Goal: Use online tool/utility: Utilize a website feature to perform a specific function

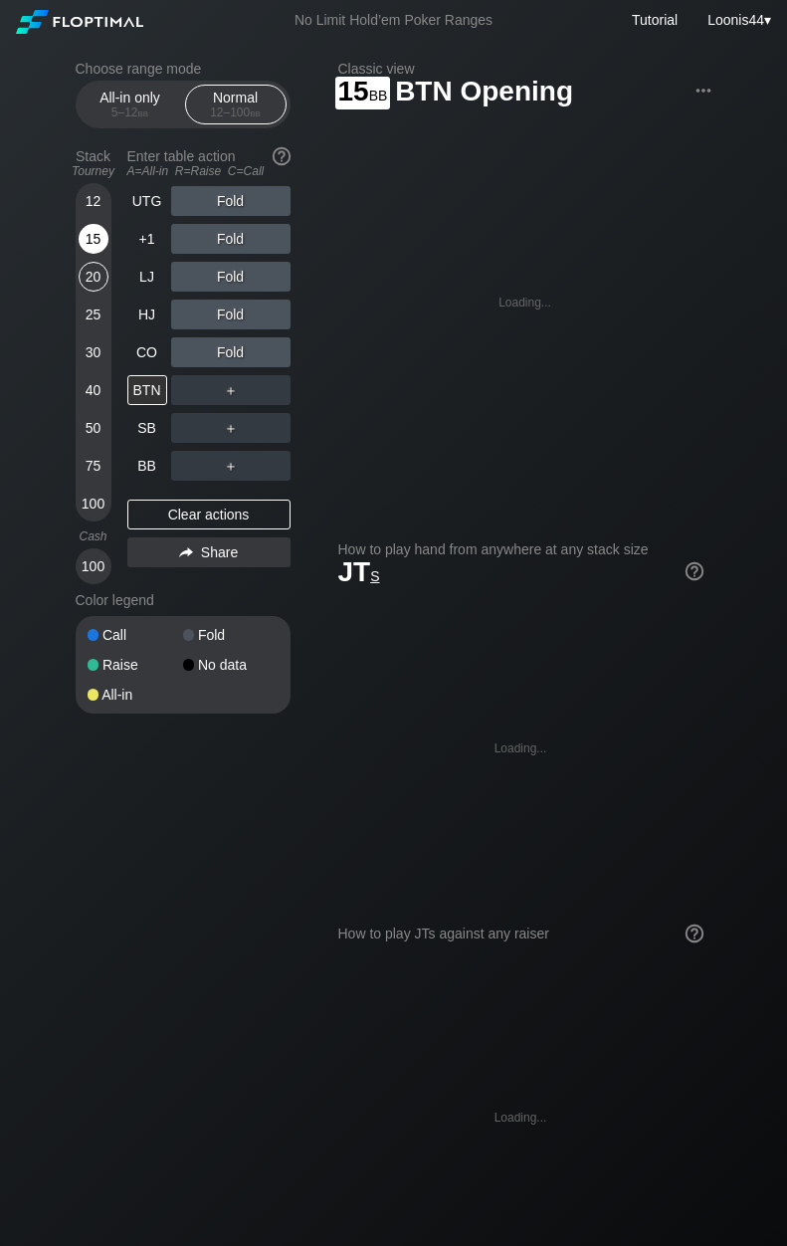
click at [102, 236] on div "15" at bounding box center [94, 239] width 30 height 30
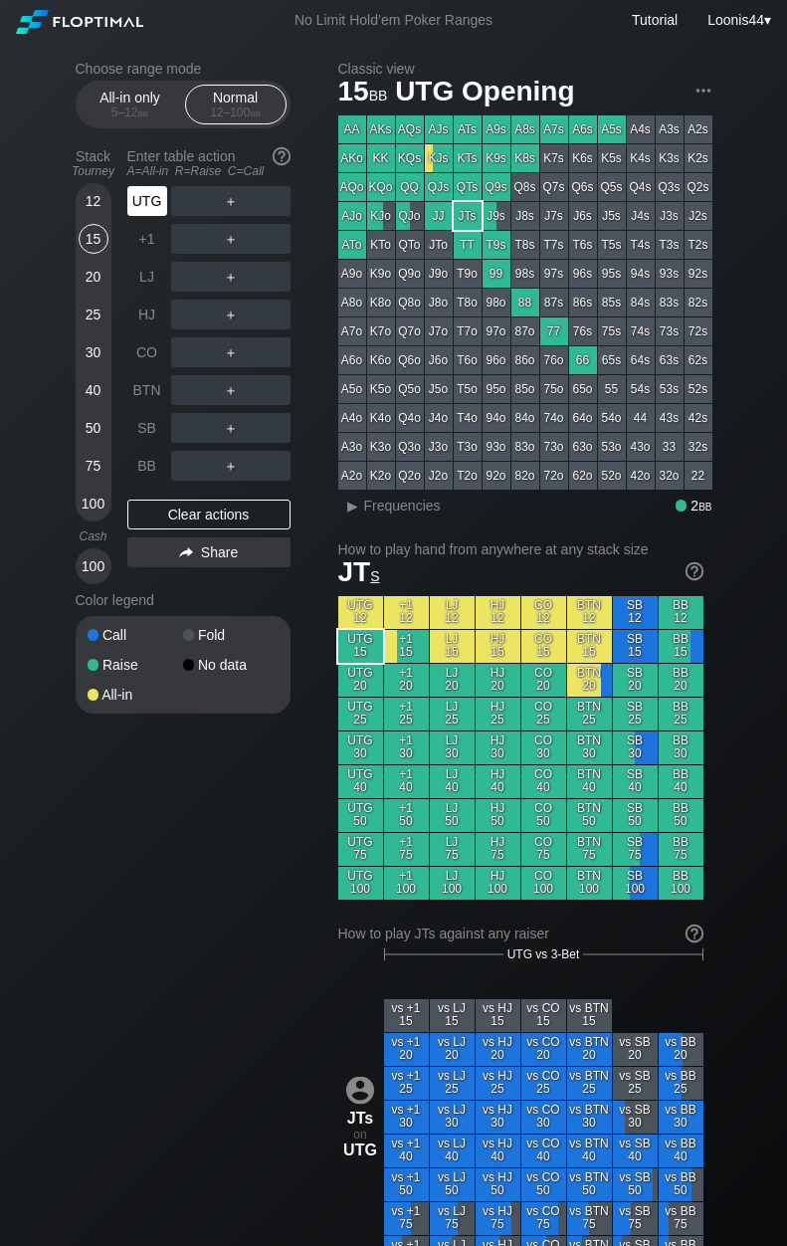
click at [150, 205] on div "UTG" at bounding box center [147, 201] width 40 height 30
click at [264, 927] on div "Choose range mode All-in only 5 – 12 bb Normal 12 – 100 bb Stack Tourney Enter …" at bounding box center [394, 1159] width 669 height 2236
click at [248, 865] on div "Choose range mode All-in only 5 – 12 bb Normal 12 – 100 bb Stack Tourney Enter …" at bounding box center [394, 1159] width 669 height 2236
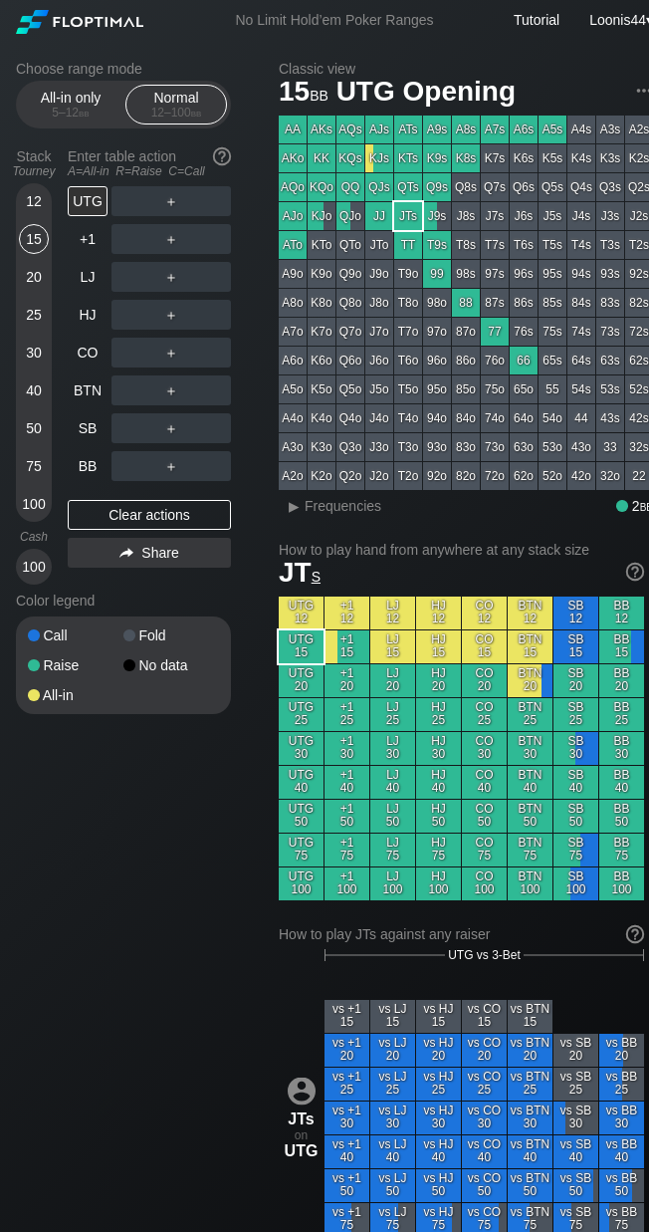
click at [74, 868] on div "Choose range mode All-in only 5 – 12 bb Normal 12 – 100 bb Stack Tourney Enter …" at bounding box center [334, 1159] width 669 height 2236
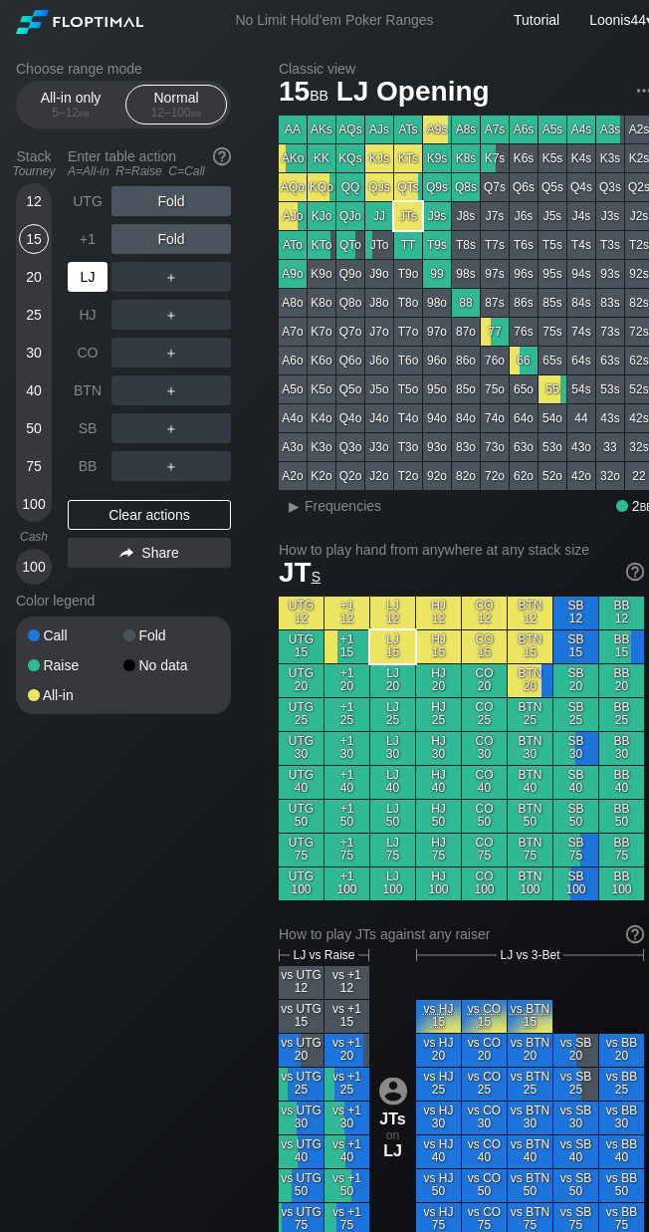
click at [90, 281] on div "LJ" at bounding box center [88, 277] width 40 height 30
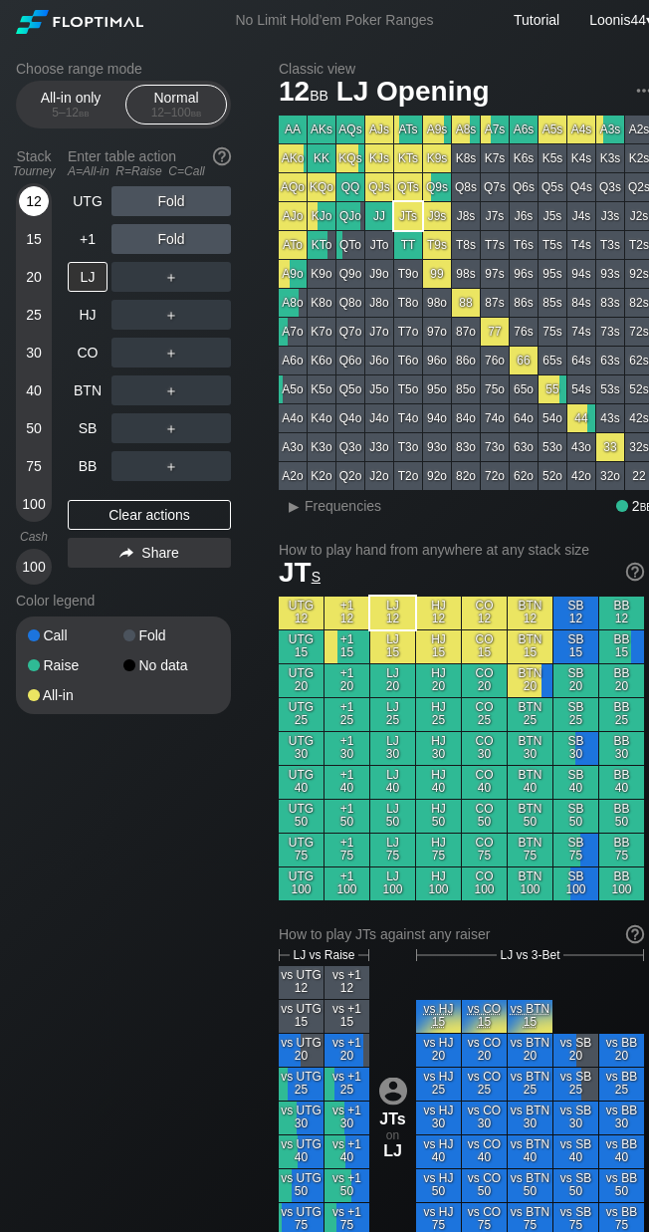
click at [22, 194] on div "12" at bounding box center [34, 201] width 30 height 30
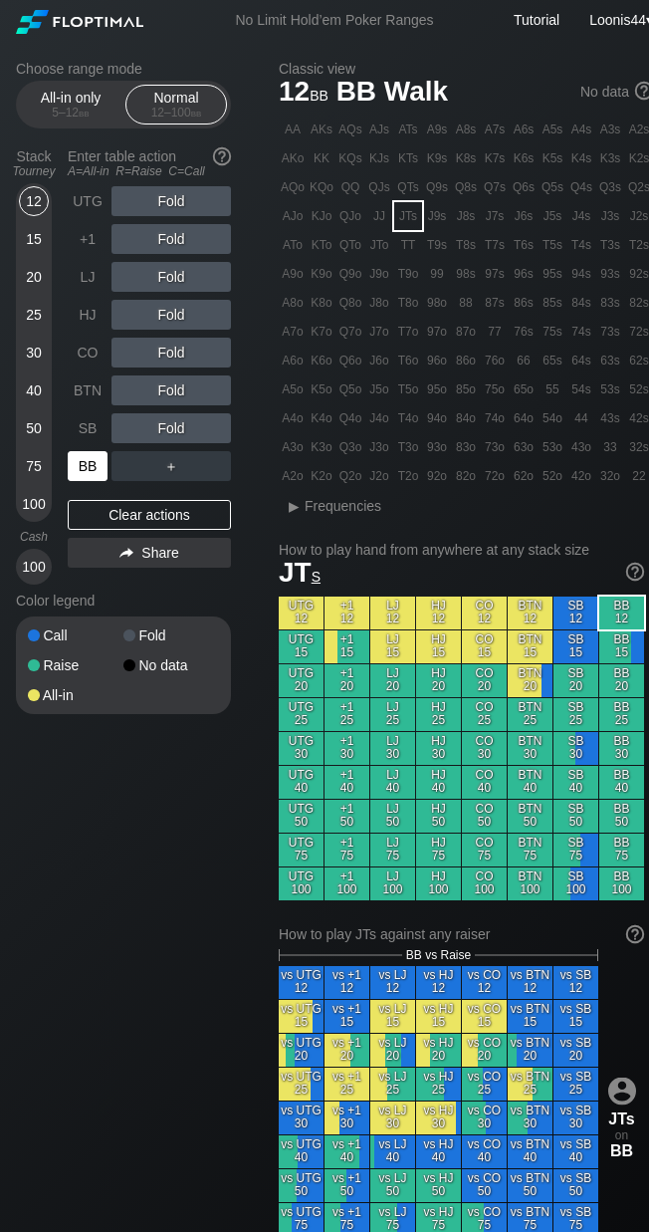
click at [92, 465] on div "BB" at bounding box center [88, 466] width 40 height 30
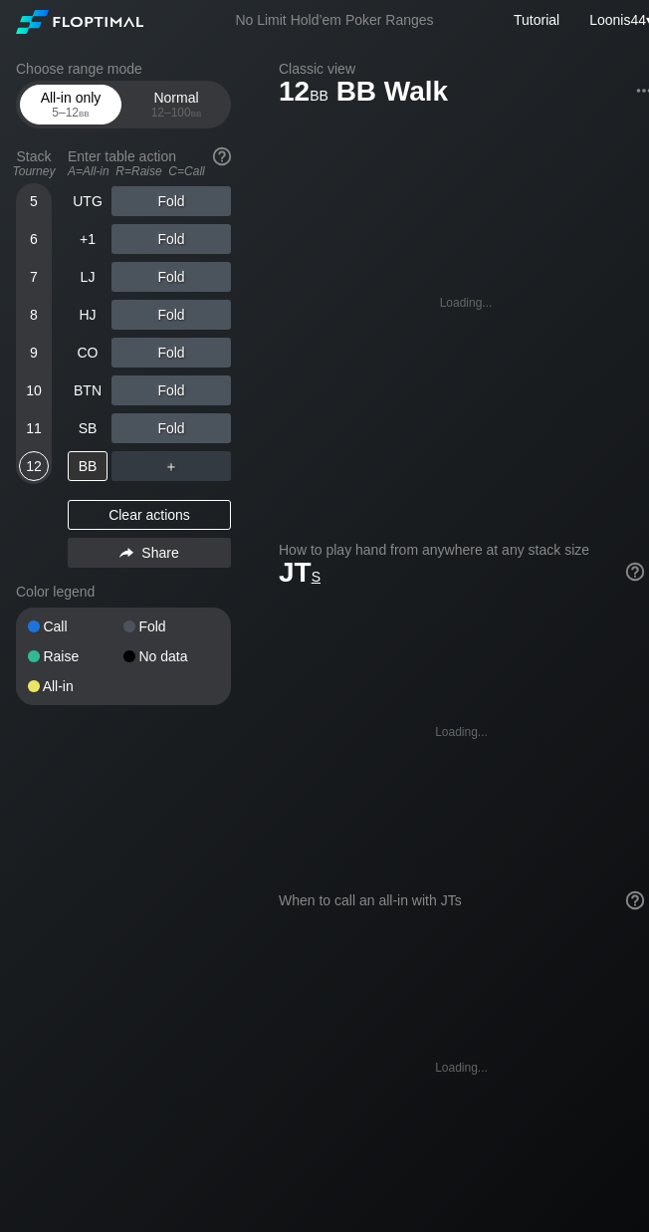
click at [79, 118] on span "bb" at bounding box center [84, 113] width 11 height 14
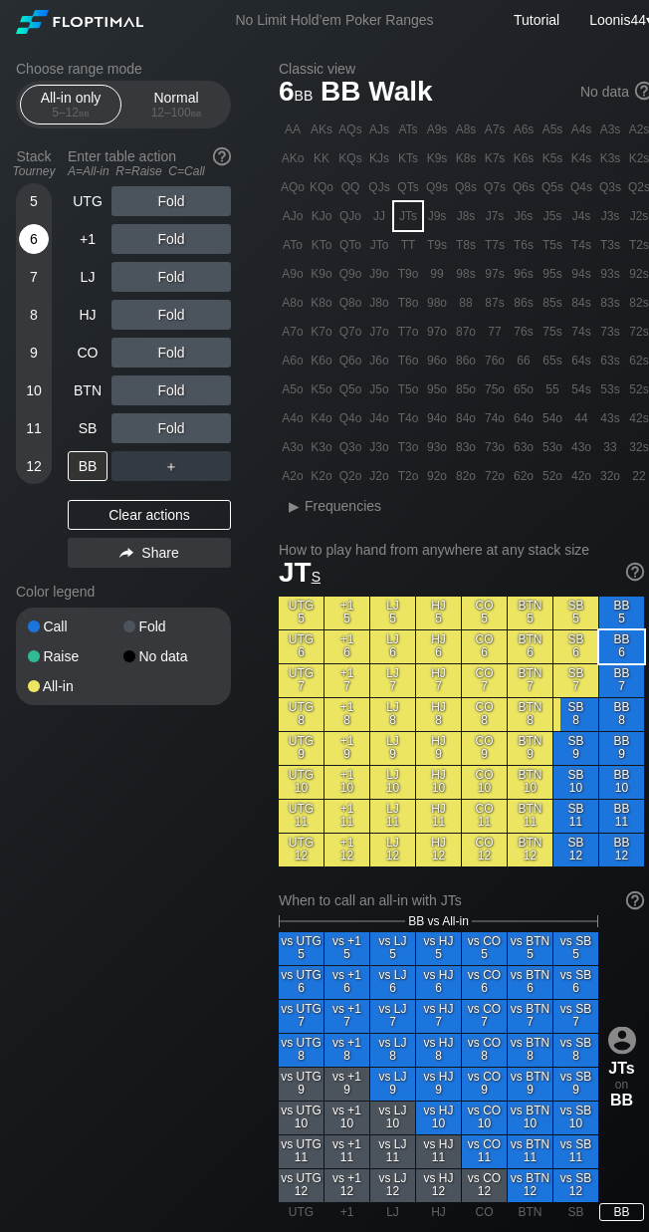
click at [27, 247] on div "6" at bounding box center [34, 239] width 30 height 30
click at [42, 280] on div "7" at bounding box center [34, 277] width 30 height 30
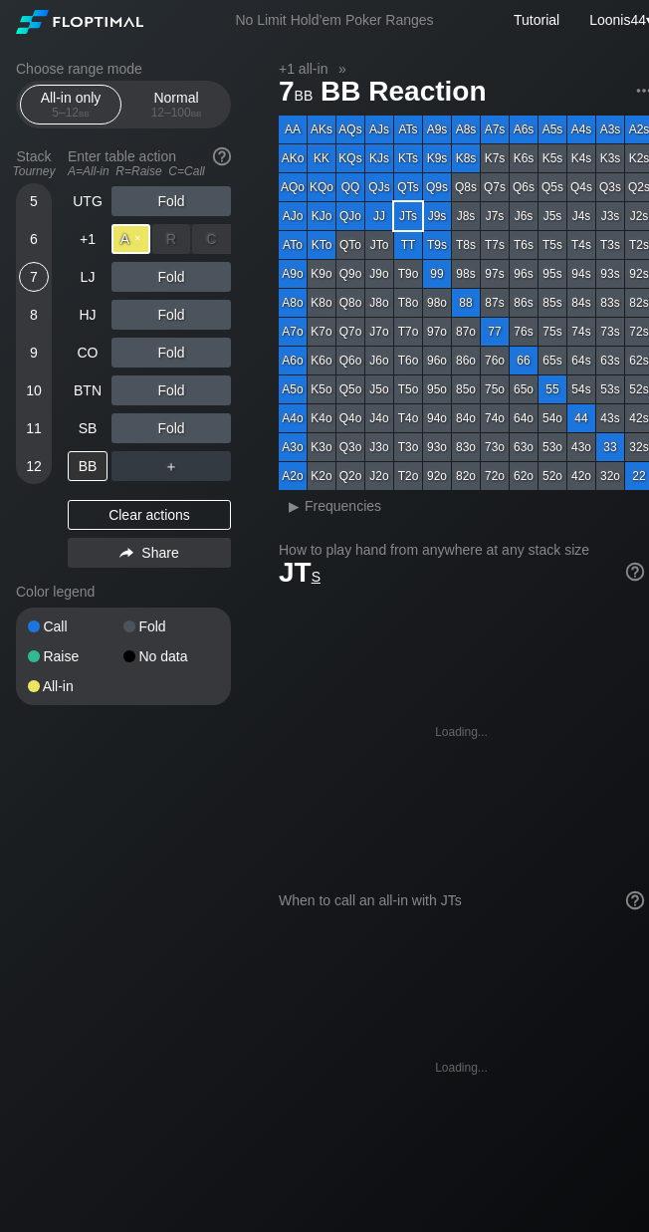
click at [119, 238] on div "A ✕" at bounding box center [131, 239] width 39 height 30
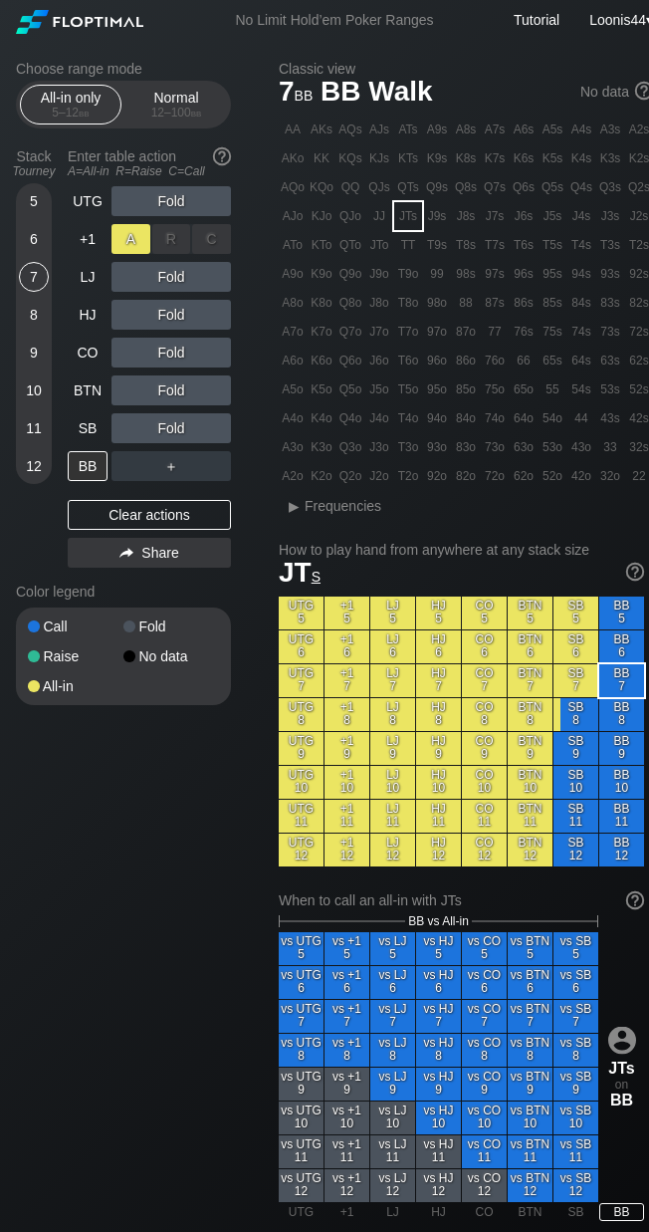
click at [126, 236] on div "A ✕" at bounding box center [131, 239] width 39 height 30
click at [251, 228] on div "Choose range mode All-in only 5 – 12 bb Normal 12 – 100 bb Stack Tourney Enter …" at bounding box center [139, 396] width 247 height 670
click at [182, 115] on div "12 – 100 bb" at bounding box center [176, 113] width 84 height 14
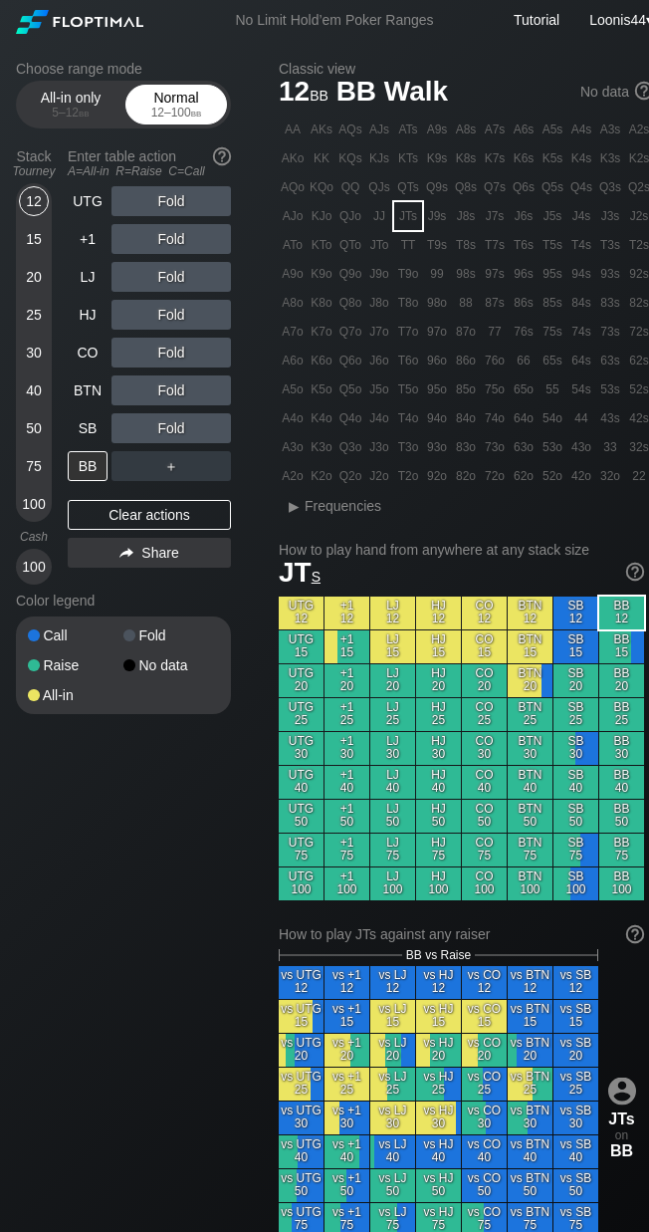
click at [183, 113] on div "12 – 100 bb" at bounding box center [176, 113] width 84 height 14
click at [188, 110] on div "12 – 100 bb" at bounding box center [176, 113] width 84 height 14
click at [189, 96] on div "Normal 12 – 100 bb" at bounding box center [176, 105] width 92 height 38
click at [291, 228] on div "AJo" at bounding box center [293, 216] width 28 height 28
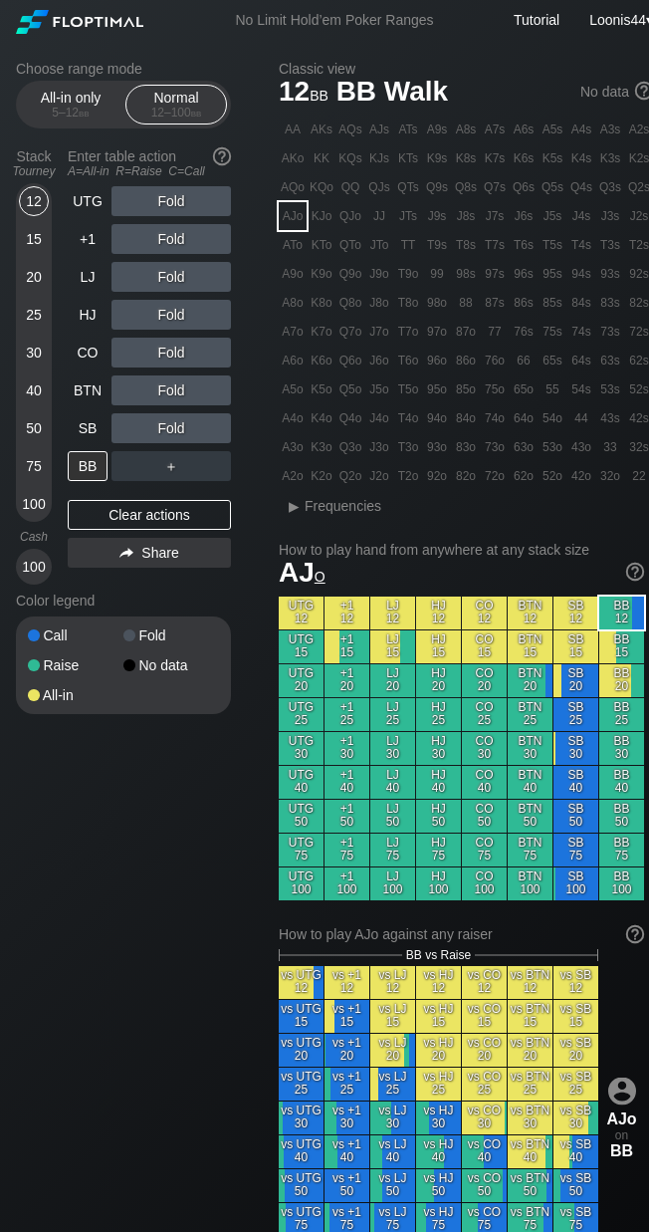
drag, startPoint x: 251, startPoint y: 447, endPoint x: 241, endPoint y: 471, distance: 25.9
click at [241, 471] on div "Choose range mode All-in only 5 – 12 bb Normal 12 – 100 bb Stack Tourney Enter …" at bounding box center [139, 400] width 247 height 679
click at [197, 108] on span "bb" at bounding box center [196, 113] width 11 height 14
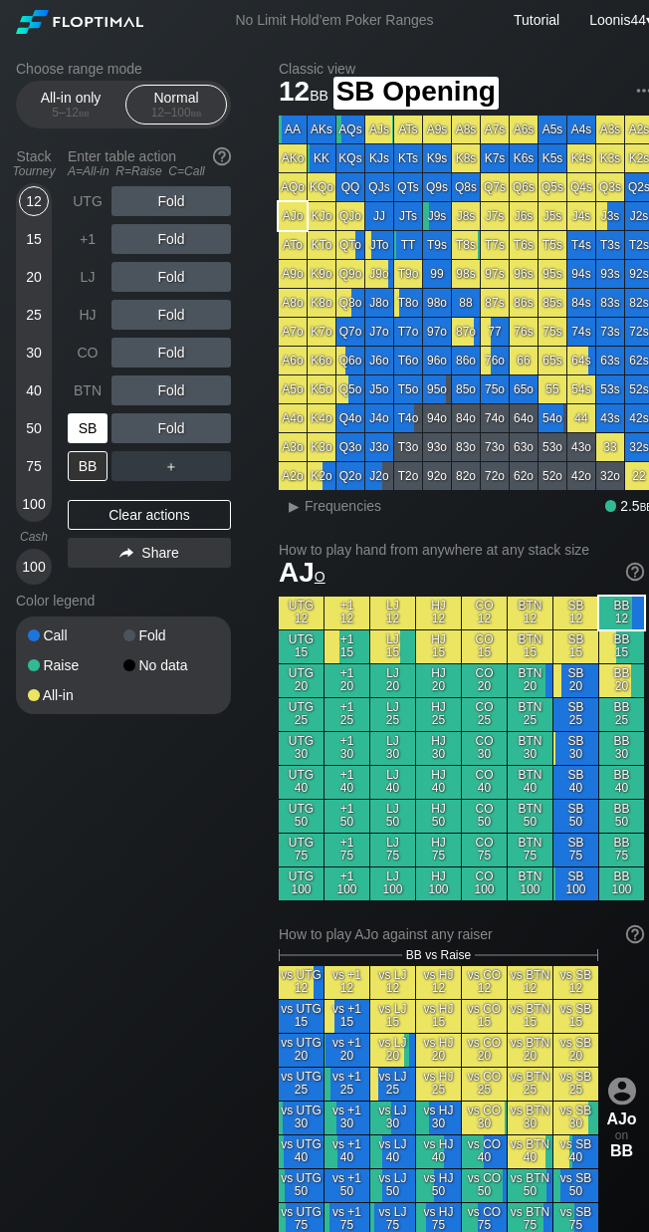
click at [92, 427] on div "SB" at bounding box center [88, 428] width 40 height 30
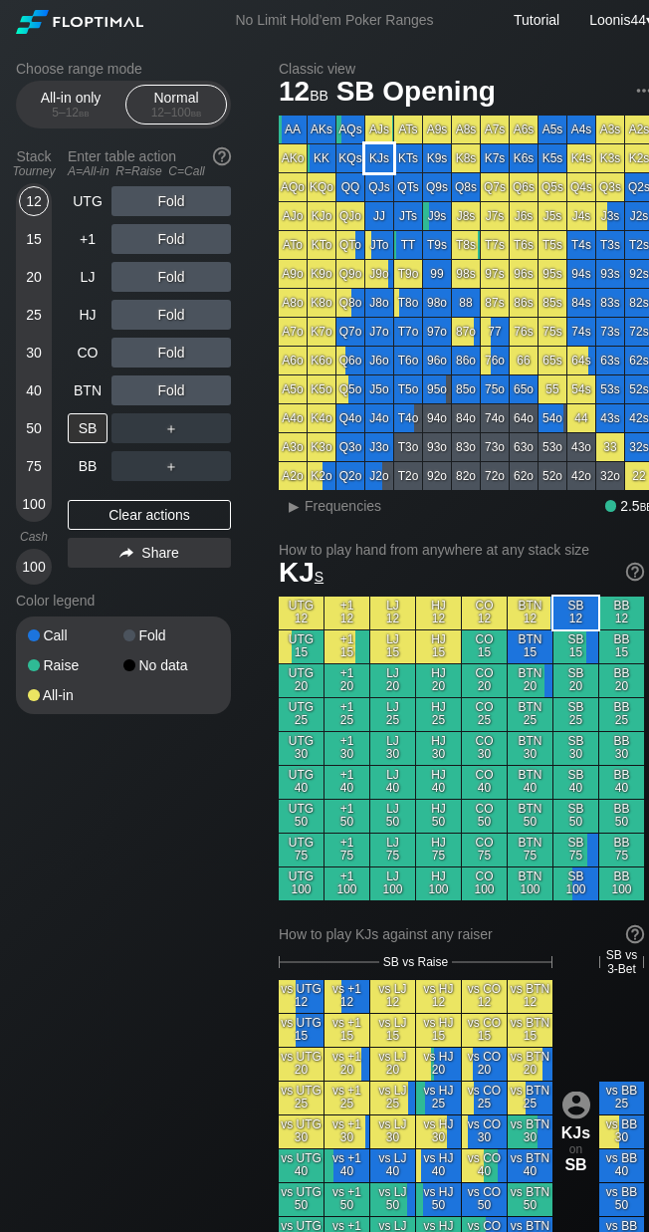
click at [378, 161] on div "KJs" at bounding box center [379, 158] width 28 height 28
click at [172, 238] on div "R ✕" at bounding box center [171, 239] width 39 height 30
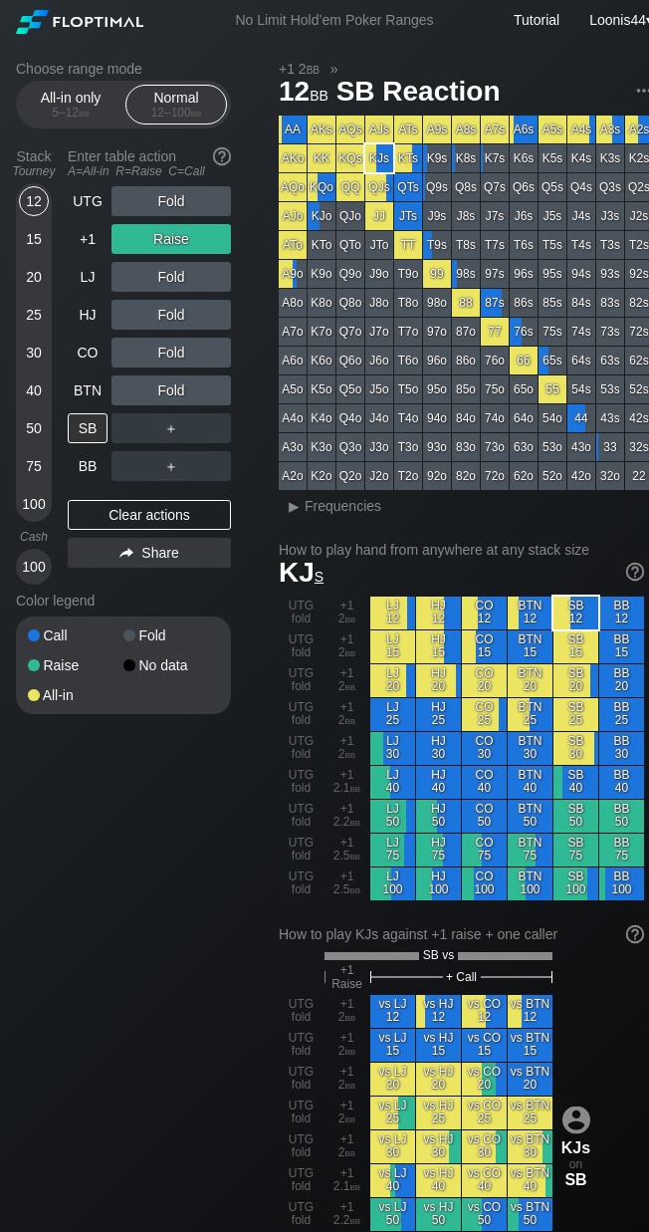
click at [262, 326] on div "Choose range mode All-in only 5 – 12 bb Normal 12 – 100 bb Stack Tourney Enter …" at bounding box center [139, 400] width 247 height 679
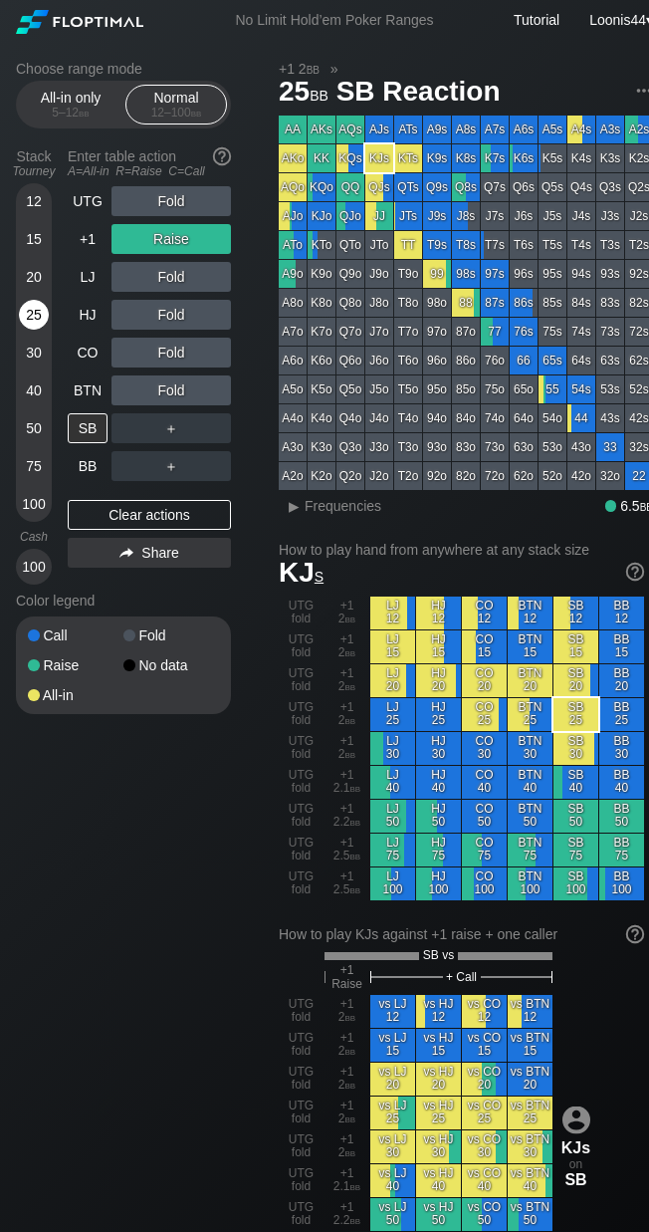
click at [28, 312] on div "25" at bounding box center [34, 315] width 30 height 30
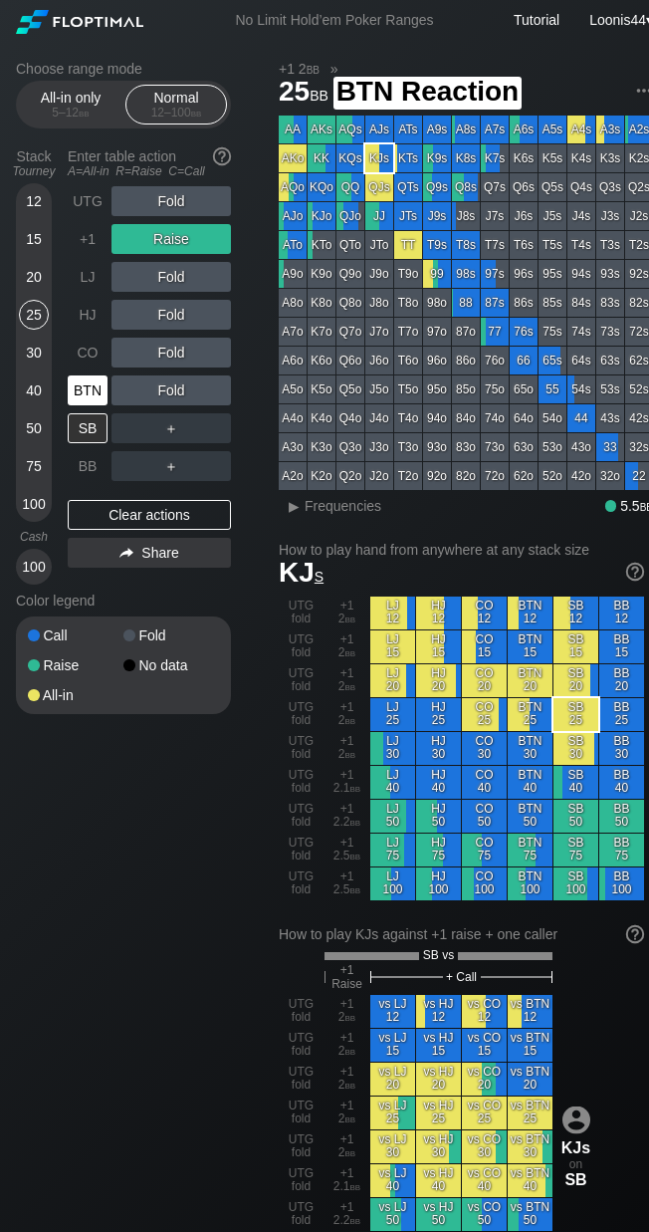
click at [99, 379] on div "BTN" at bounding box center [88, 390] width 40 height 30
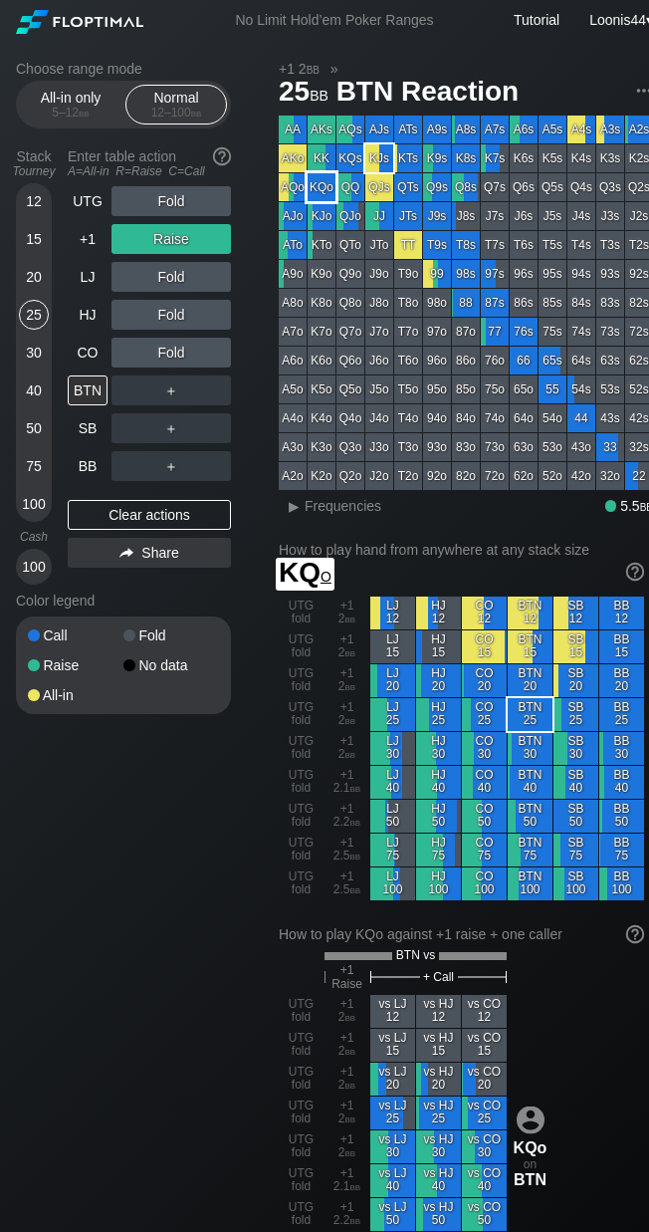
click at [321, 188] on div "KQo" at bounding box center [322, 187] width 28 height 28
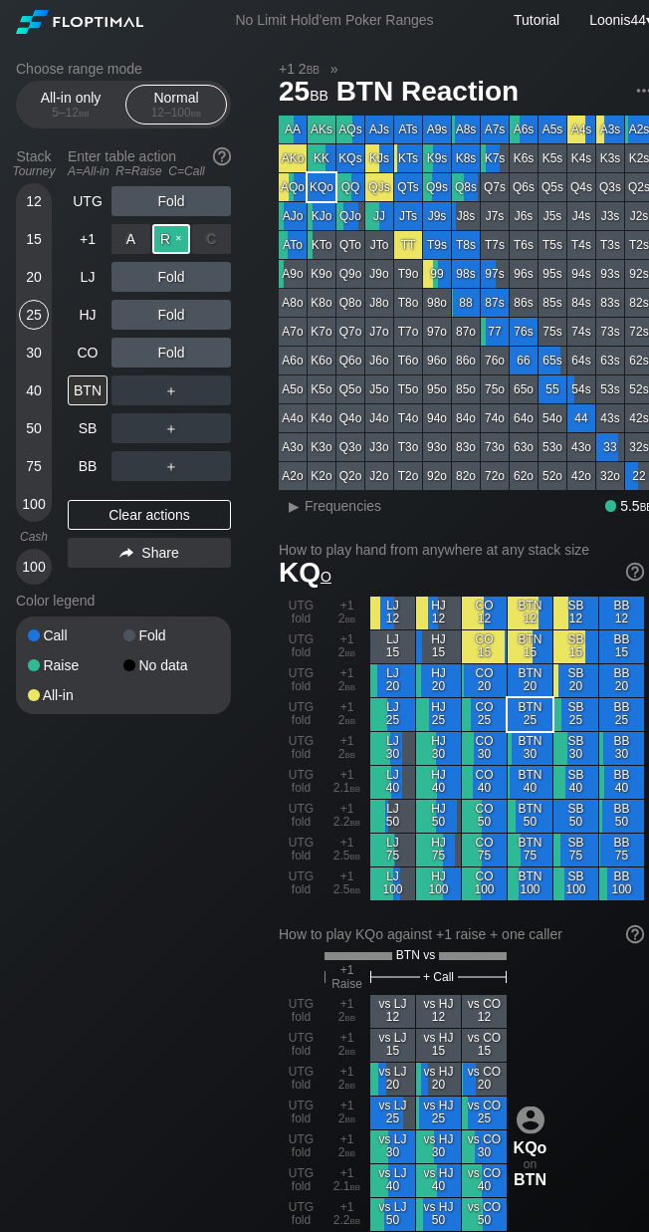
click at [170, 240] on div "R ✕" at bounding box center [171, 239] width 39 height 30
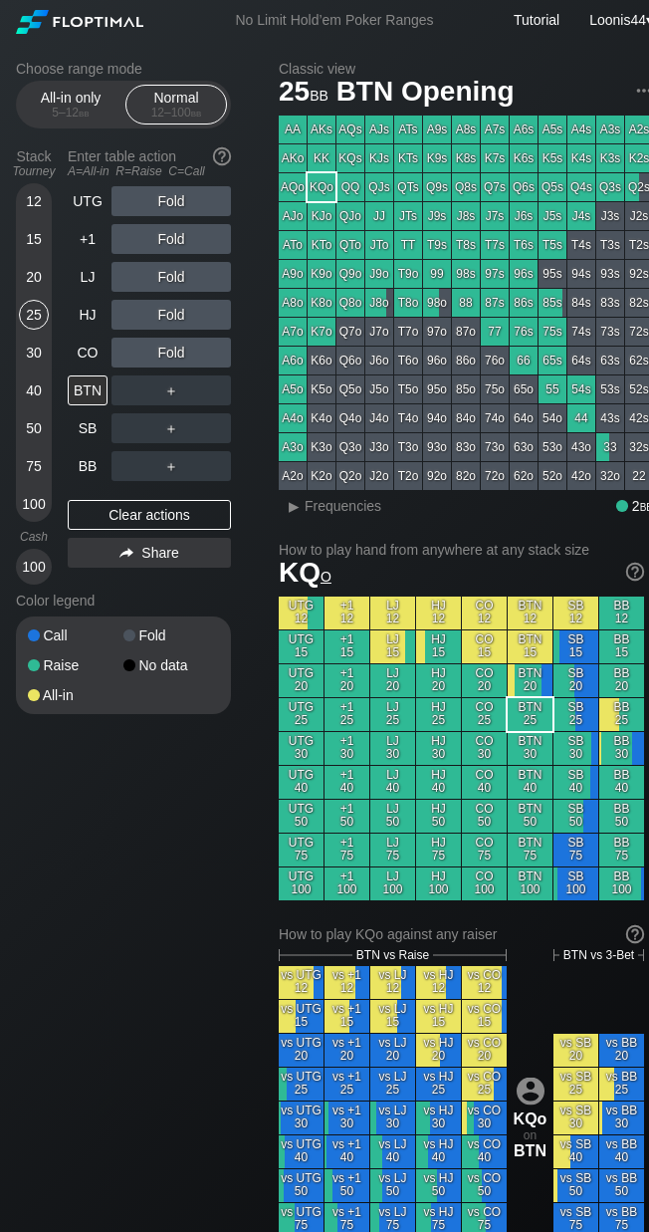
click at [248, 396] on div "Choose range mode All-in only 5 – 12 bb Normal 12 – 100 bb Stack Tourney Enter …" at bounding box center [139, 400] width 247 height 679
click at [165, 392] on div "R ✕" at bounding box center [171, 390] width 39 height 30
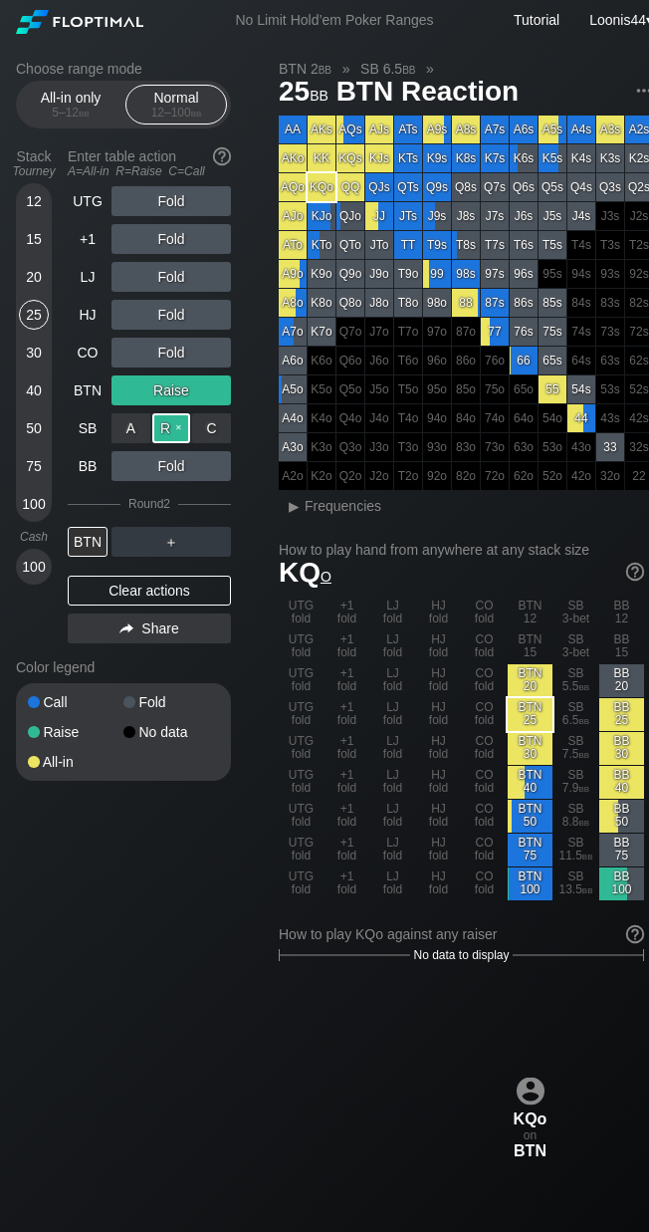
click at [174, 426] on div "R ✕" at bounding box center [171, 428] width 39 height 30
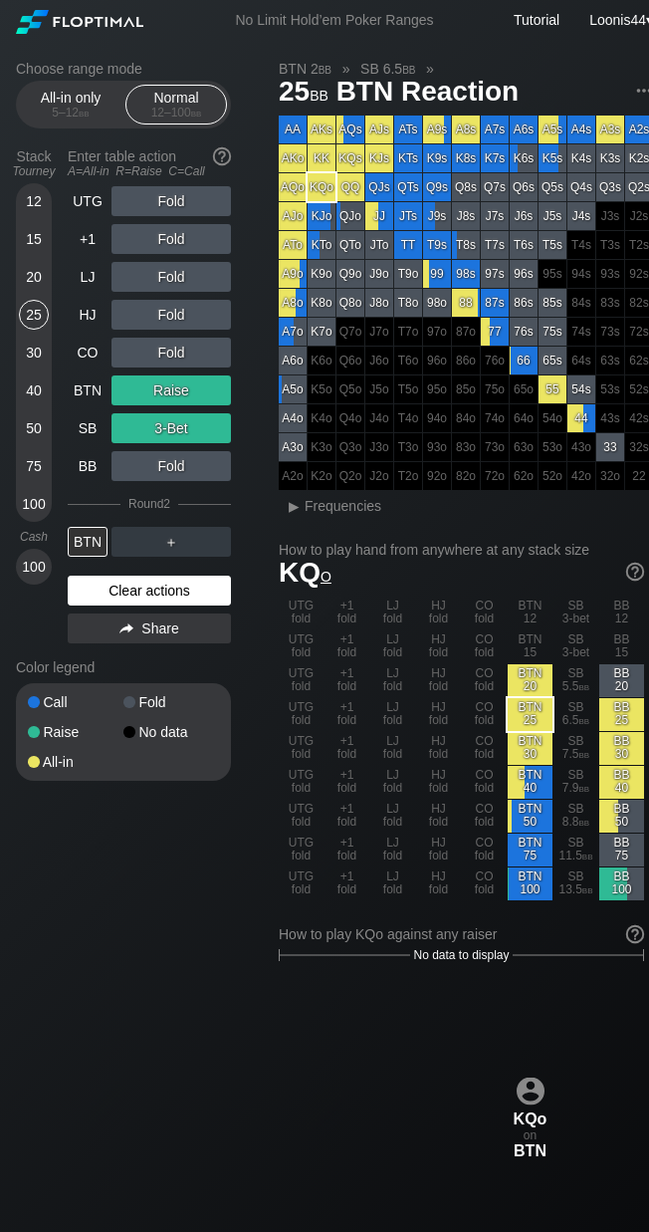
click at [156, 589] on div "Clear actions" at bounding box center [149, 590] width 163 height 30
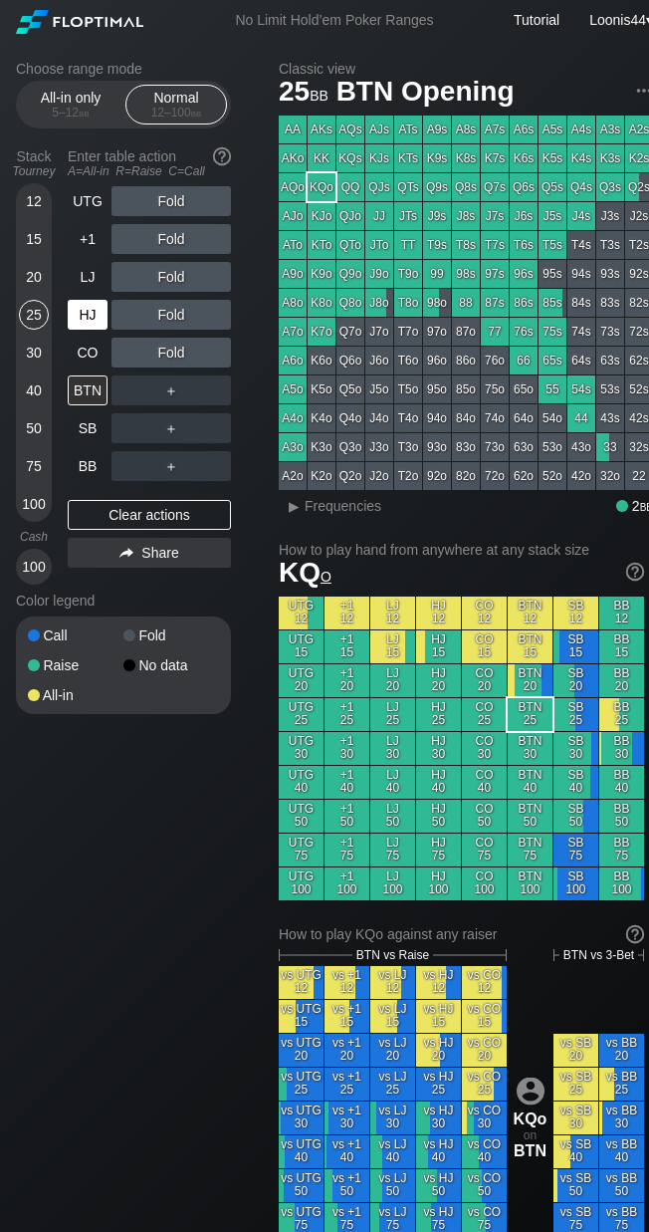
click at [91, 321] on div "HJ" at bounding box center [88, 315] width 40 height 30
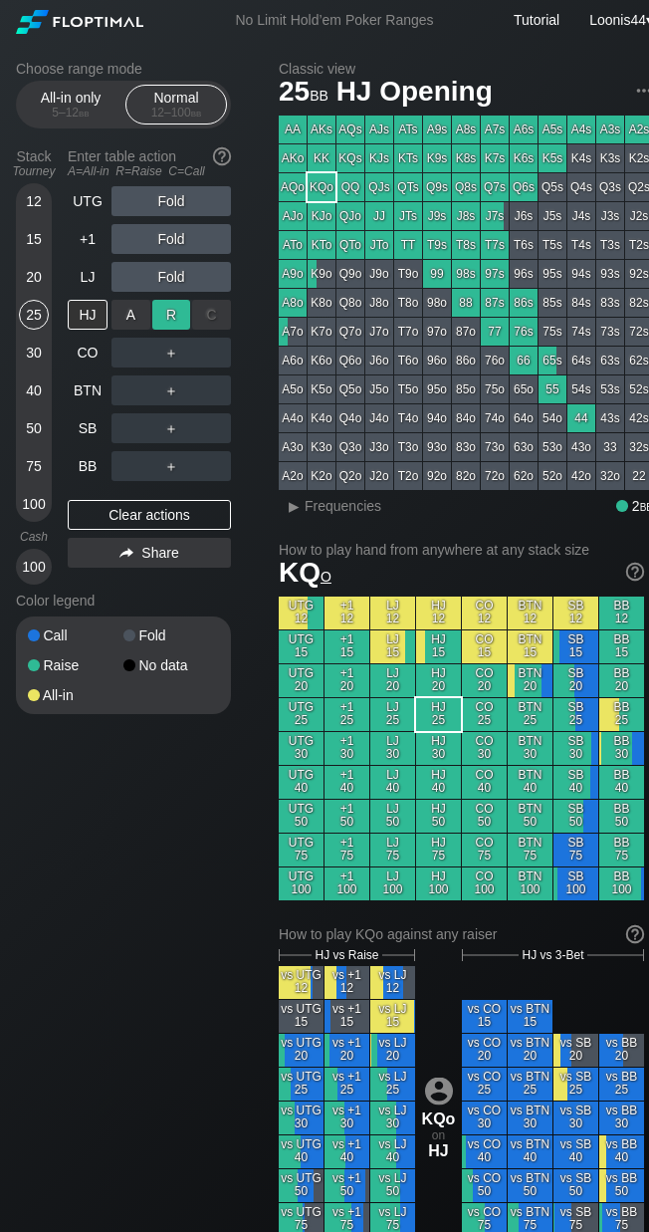
click at [164, 319] on div "R ✕" at bounding box center [171, 315] width 39 height 30
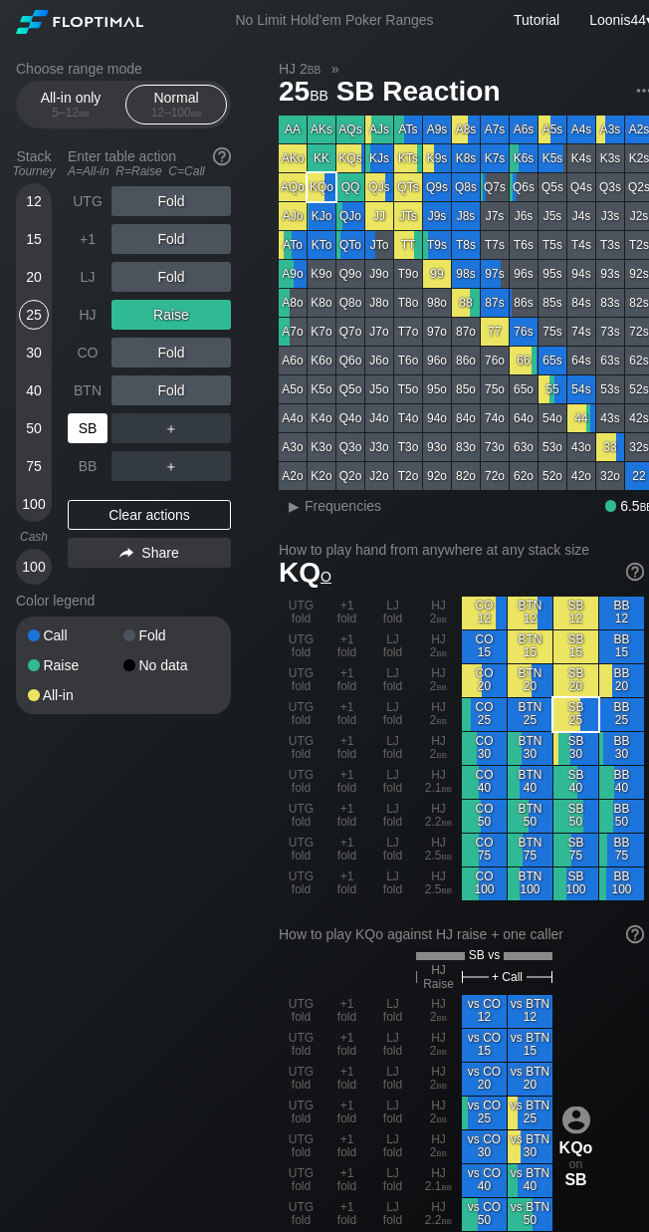
click at [91, 430] on div "SB" at bounding box center [88, 428] width 40 height 30
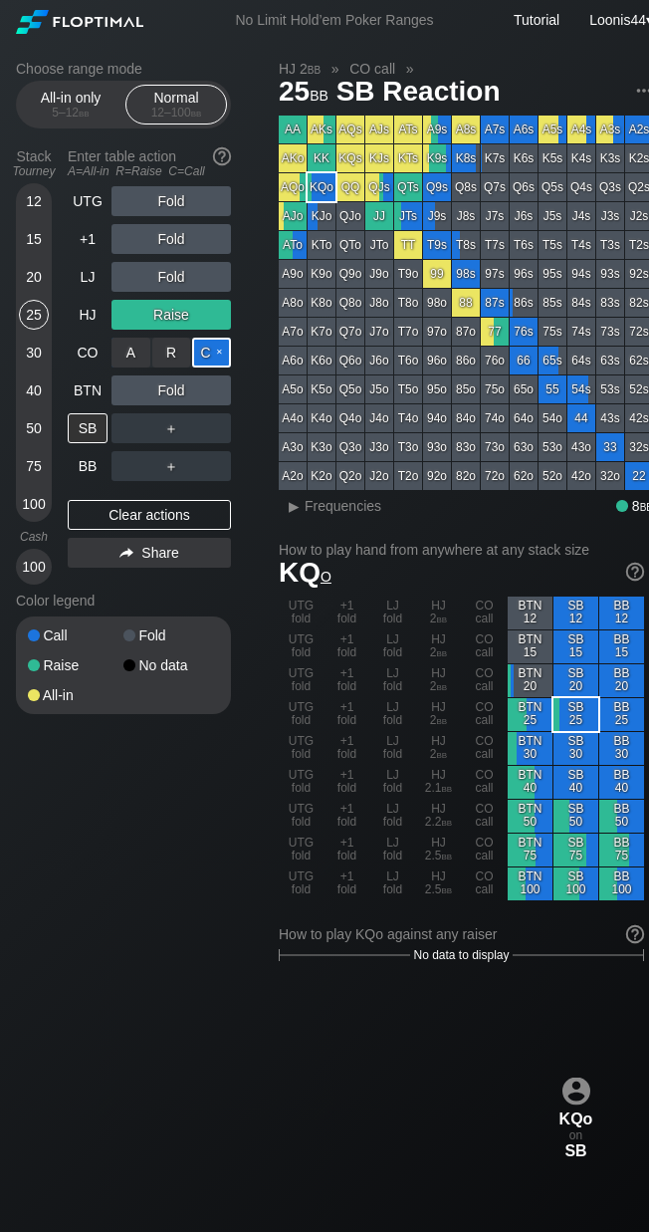
click at [205, 355] on div "C ✕" at bounding box center [211, 352] width 39 height 30
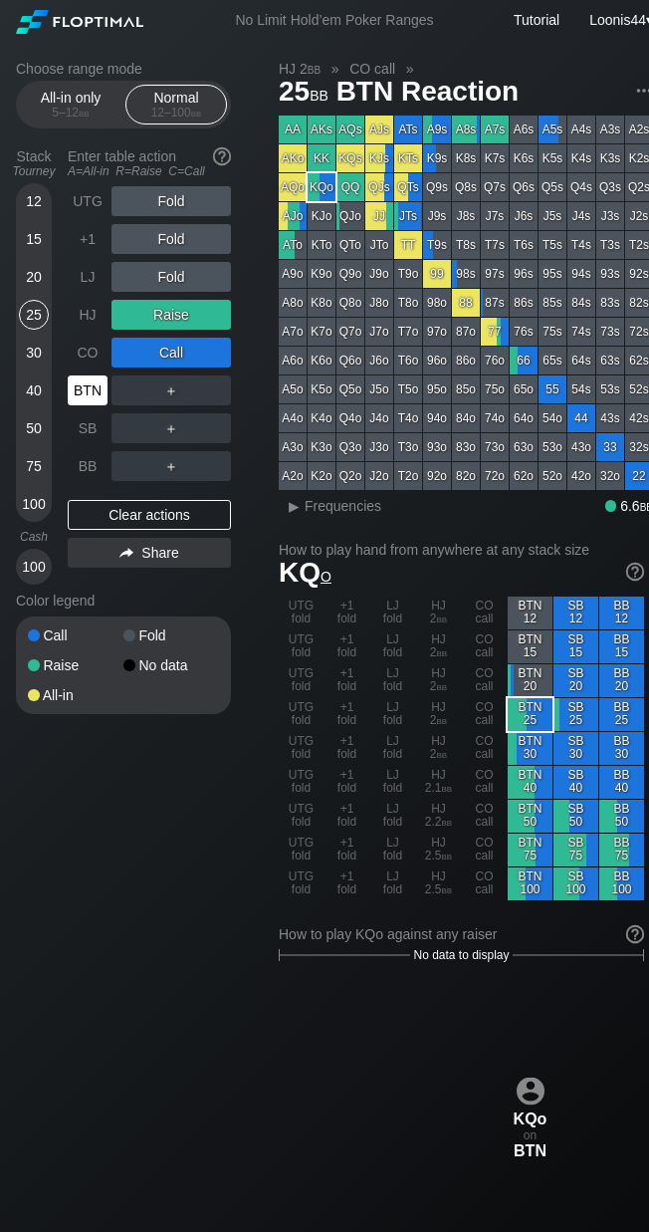
click at [100, 387] on div "BTN" at bounding box center [88, 390] width 40 height 30
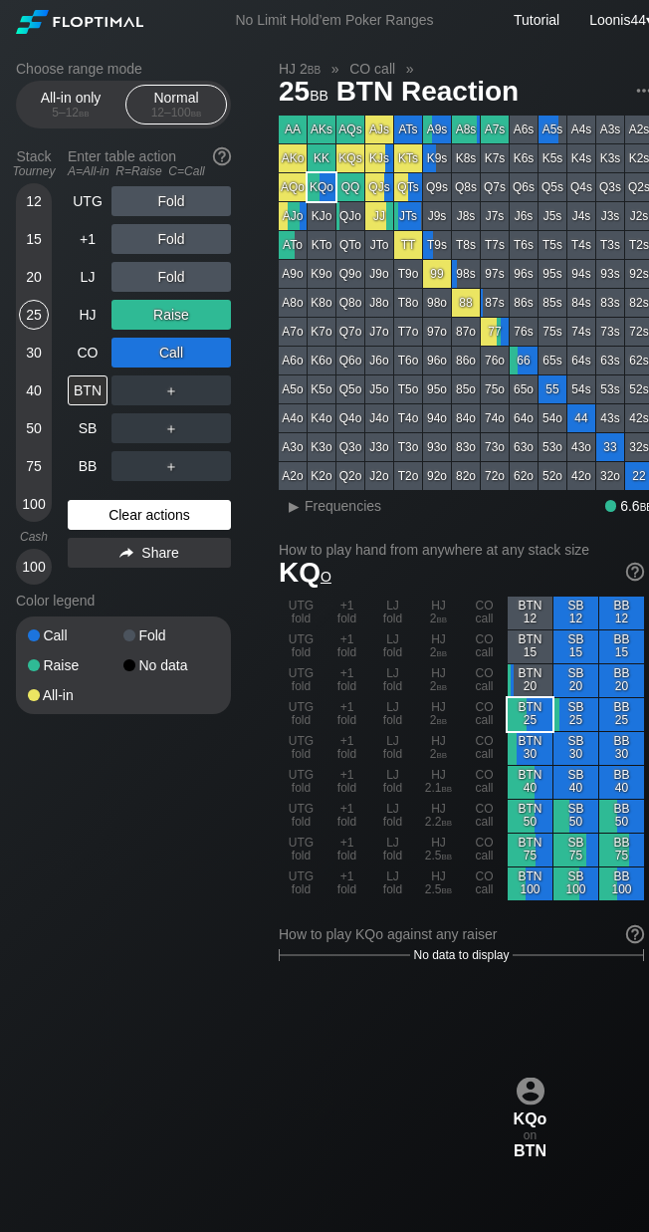
click at [103, 501] on div "Clear actions" at bounding box center [149, 515] width 163 height 30
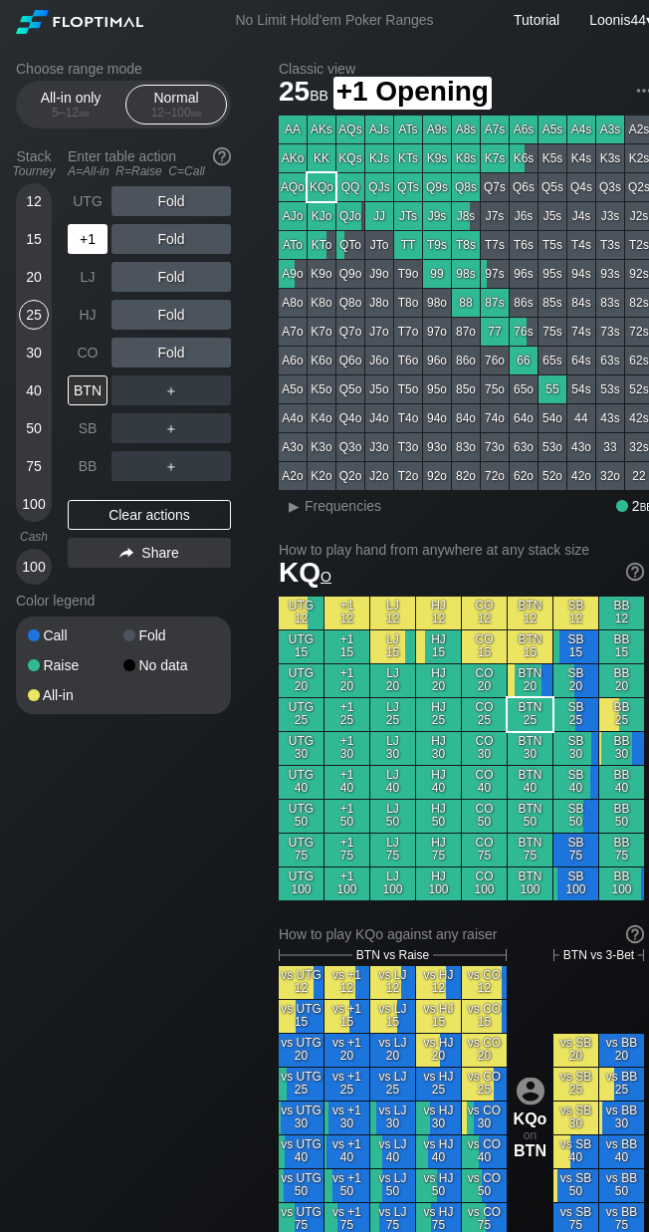
click at [92, 249] on div "+1" at bounding box center [88, 239] width 40 height 30
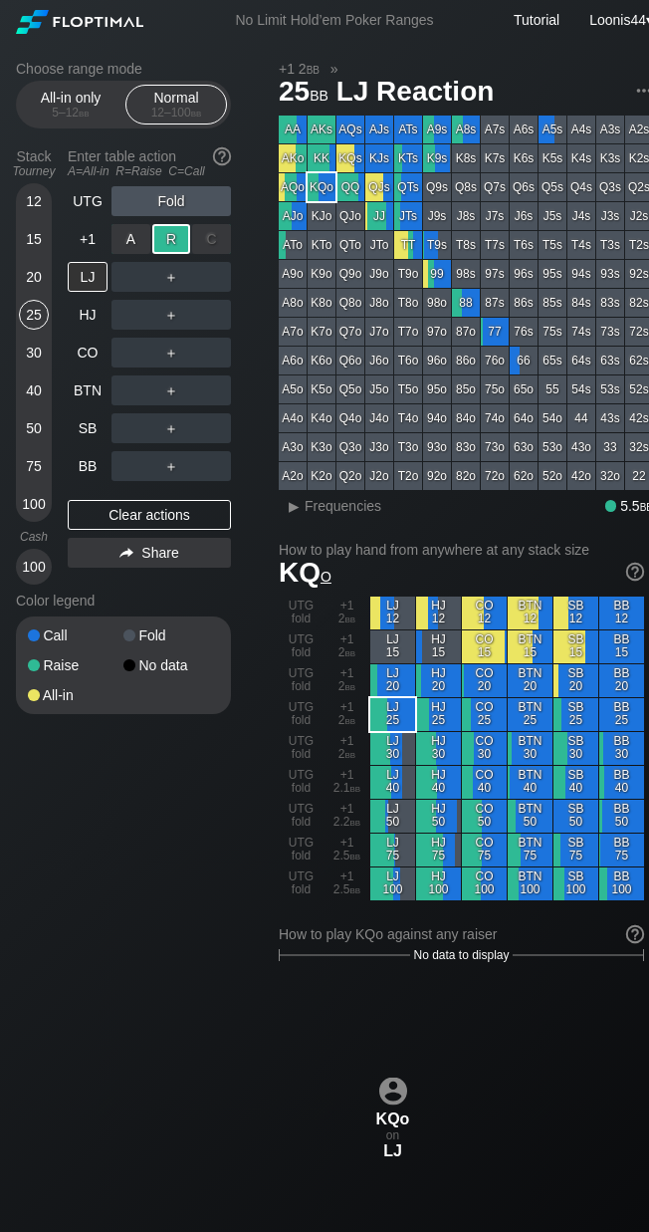
click at [180, 241] on div "R ✕" at bounding box center [171, 239] width 39 height 30
click at [94, 318] on div "HJ" at bounding box center [88, 315] width 40 height 30
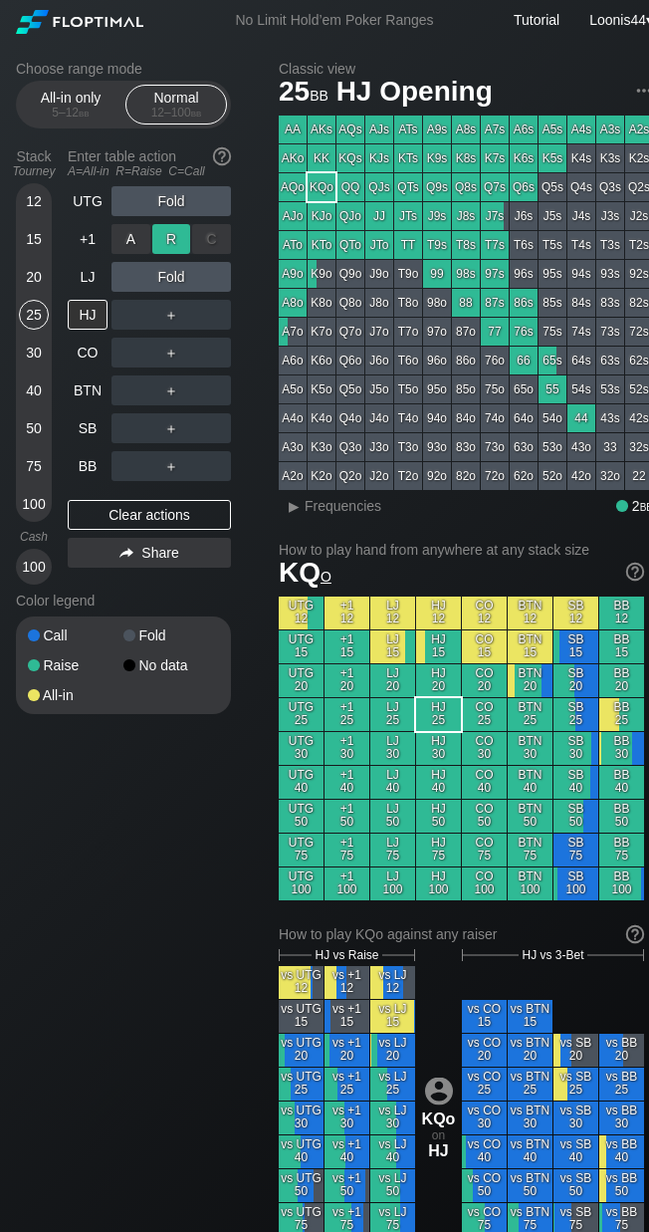
click at [178, 245] on div "R ✕" at bounding box center [171, 239] width 39 height 30
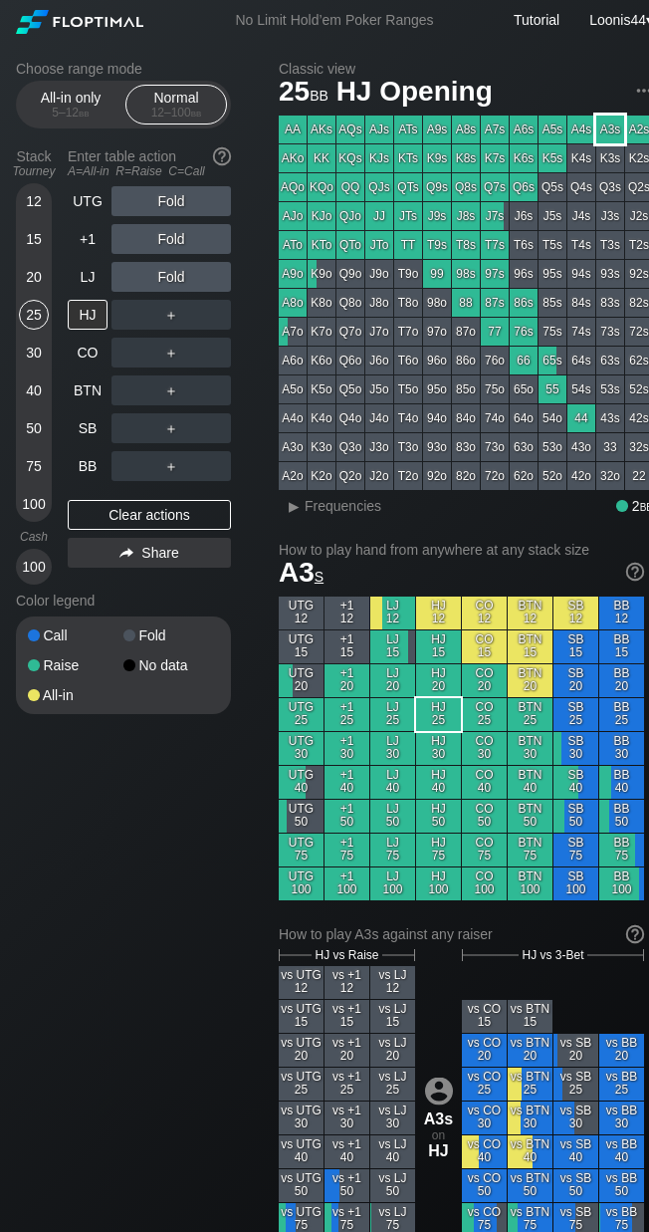
click at [607, 129] on div "A3s" at bounding box center [610, 129] width 28 height 28
drag, startPoint x: 171, startPoint y: 329, endPoint x: 174, endPoint y: 308, distance: 21.1
click at [174, 308] on div "R ✕" at bounding box center [171, 315] width 39 height 30
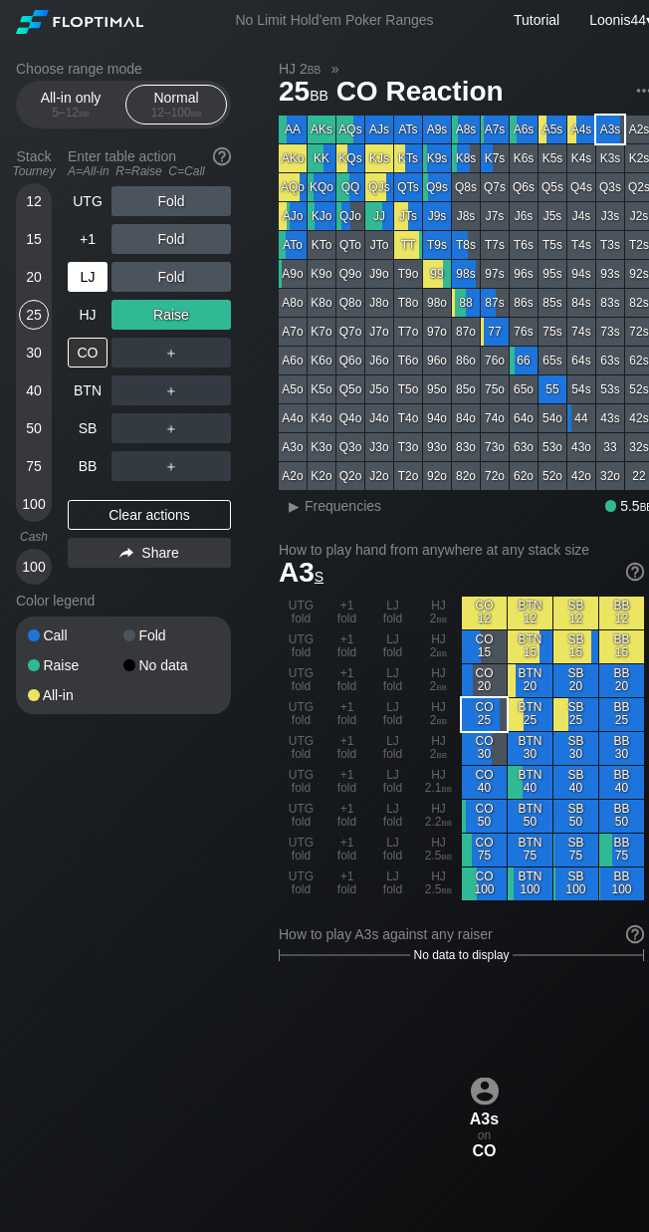
click at [88, 277] on div "LJ" at bounding box center [88, 277] width 40 height 30
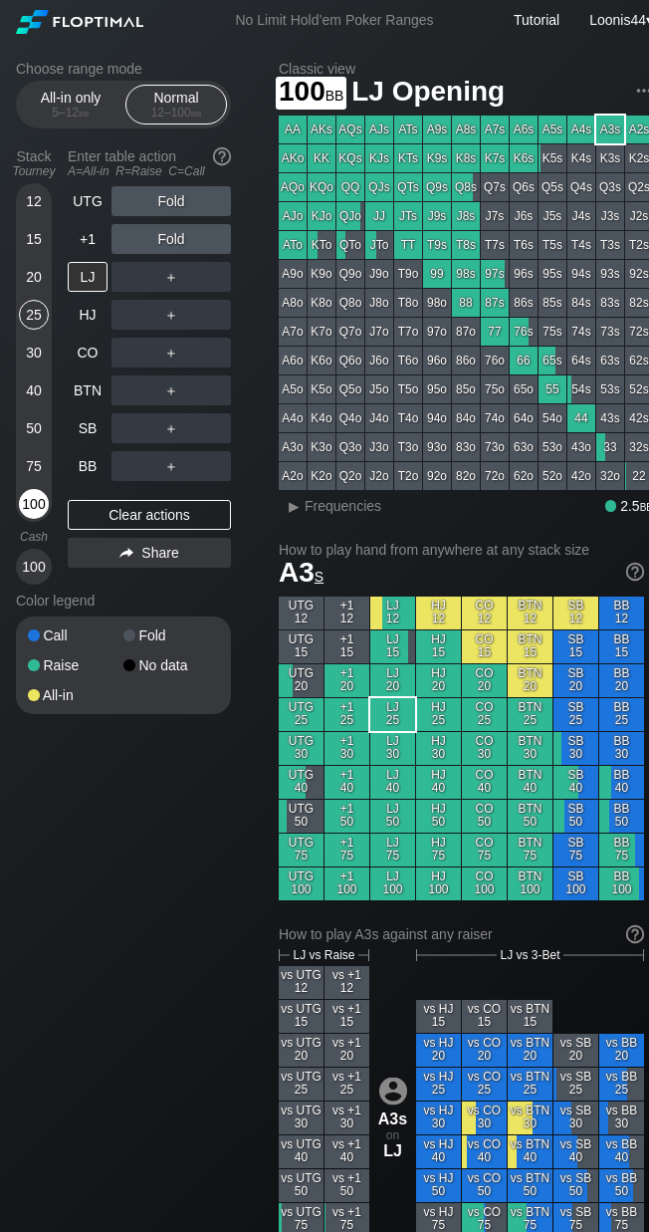
click at [24, 502] on div "100" at bounding box center [34, 504] width 30 height 30
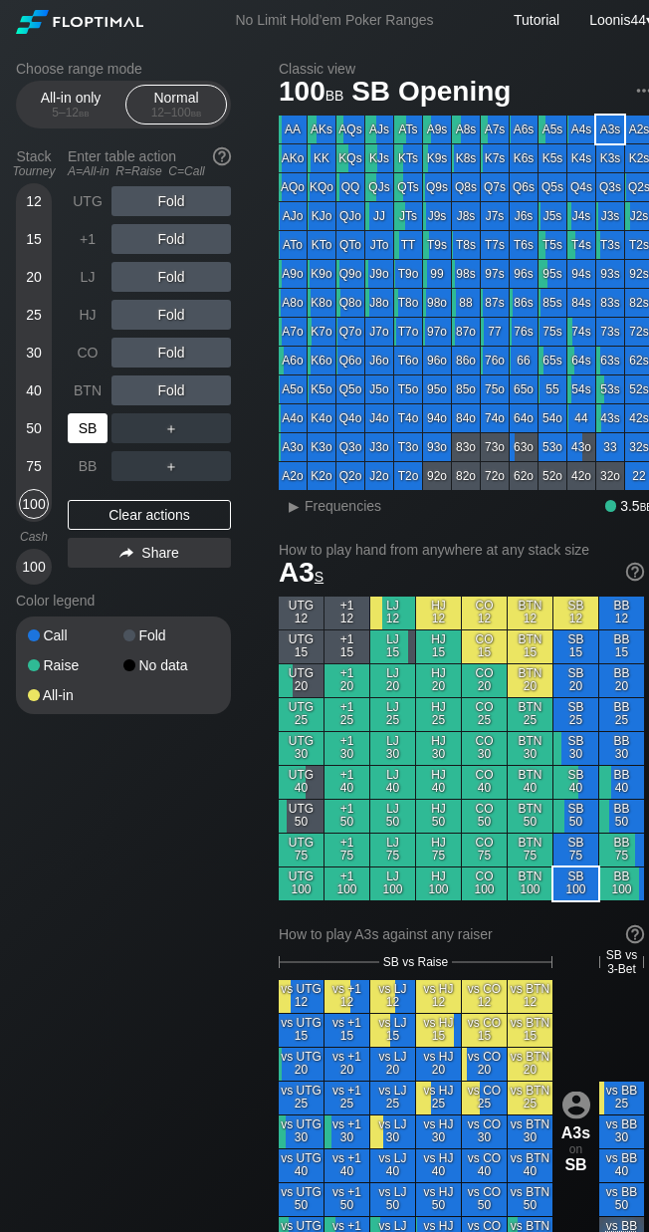
click at [92, 422] on div "SB" at bounding box center [88, 428] width 40 height 30
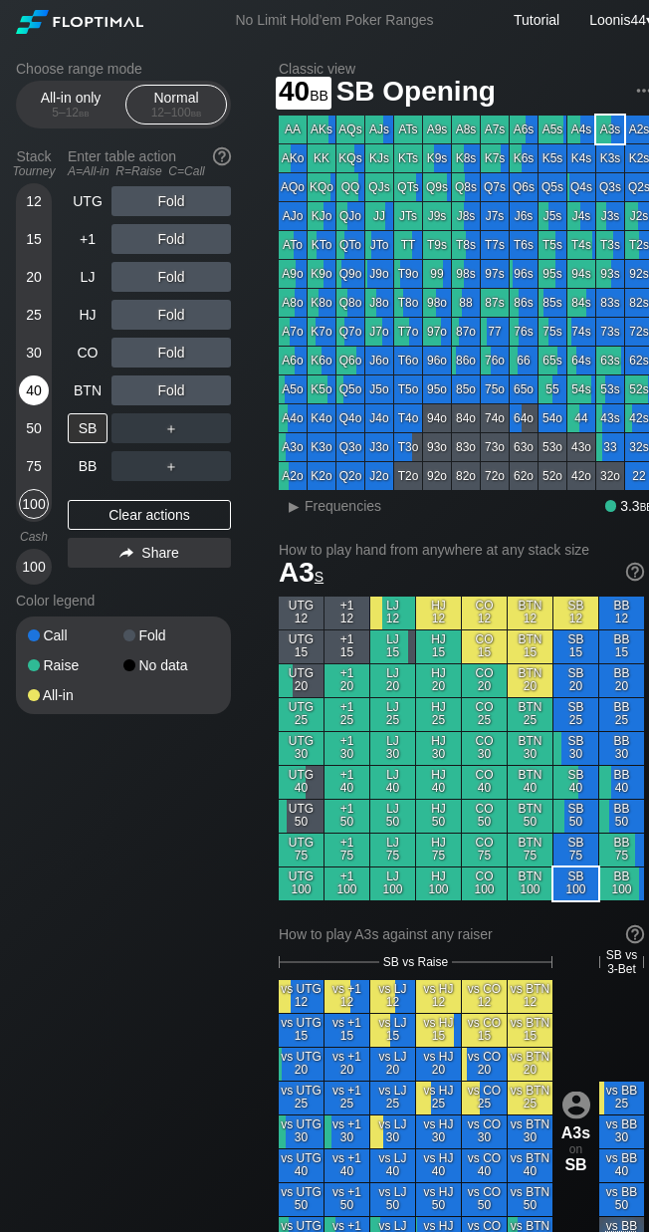
click at [33, 383] on div "40" at bounding box center [34, 390] width 30 height 30
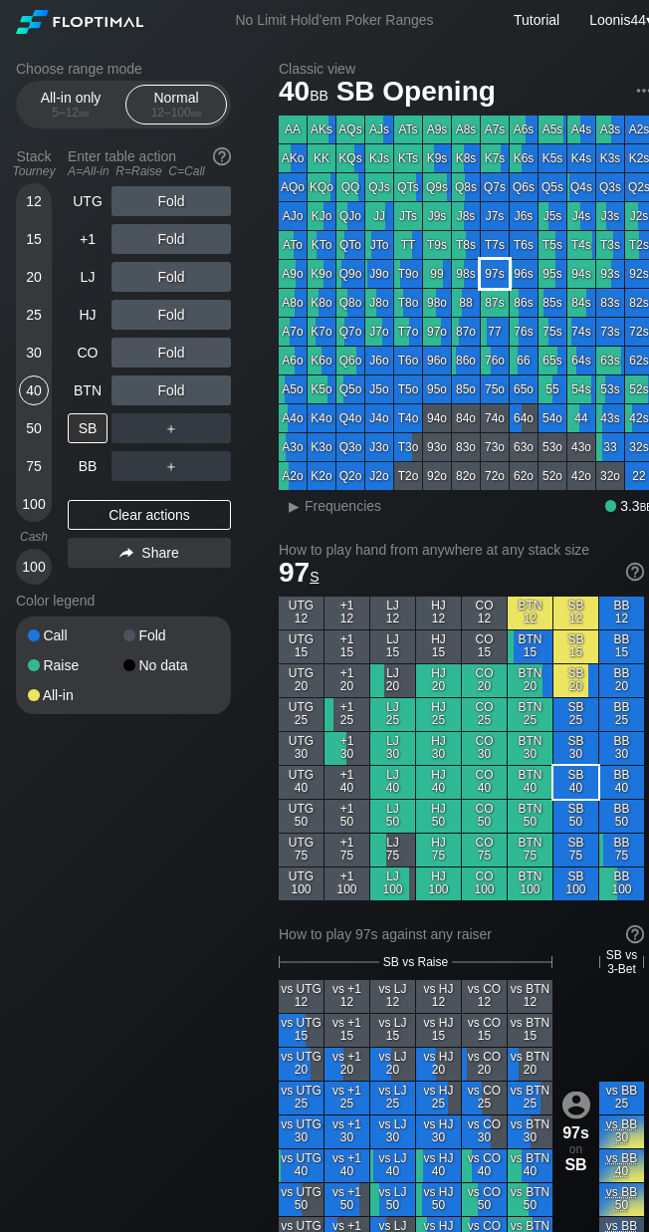
click at [503, 278] on div "97s" at bounding box center [495, 274] width 28 height 28
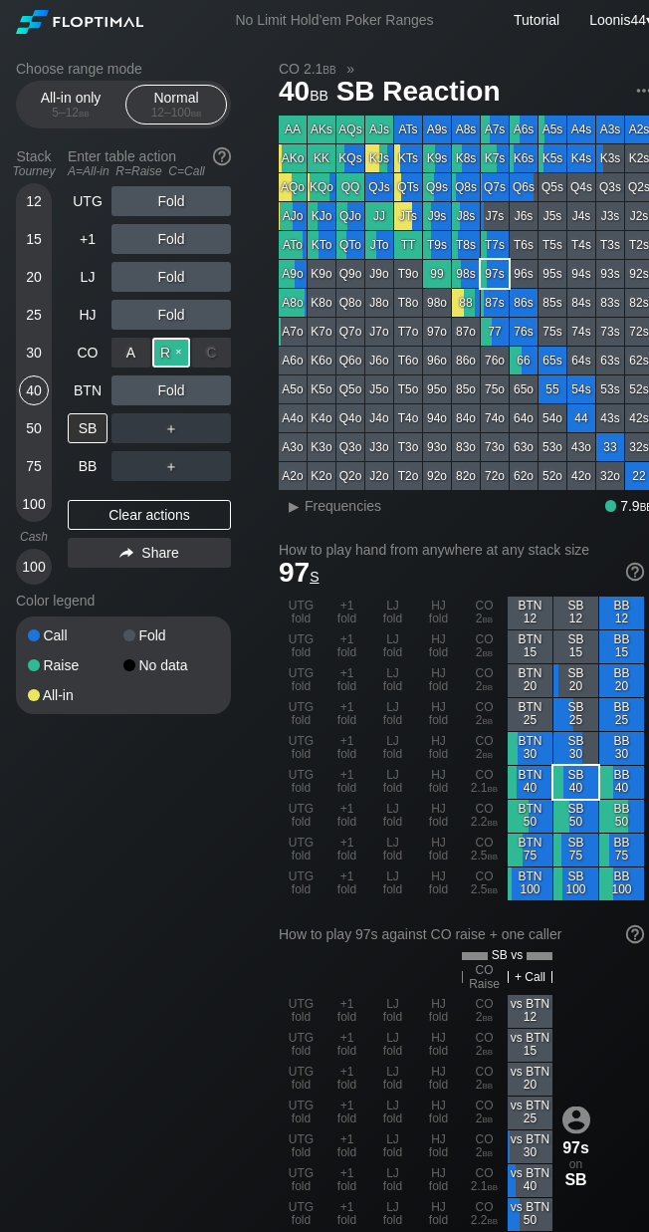
click at [160, 349] on div "R ✕" at bounding box center [171, 352] width 39 height 30
click at [251, 604] on div "Choose range mode All-in only 5 – 12 bb Normal 12 – 100 bb Stack Tourney Enter …" at bounding box center [139, 400] width 247 height 679
drag, startPoint x: 184, startPoint y: 828, endPoint x: 181, endPoint y: 806, distance: 22.1
click at [188, 827] on div "Choose range mode All-in only 5 – 12 bb Normal 12 – 100 bb Stack Tourney Enter …" at bounding box center [334, 1193] width 669 height 2305
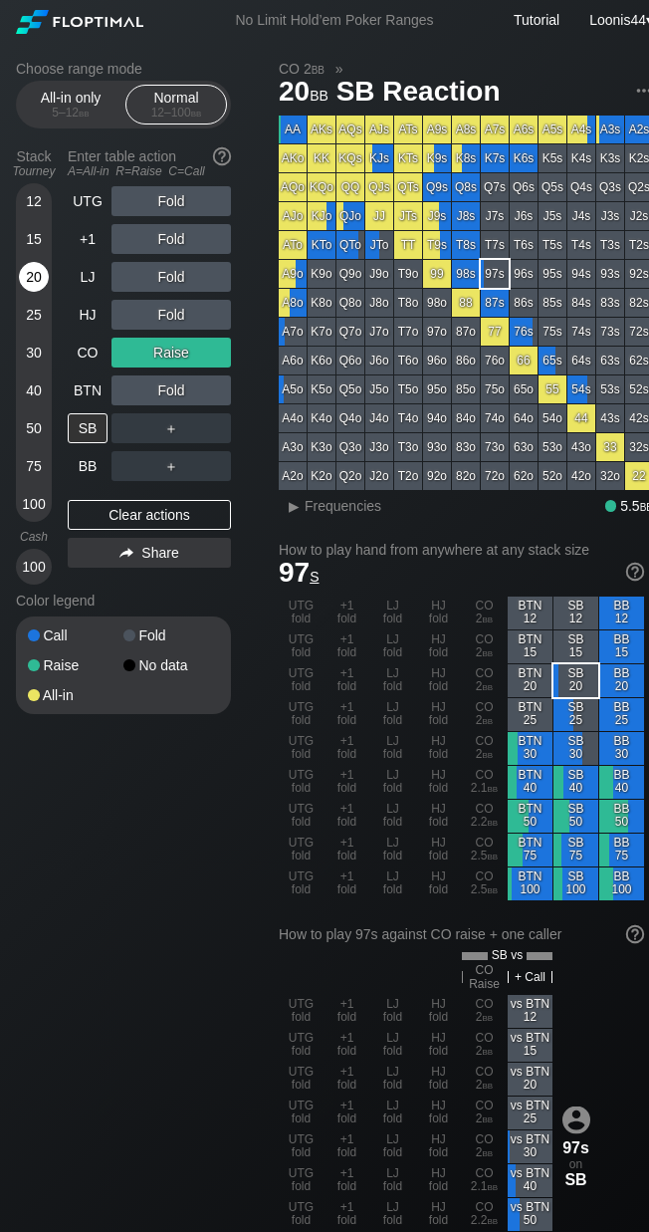
click at [38, 283] on div "20" at bounding box center [34, 277] width 30 height 30
click at [167, 351] on div "R ✕" at bounding box center [171, 352] width 39 height 30
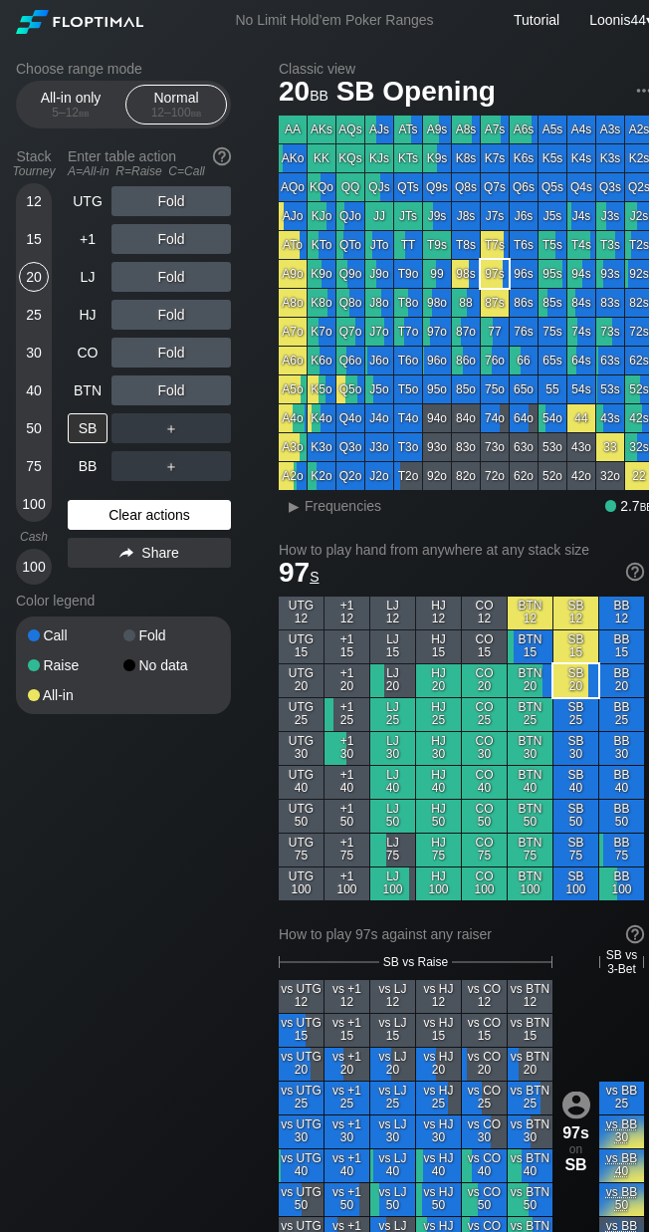
click at [161, 526] on div "Clear actions" at bounding box center [149, 515] width 163 height 30
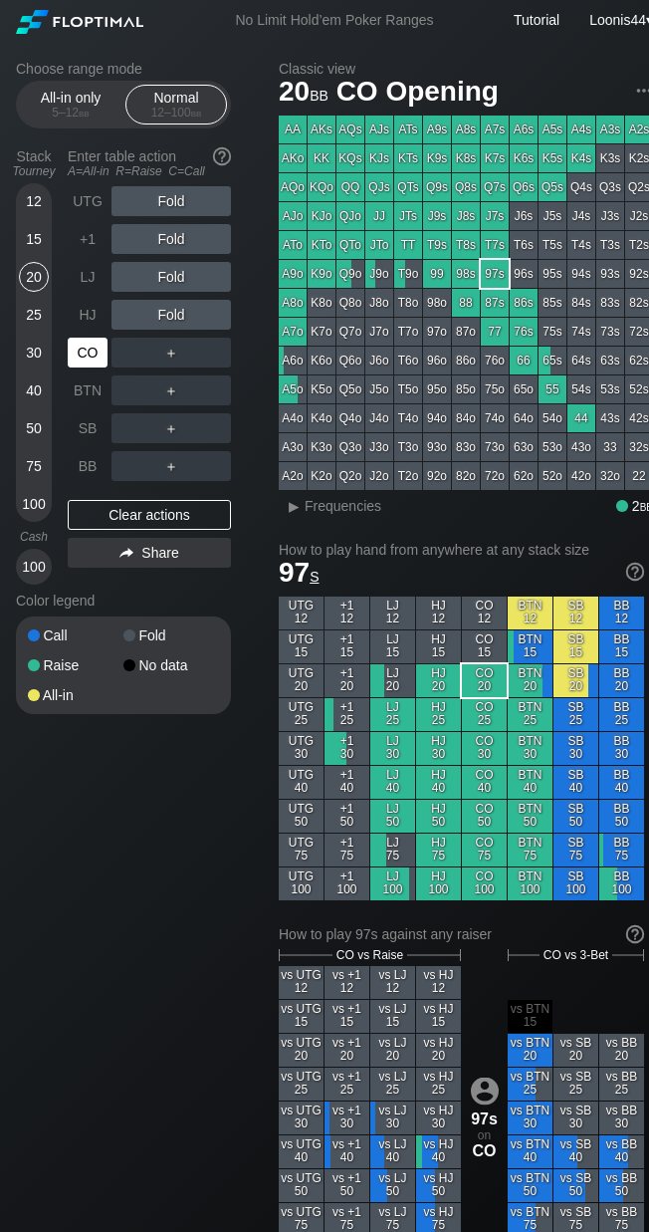
click at [90, 339] on div "CO" at bounding box center [88, 352] width 40 height 30
click at [164, 845] on div "Choose range mode All-in only 5 – 12 bb Normal 12 – 100 bb Stack Tourney Enter …" at bounding box center [334, 1159] width 669 height 2236
click at [259, 337] on div "Choose range mode All-in only 5 – 12 bb Normal 12 – 100 bb Stack Tourney Enter …" at bounding box center [139, 400] width 247 height 679
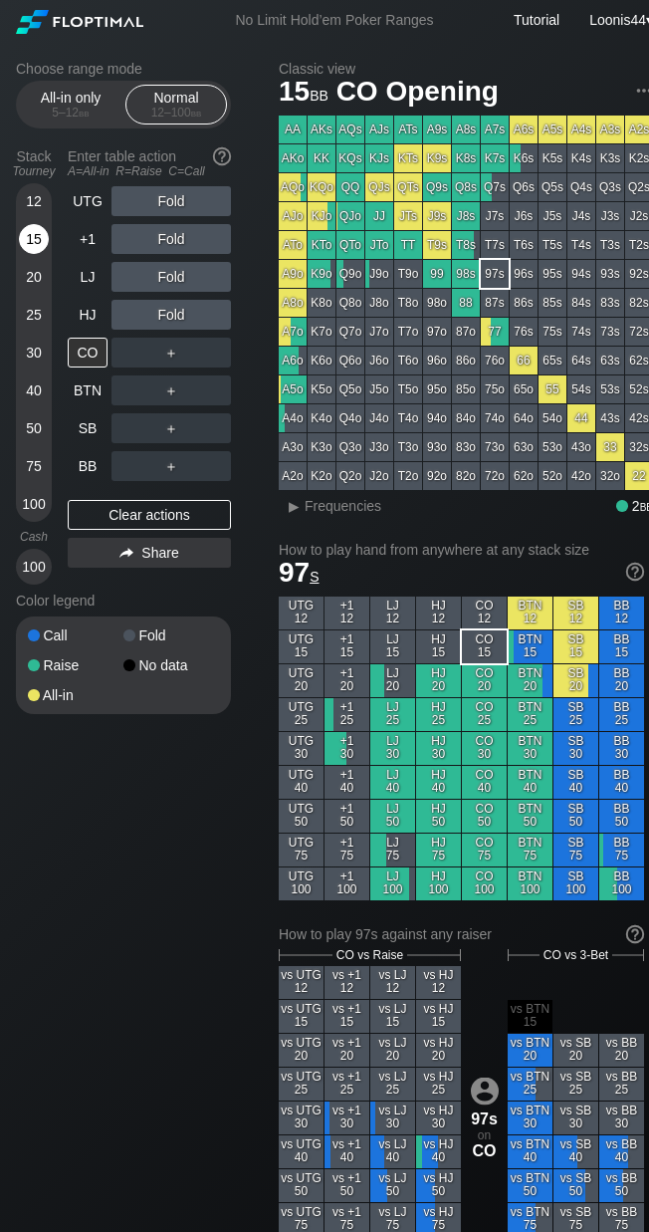
click at [36, 244] on div "15" at bounding box center [34, 239] width 30 height 30
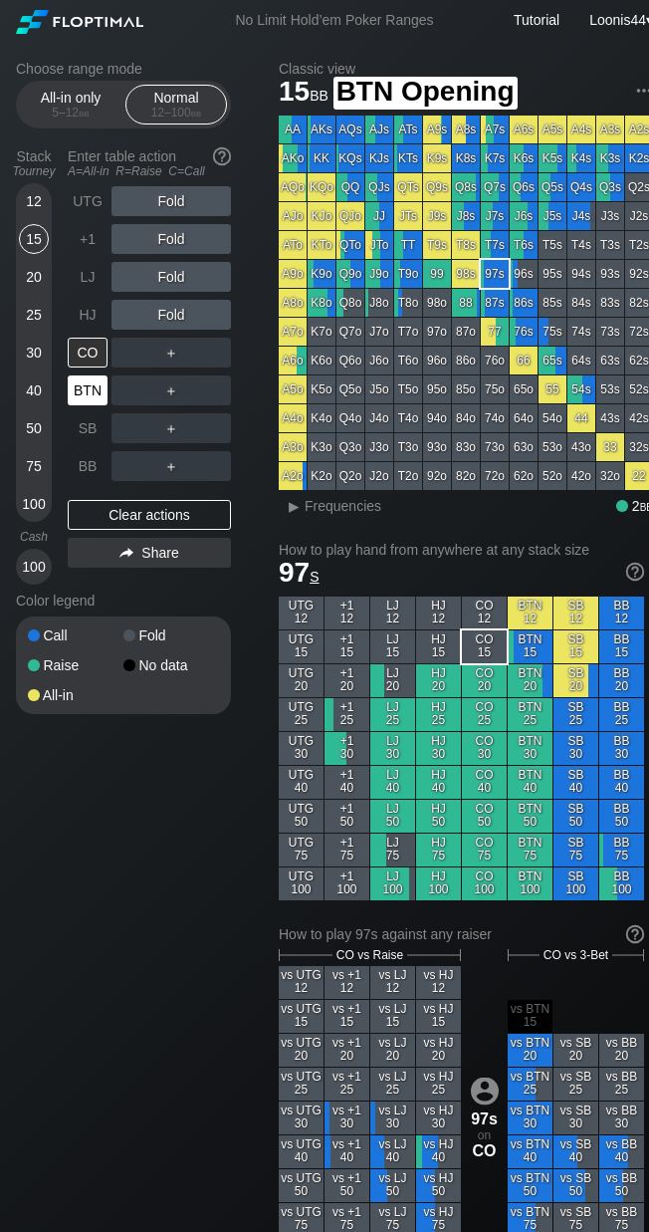
click at [73, 396] on div "BTN" at bounding box center [88, 390] width 40 height 30
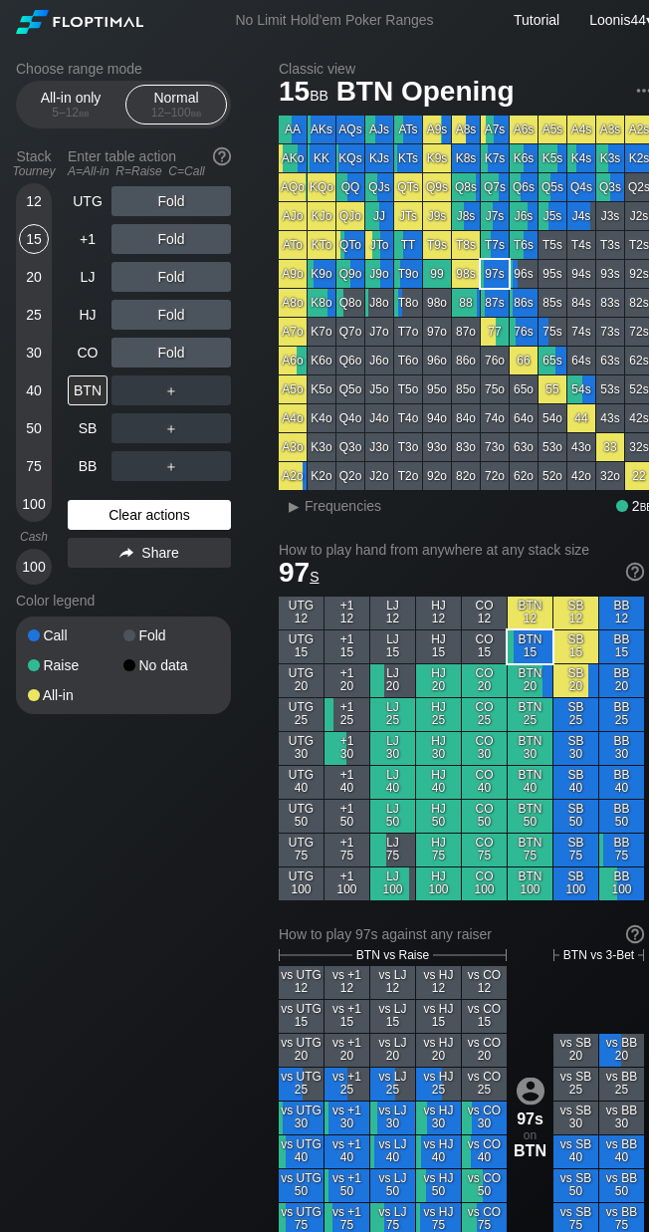
click at [149, 512] on div "Clear actions" at bounding box center [149, 515] width 163 height 30
click at [35, 185] on div "Stack Tourney" at bounding box center [34, 163] width 52 height 46
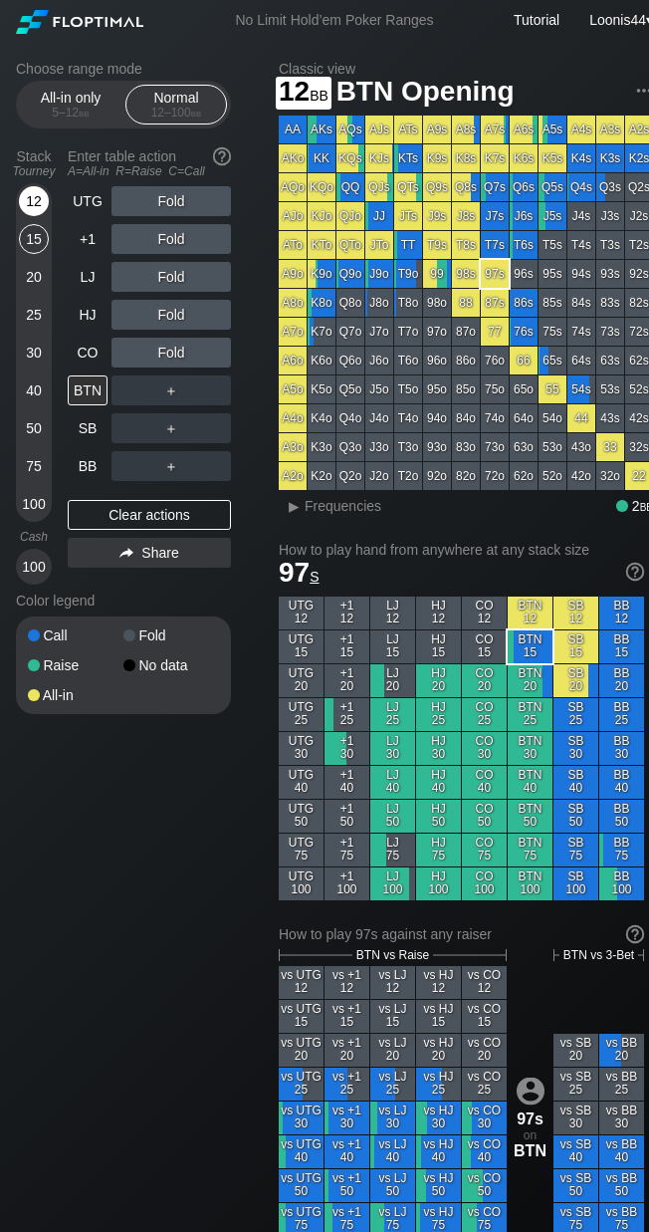
click at [37, 196] on div "12" at bounding box center [34, 201] width 30 height 30
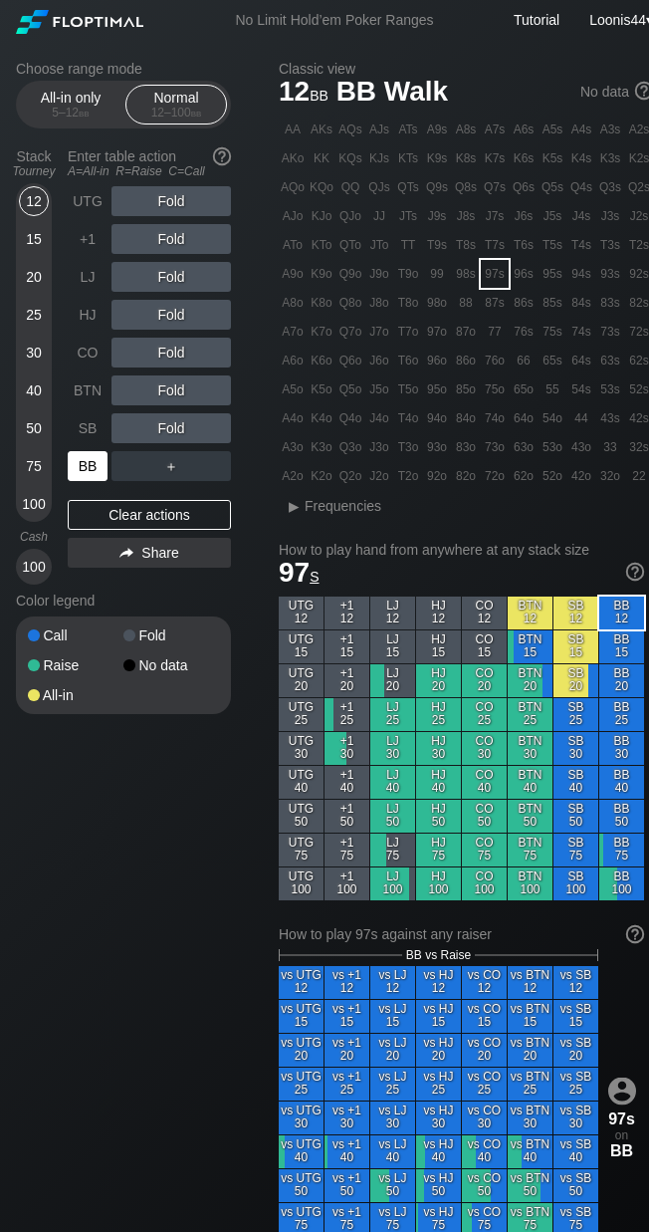
click at [88, 468] on div "BB" at bounding box center [88, 466] width 40 height 30
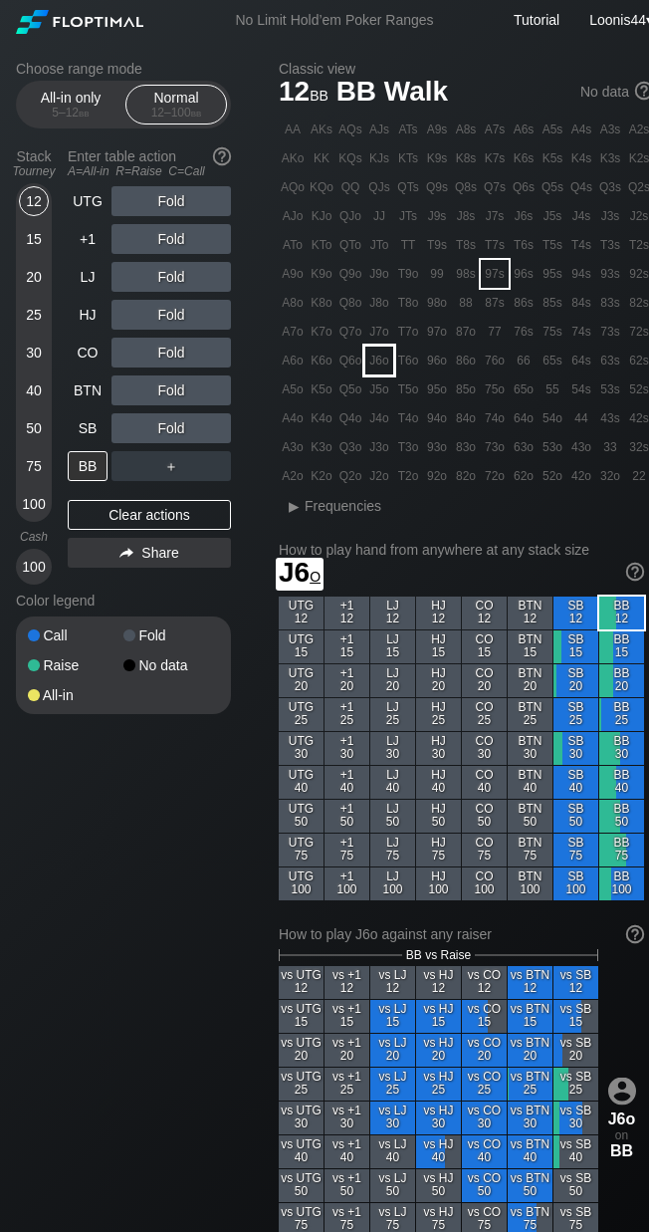
click at [391, 359] on div "J6o" at bounding box center [379, 360] width 28 height 28
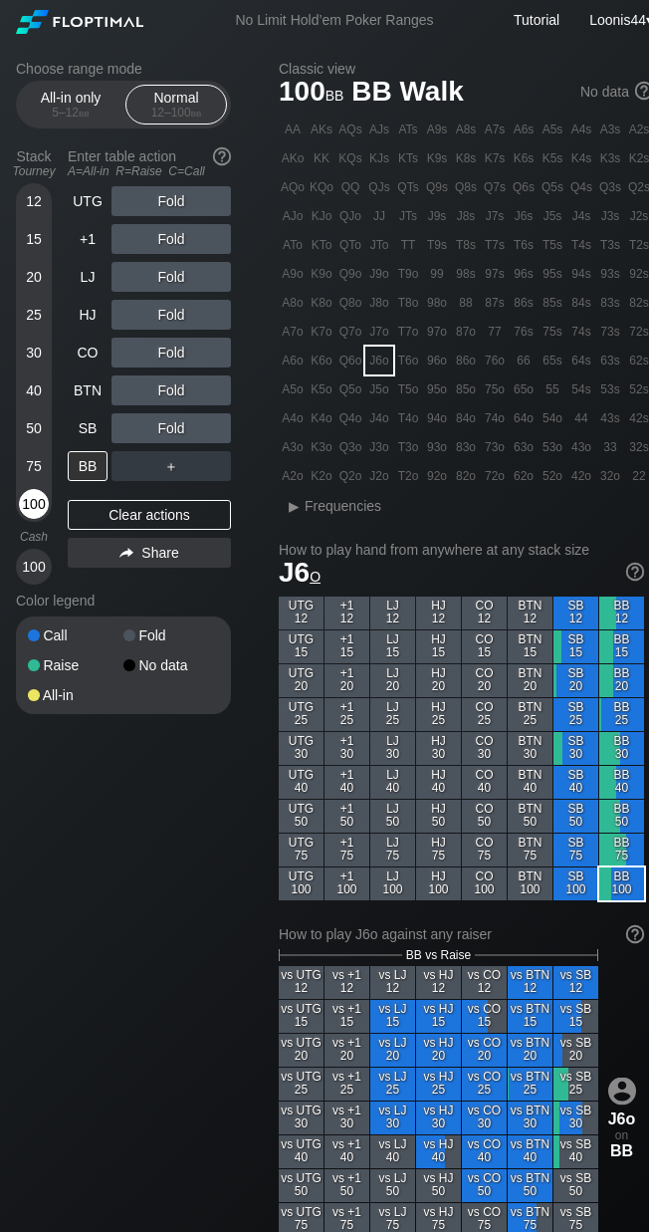
click at [31, 505] on div "100" at bounding box center [34, 504] width 30 height 30
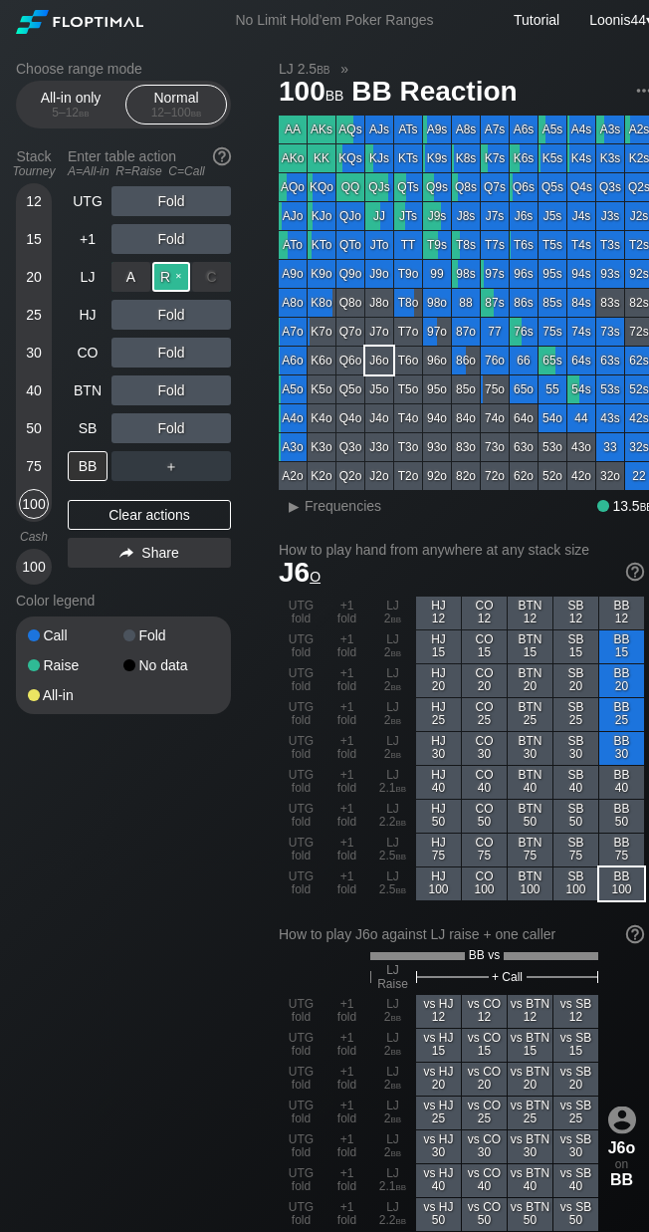
click at [165, 280] on div "R ✕" at bounding box center [171, 277] width 39 height 30
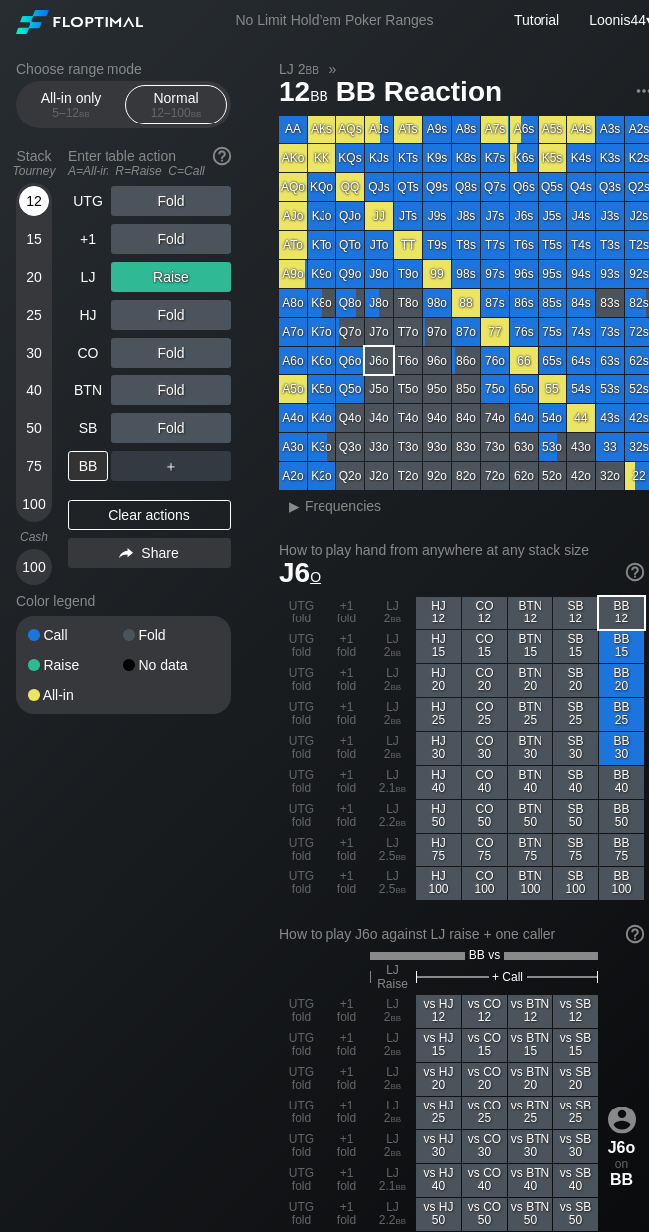
click at [36, 198] on div "12" at bounding box center [34, 201] width 30 height 30
click at [138, 522] on div "Clear actions" at bounding box center [149, 515] width 163 height 30
click at [168, 282] on div "R ✕" at bounding box center [171, 277] width 39 height 30
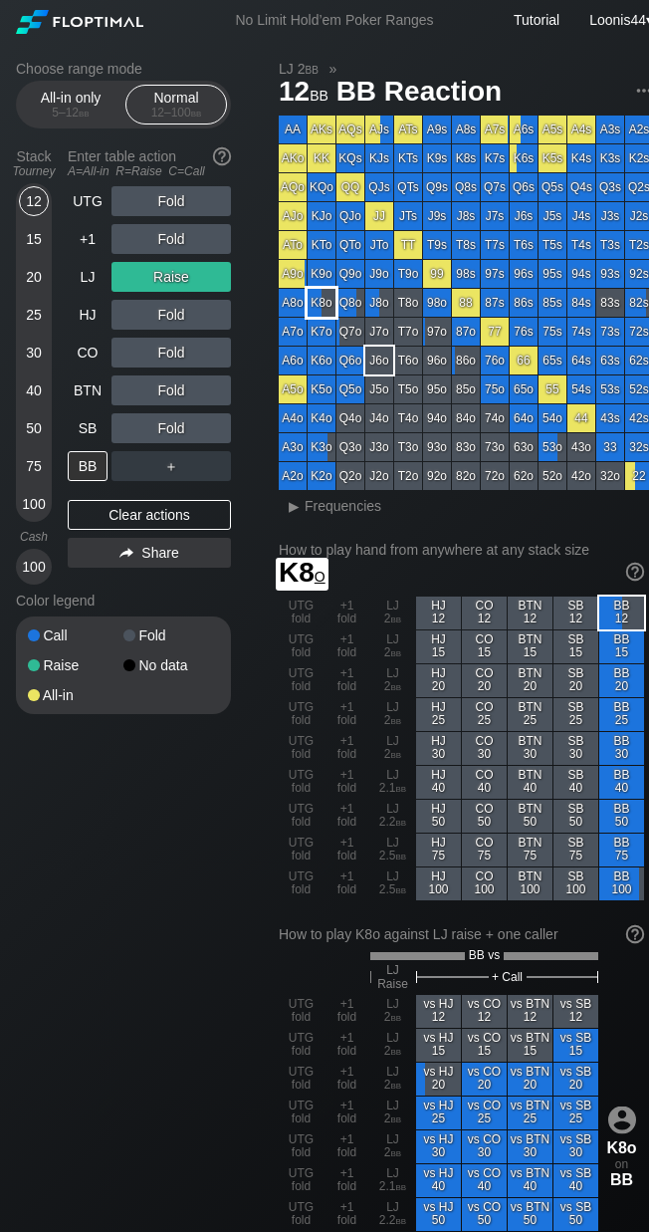
click at [333, 313] on div "K8o" at bounding box center [322, 303] width 28 height 28
drag, startPoint x: 187, startPoint y: 783, endPoint x: 177, endPoint y: 784, distance: 10.2
click at [180, 784] on div "Choose range mode All-in only 5 – 12 bb Normal 12 – 100 bb Stack Tourney Enter …" at bounding box center [334, 1193] width 669 height 2305
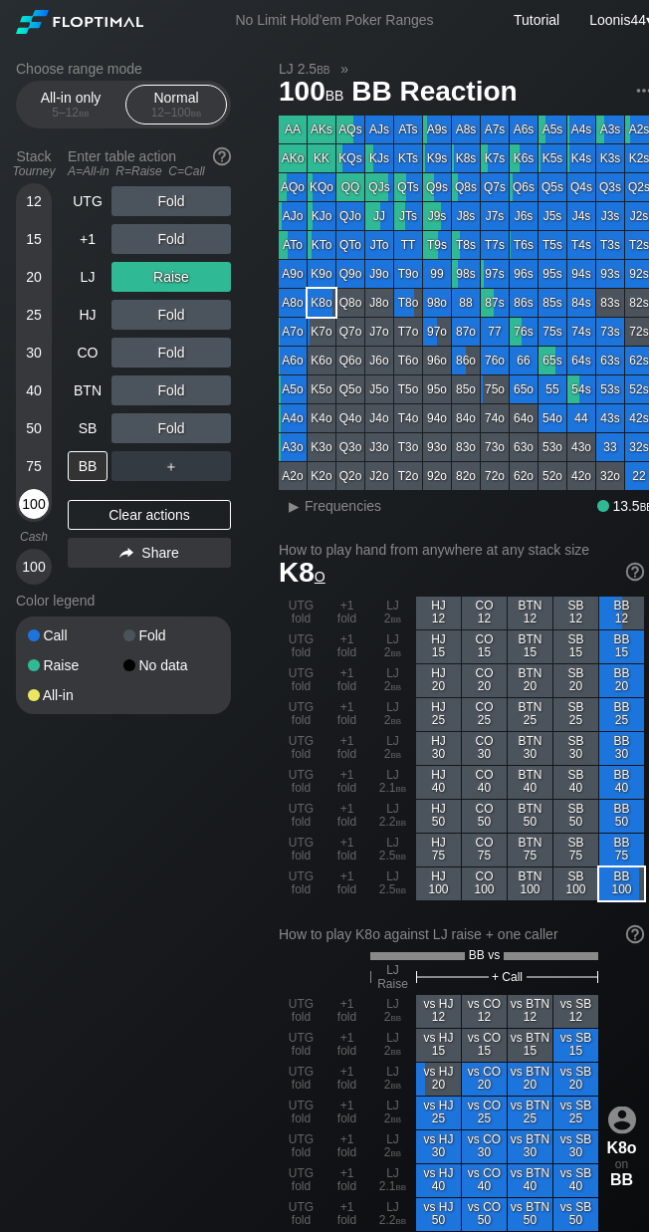
click at [34, 496] on div "100" at bounding box center [34, 504] width 30 height 30
click at [162, 517] on div "Clear actions" at bounding box center [149, 515] width 163 height 30
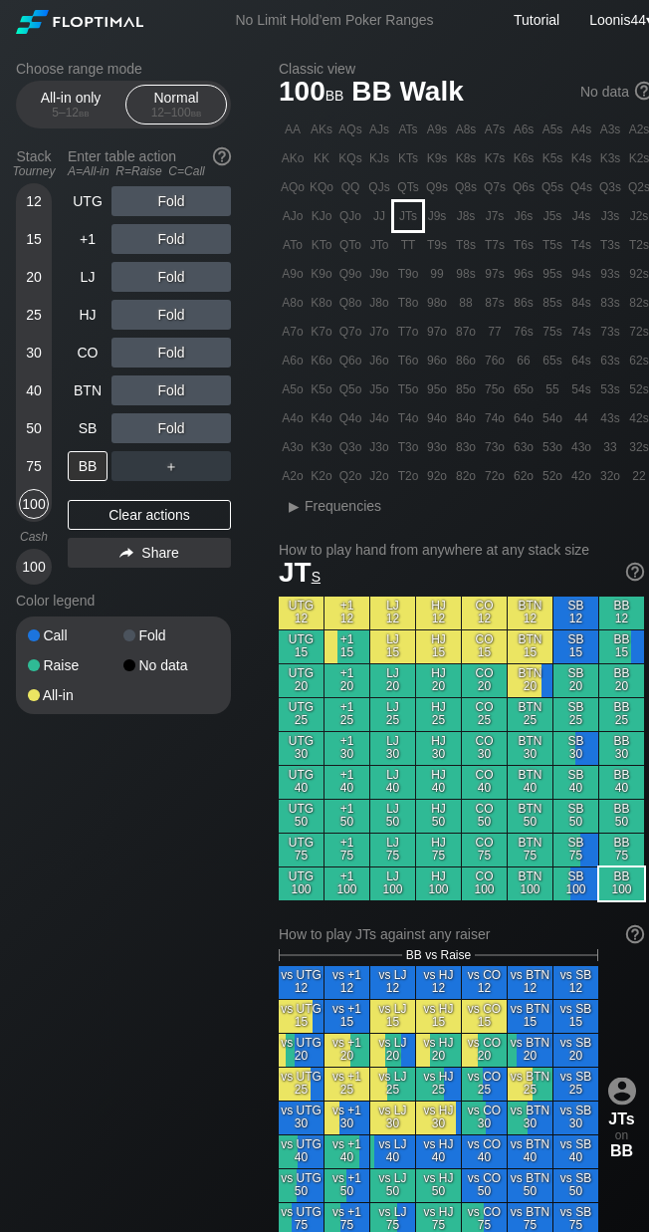
click at [421, 218] on div "JTs" at bounding box center [408, 216] width 28 height 28
click at [172, 201] on div "R ✕" at bounding box center [171, 201] width 39 height 30
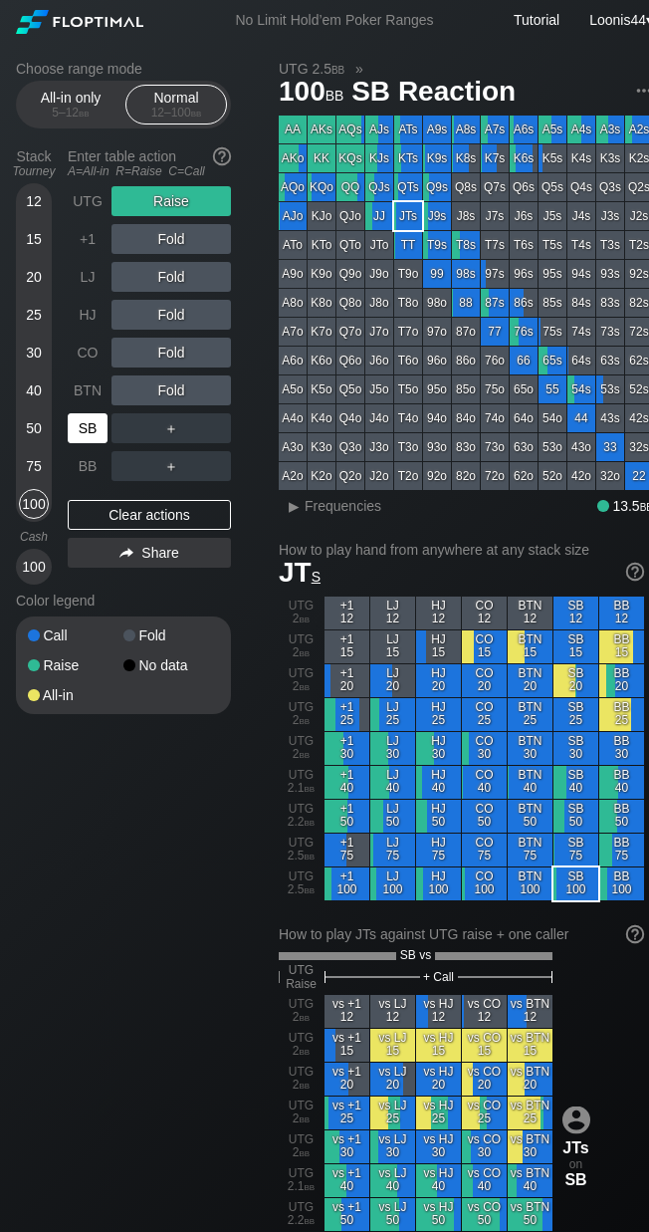
click at [99, 423] on div "SB" at bounding box center [88, 428] width 40 height 30
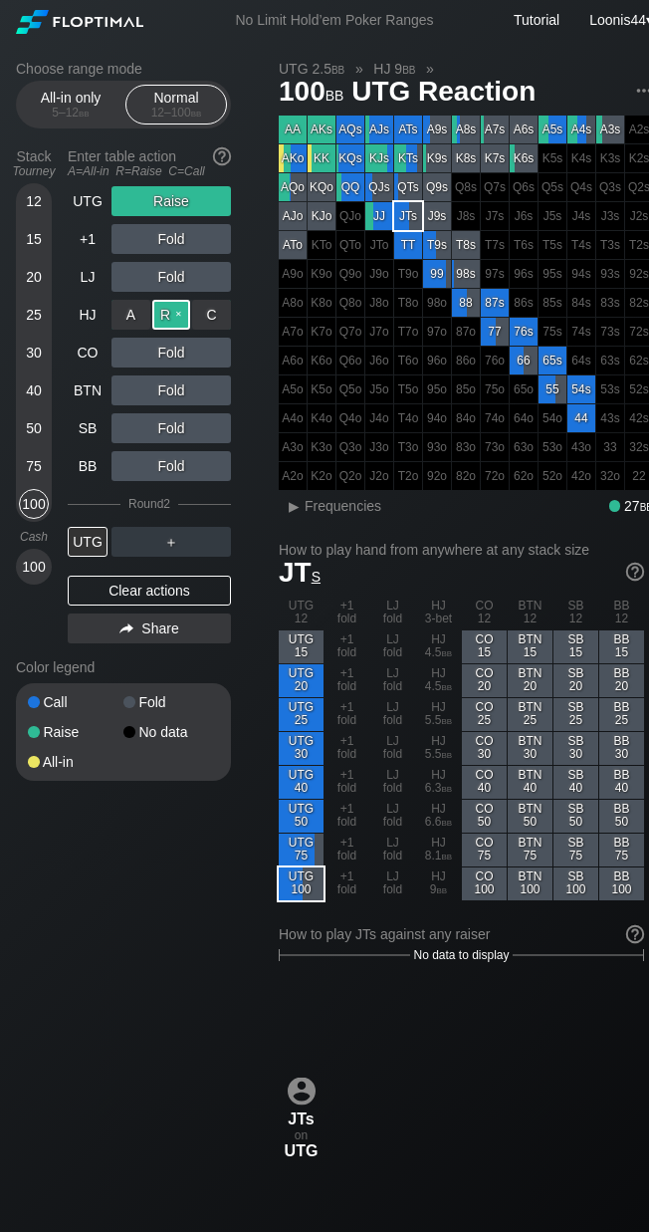
click at [175, 317] on div "R ✕" at bounding box center [171, 315] width 39 height 30
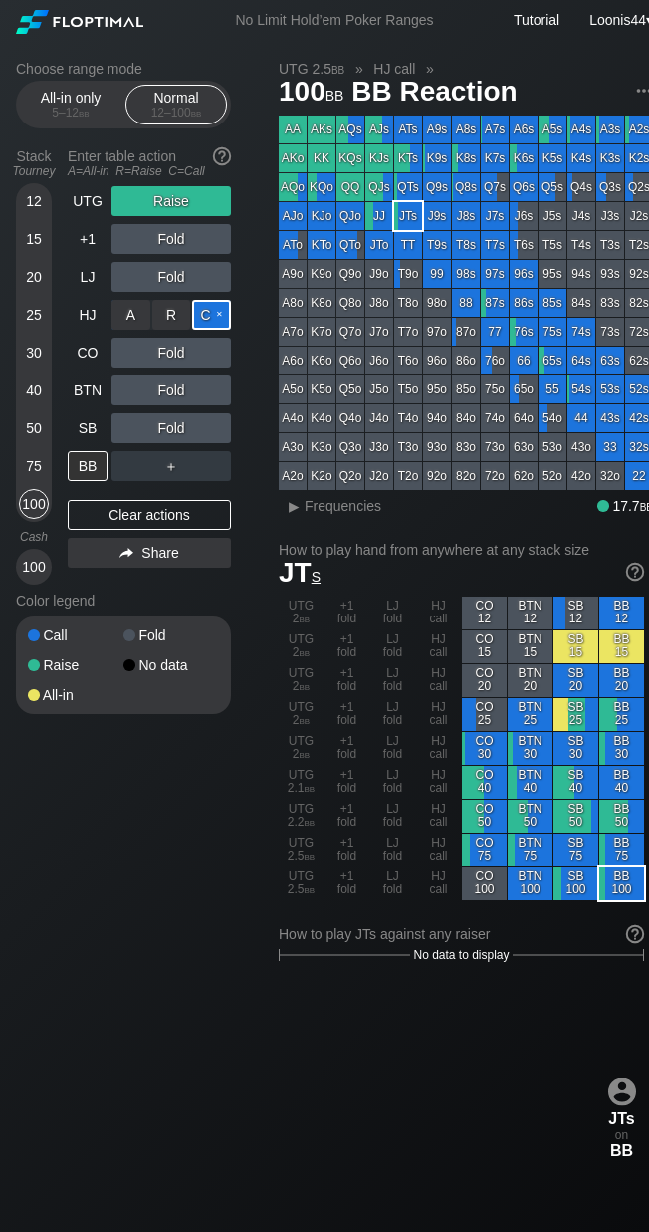
click at [200, 317] on div "C ✕" at bounding box center [211, 315] width 39 height 30
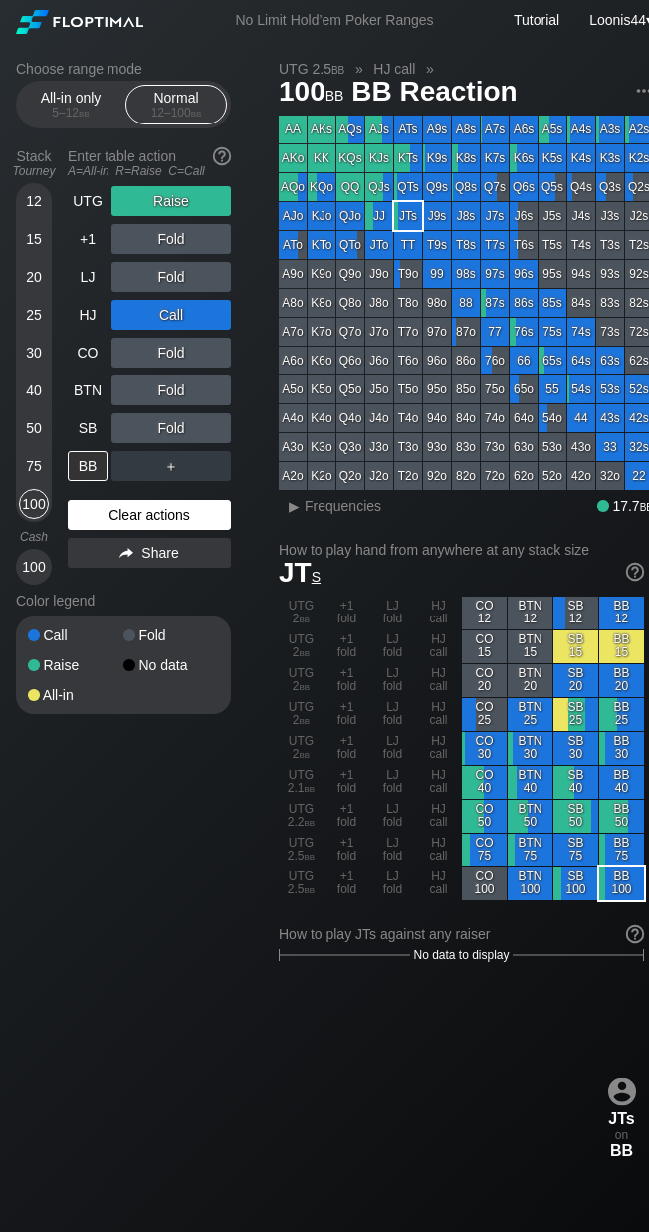
click at [164, 523] on div "Clear actions" at bounding box center [149, 515] width 163 height 30
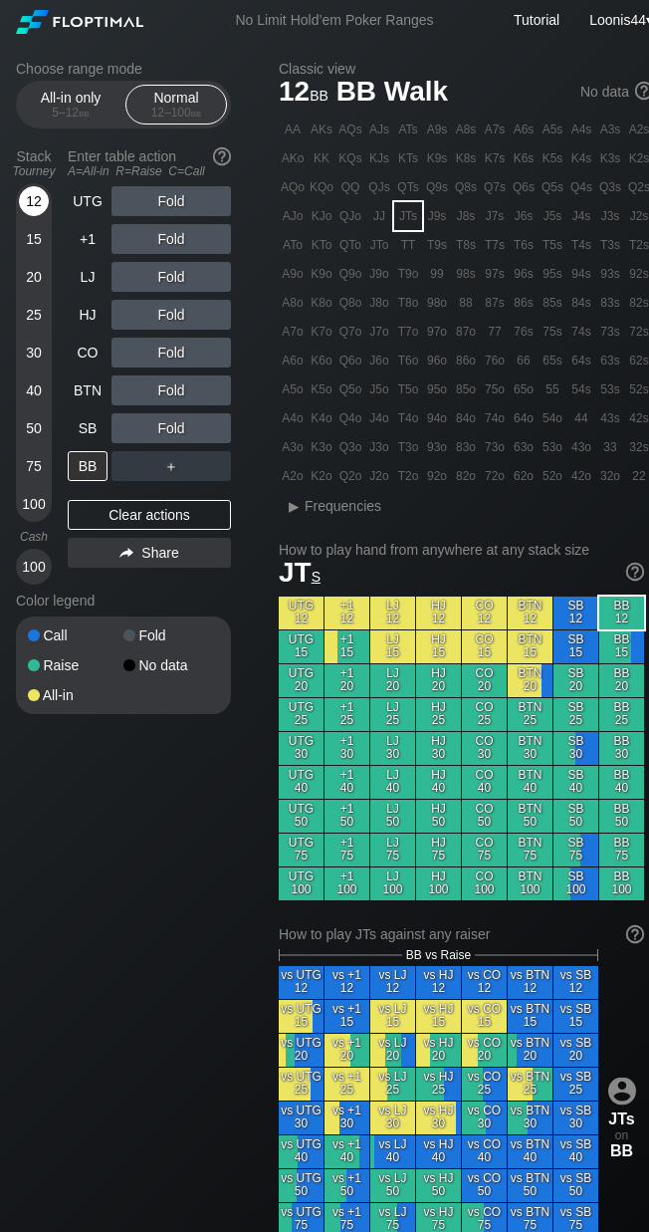
click at [32, 203] on div "12" at bounding box center [34, 201] width 30 height 30
click at [144, 916] on div "Choose range mode All-in only 5 – 12 bb Normal 12 – 100 bb Stack Tourney Enter …" at bounding box center [334, 1159] width 669 height 2236
click at [79, 108] on span "bb" at bounding box center [84, 113] width 11 height 14
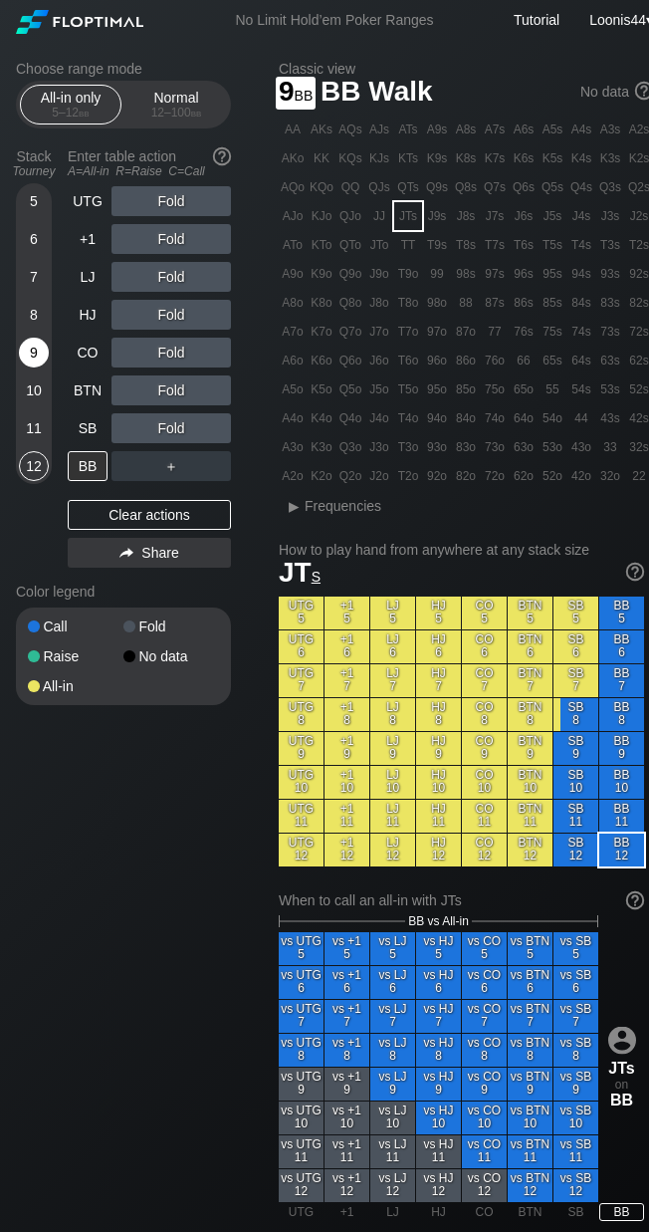
click at [37, 348] on div "9" at bounding box center [34, 352] width 30 height 30
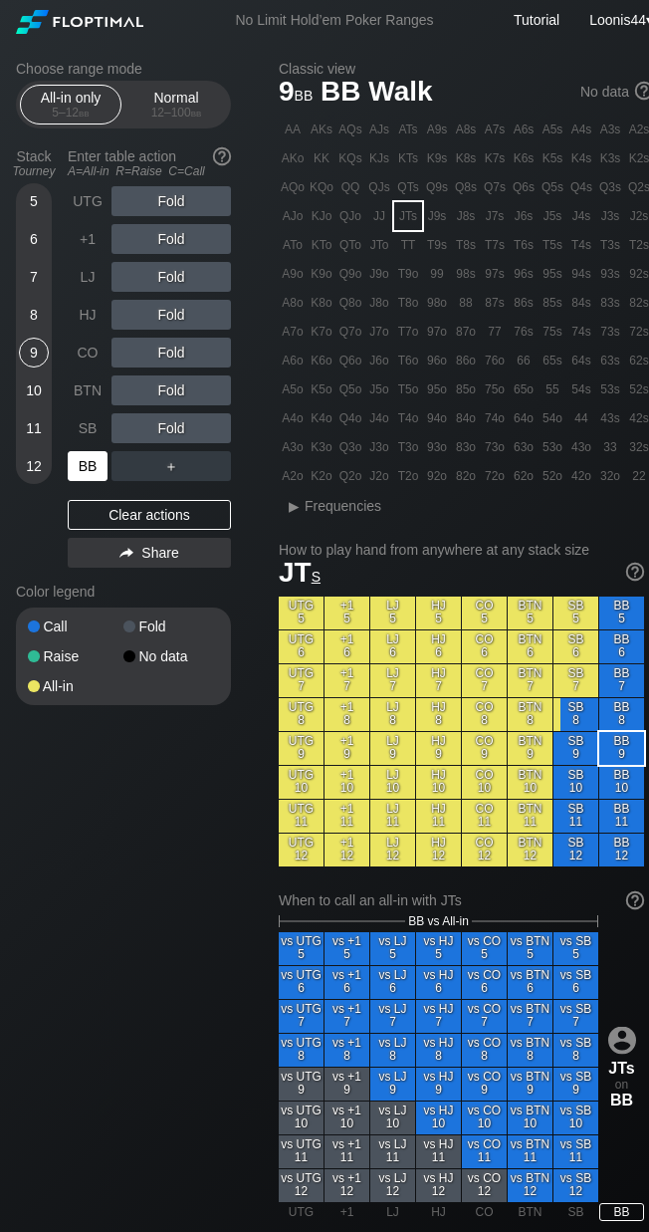
click at [99, 468] on div "BB" at bounding box center [88, 466] width 40 height 30
click at [86, 277] on div "LJ" at bounding box center [88, 277] width 40 height 30
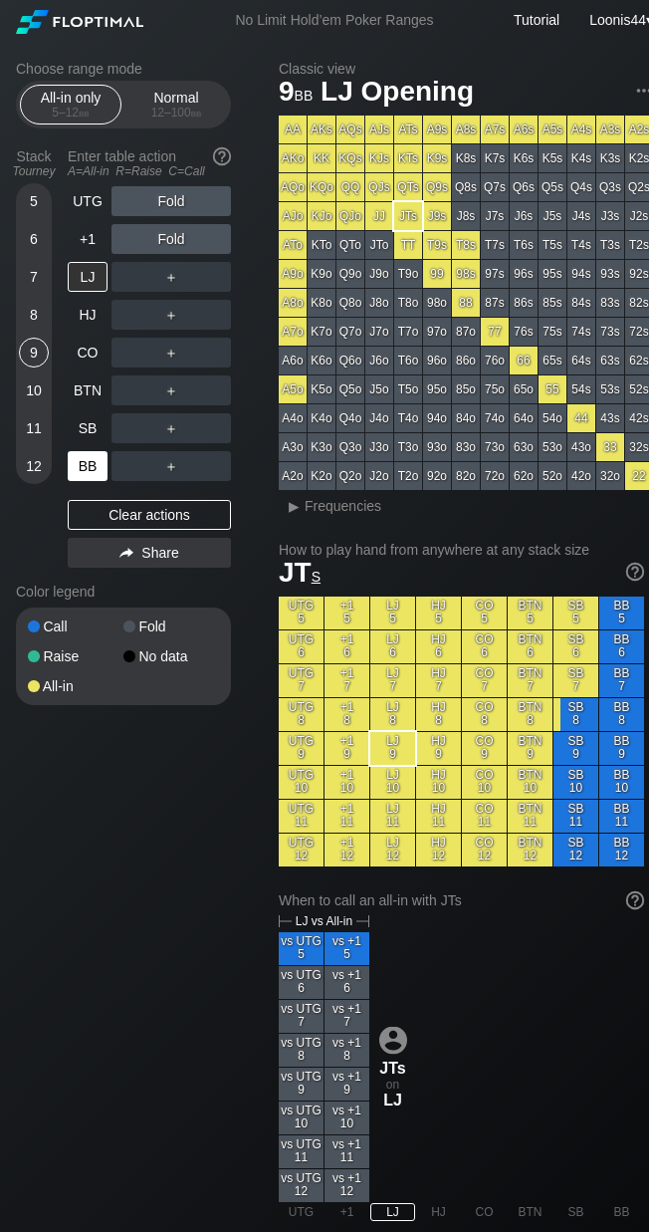
click at [86, 474] on div "BB" at bounding box center [88, 466] width 40 height 30
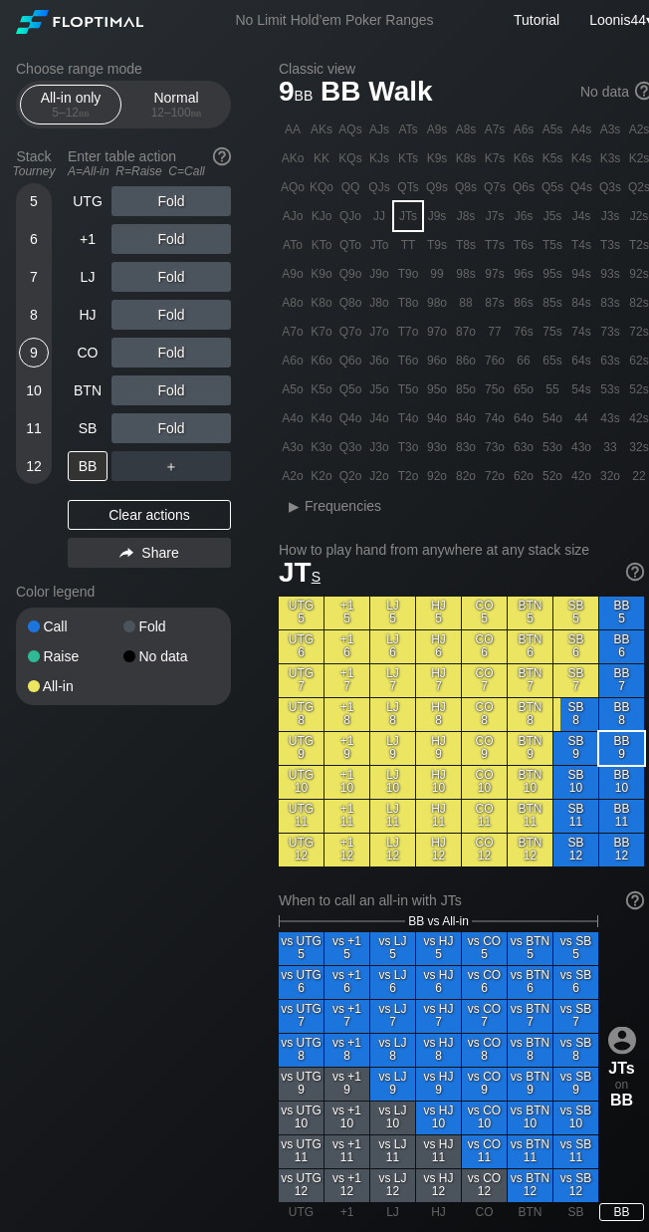
click at [271, 302] on div "Choose range mode All-in only 5 – 12 bb Normal 12 – 100 bb Stack Tourney Enter …" at bounding box center [334, 1125] width 669 height 2168
click at [28, 211] on div "5" at bounding box center [34, 201] width 30 height 30
drag, startPoint x: 198, startPoint y: 806, endPoint x: 185, endPoint y: 738, distance: 69.9
click at [198, 802] on div "Choose range mode All-in only 5 – 12 bb Normal 12 – 100 bb Stack Tourney Enter …" at bounding box center [334, 1125] width 669 height 2168
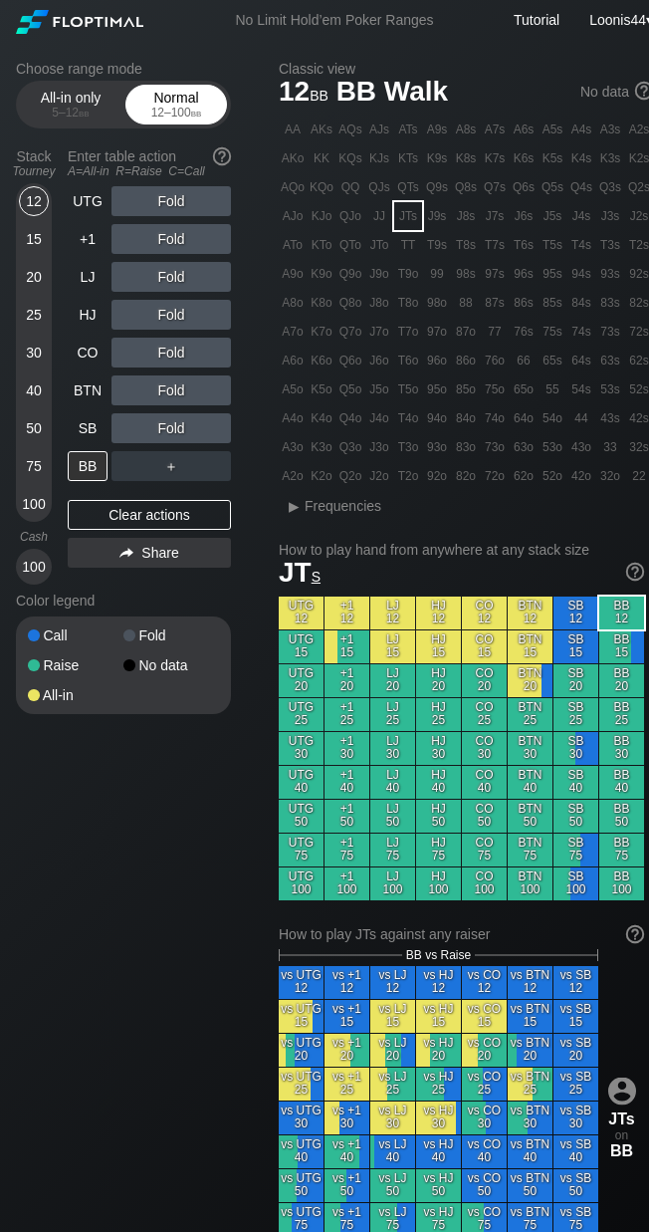
click at [167, 104] on div "Normal 12 – 100 bb" at bounding box center [176, 105] width 92 height 38
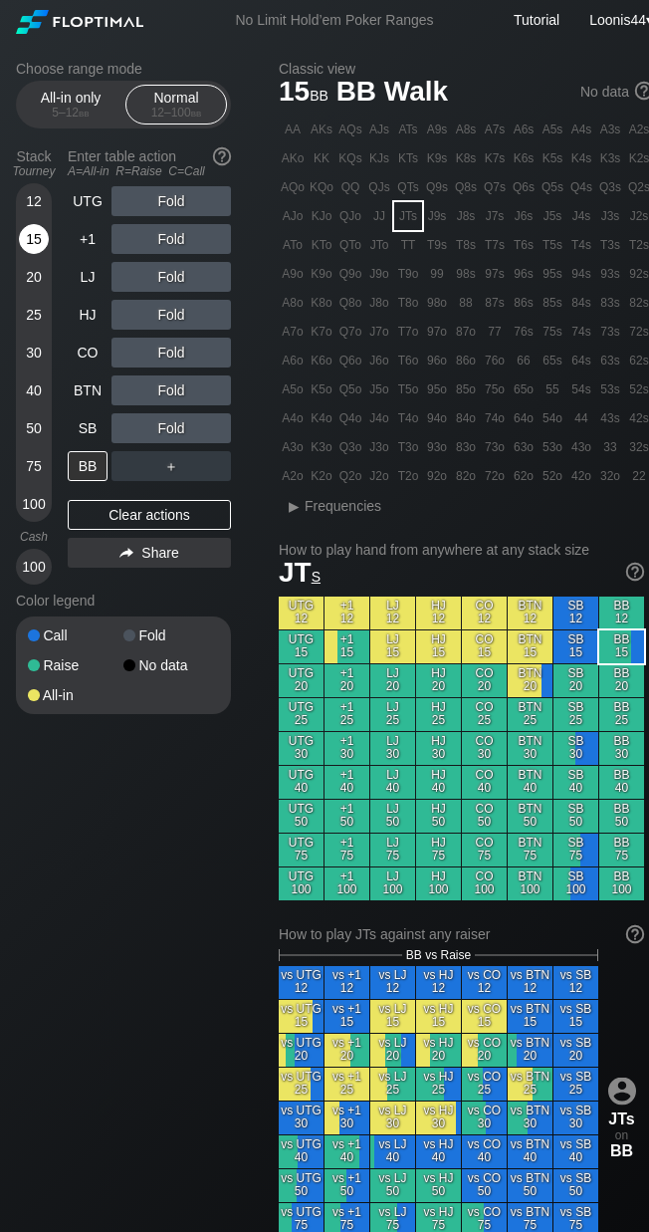
click at [45, 233] on div "15" at bounding box center [34, 239] width 30 height 30
click at [153, 548] on div "Share" at bounding box center [149, 553] width 163 height 30
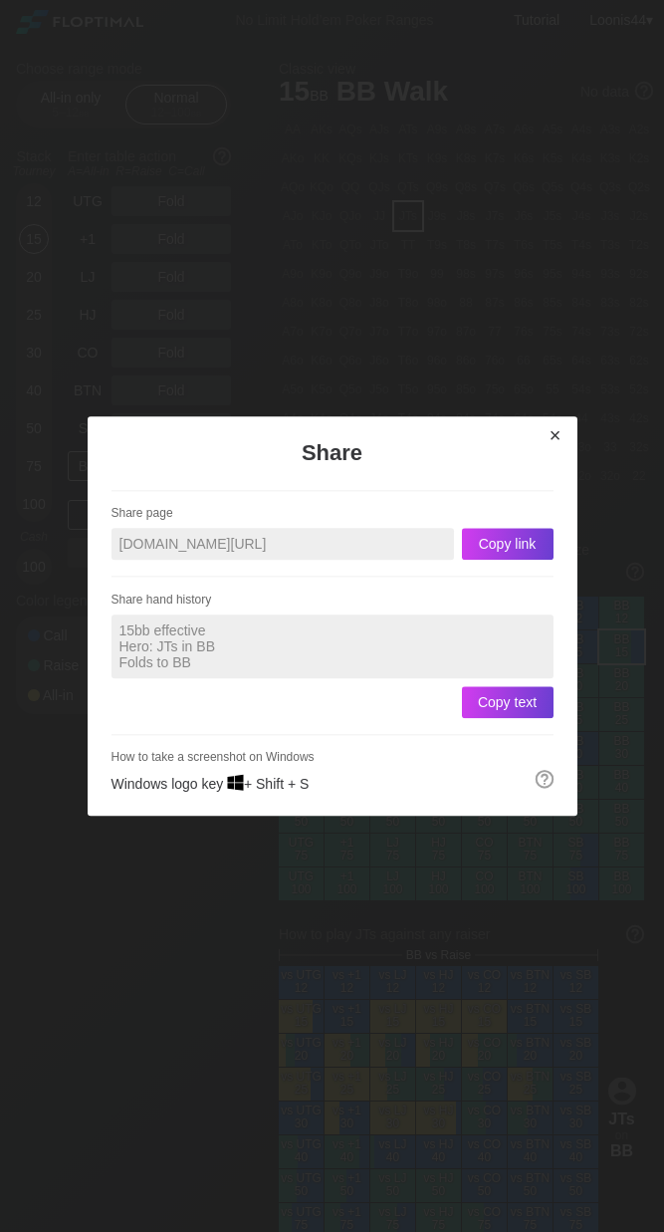
click at [555, 435] on div "×" at bounding box center [556, 435] width 28 height 23
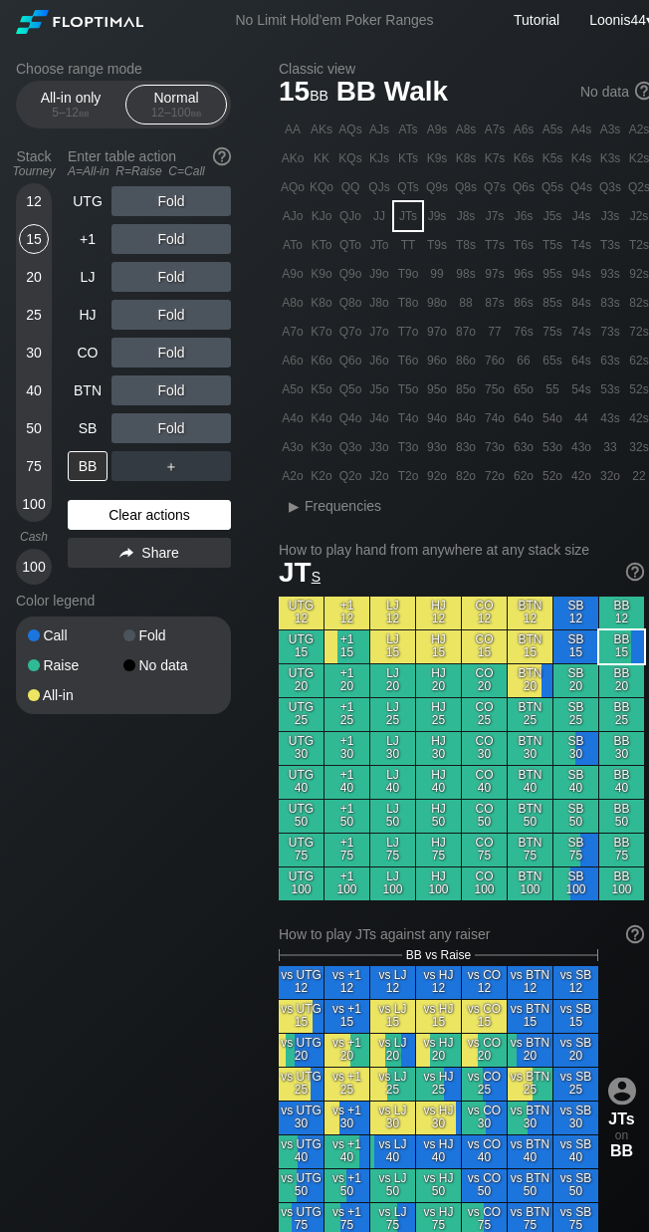
click at [153, 521] on div "Clear actions" at bounding box center [149, 515] width 163 height 30
click at [228, 852] on div "Choose range mode All-in only 5 – 12 bb Normal 12 – 100 bb Stack Tourney Enter …" at bounding box center [334, 1159] width 669 height 2236
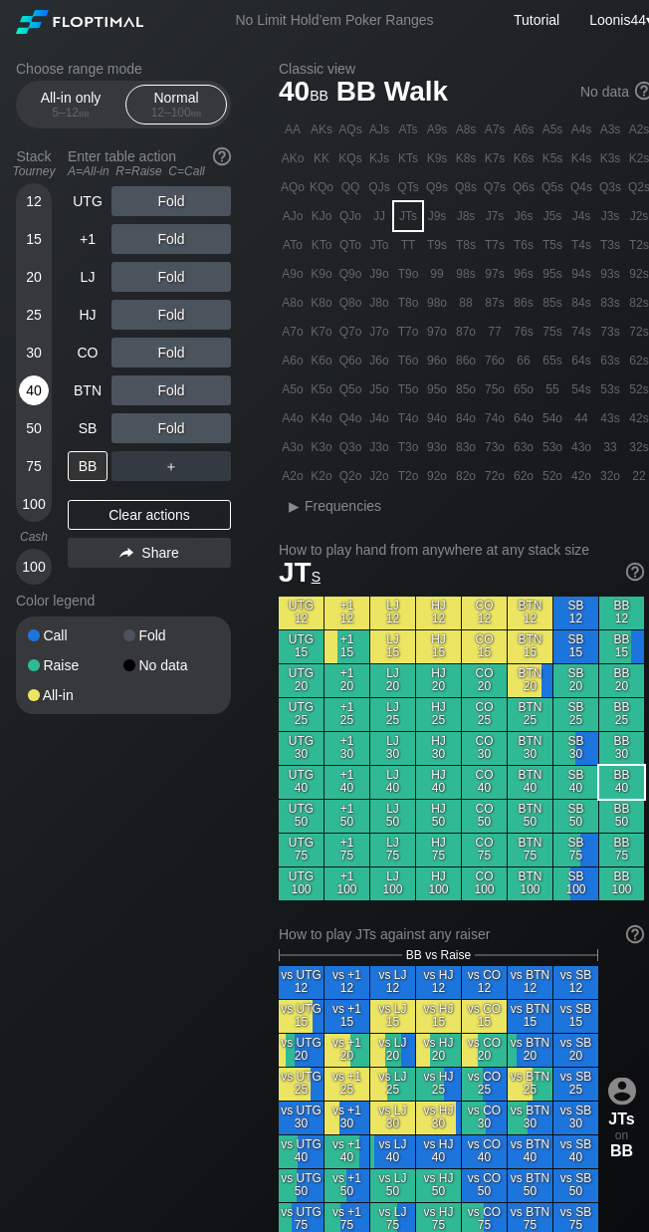
click at [35, 387] on div "40" at bounding box center [34, 390] width 30 height 30
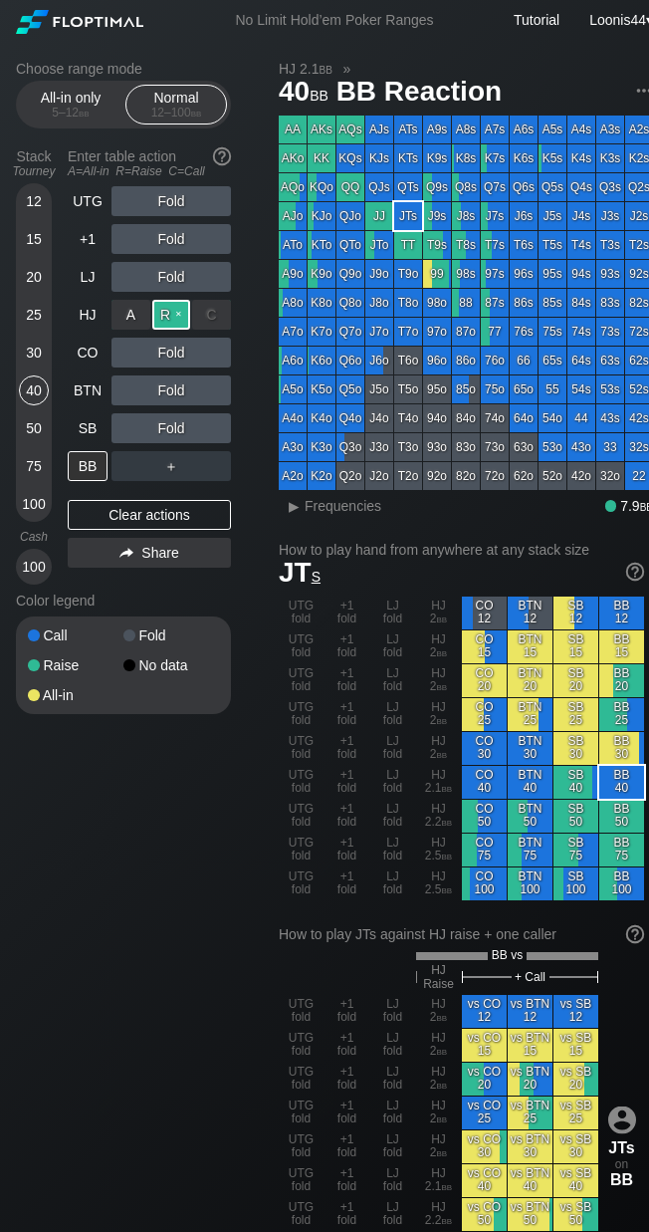
click at [164, 311] on div "R ✕" at bounding box center [171, 315] width 39 height 30
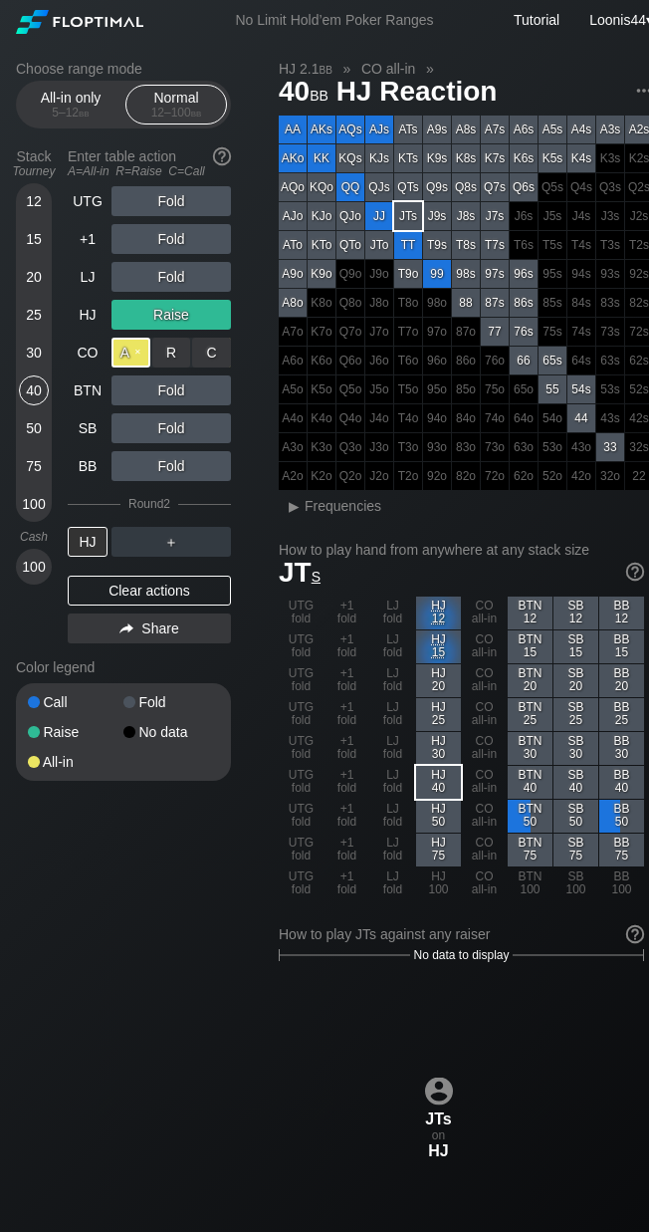
click at [138, 359] on div "A ✕" at bounding box center [131, 352] width 39 height 30
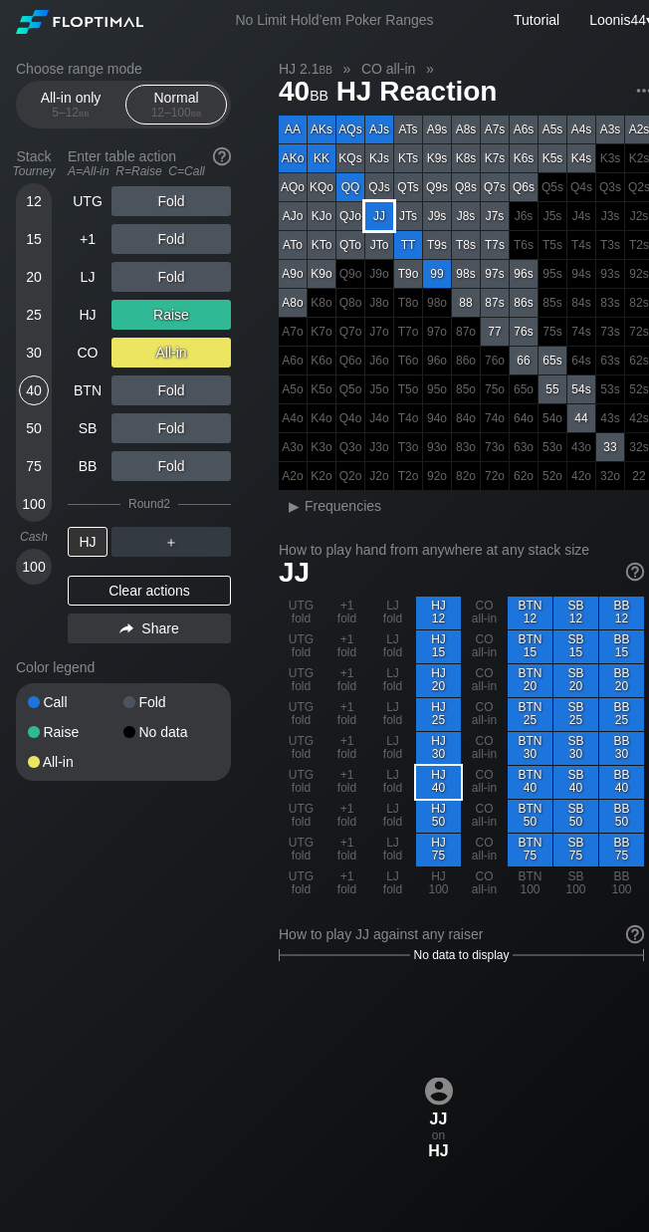
click at [379, 215] on div "JJ" at bounding box center [379, 216] width 28 height 28
click at [143, 596] on div "Clear actions" at bounding box center [149, 590] width 163 height 30
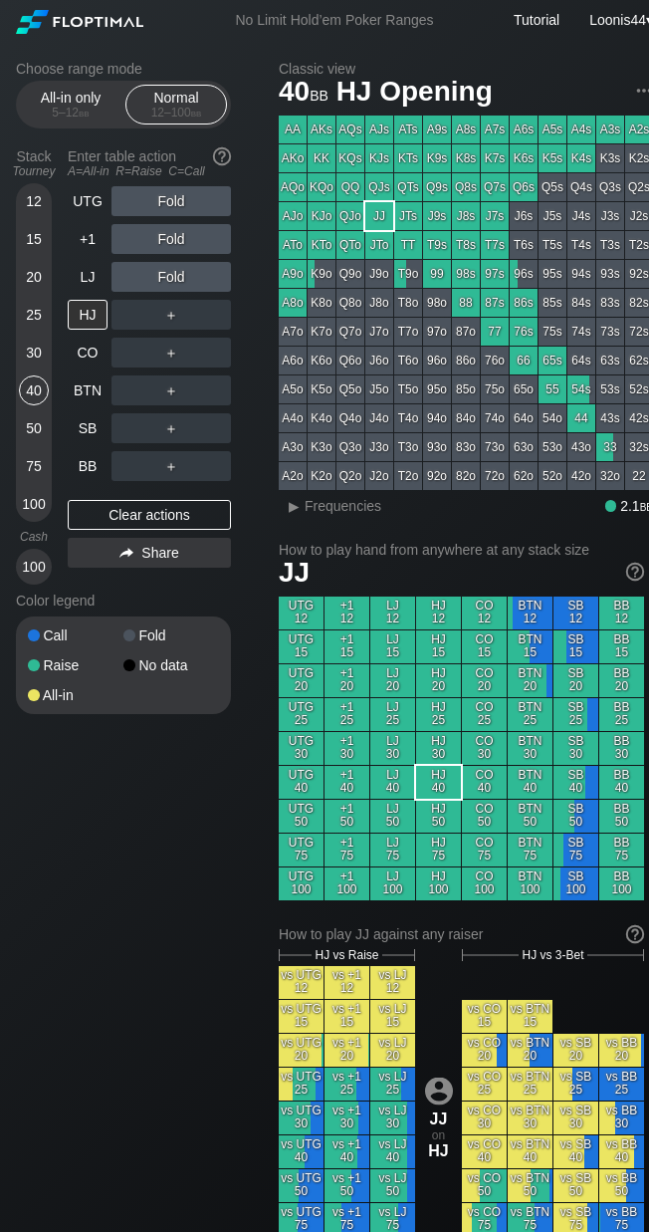
drag, startPoint x: 192, startPoint y: 838, endPoint x: 131, endPoint y: 646, distance: 201.5
click at [197, 820] on div "Choose range mode All-in only 5 – 12 bb Normal 12 – 100 bb Stack Tourney Enter …" at bounding box center [334, 1159] width 669 height 2236
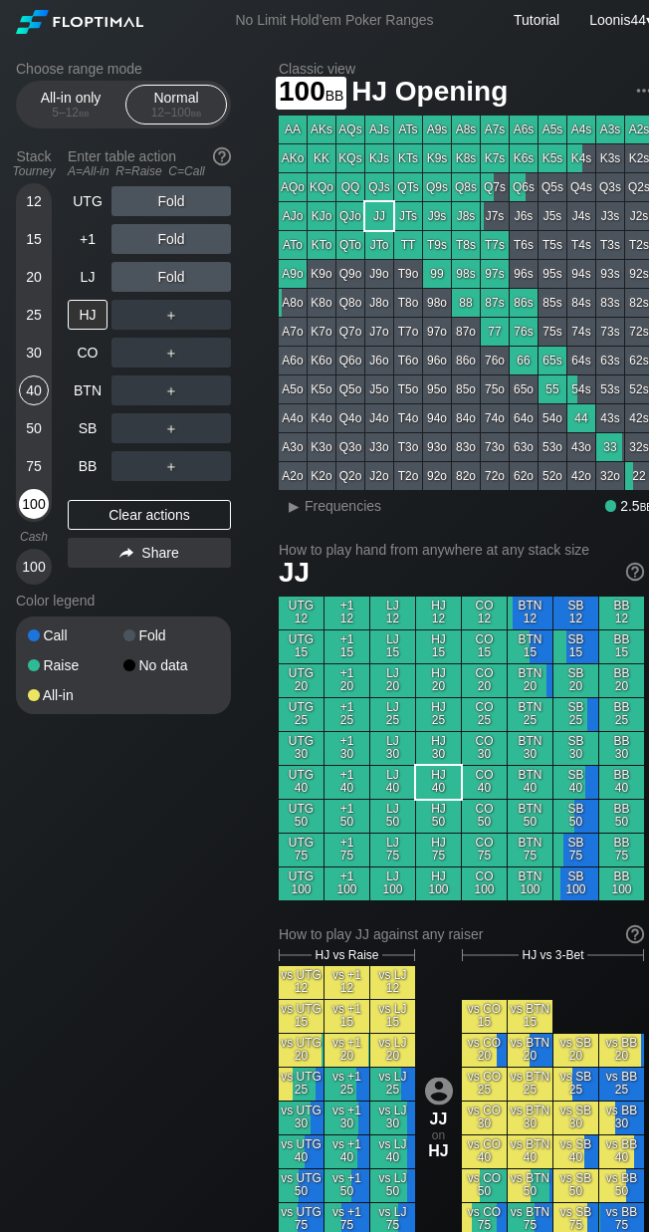
click at [29, 496] on div "100" at bounding box center [34, 504] width 30 height 30
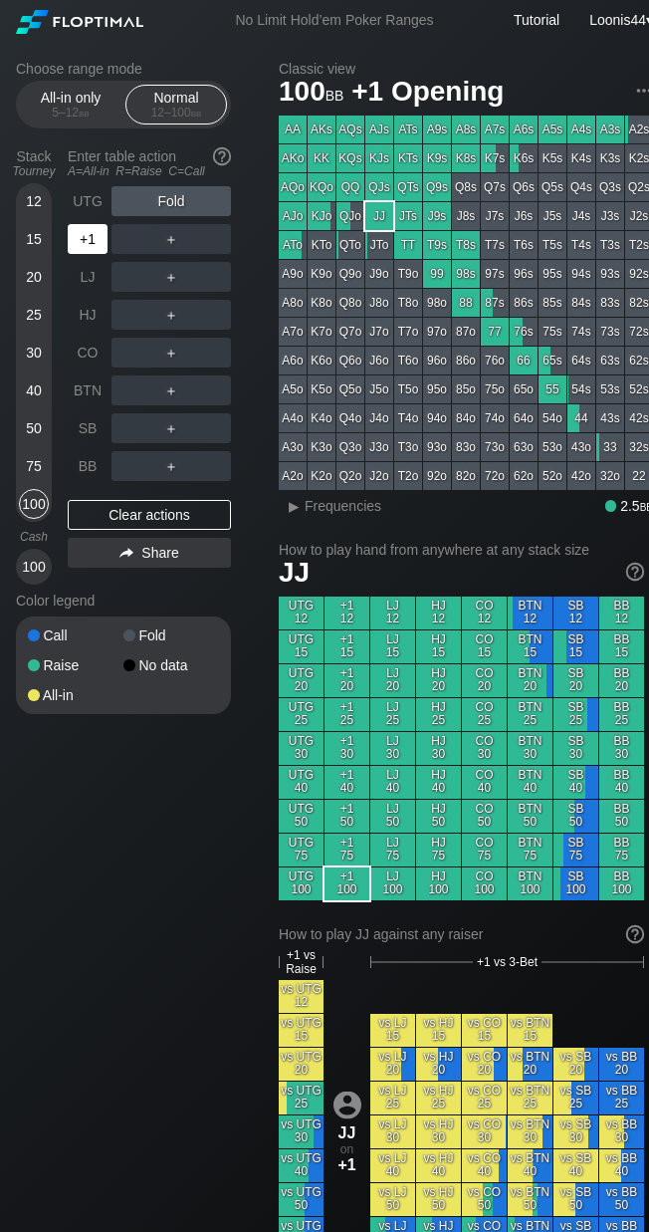
click at [94, 232] on div "+1" at bounding box center [88, 239] width 40 height 30
click at [180, 242] on div "R ✕" at bounding box center [171, 239] width 39 height 30
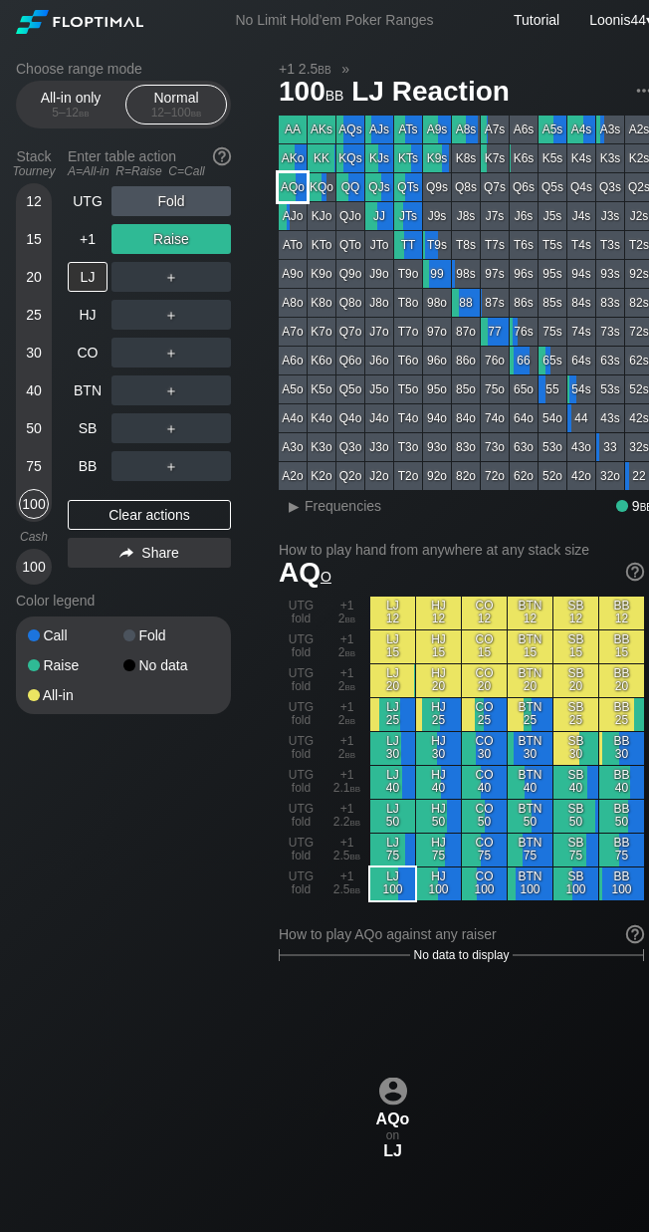
click at [301, 190] on div "AQo" at bounding box center [293, 187] width 28 height 28
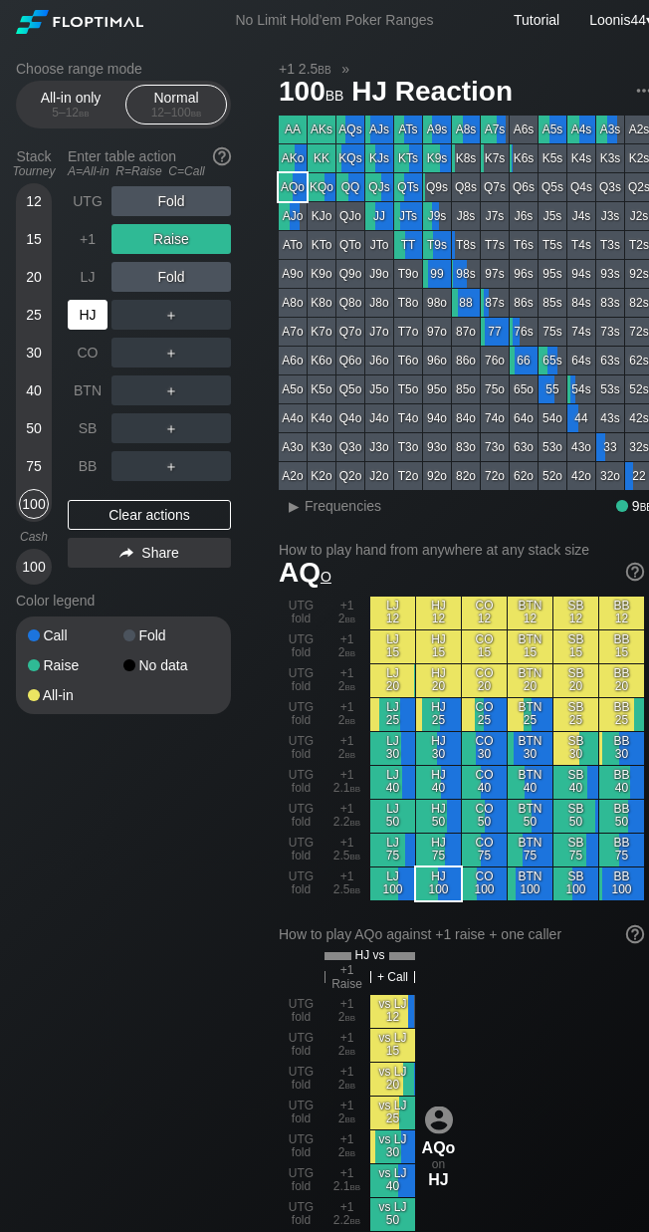
click at [98, 319] on div "HJ" at bounding box center [88, 315] width 40 height 30
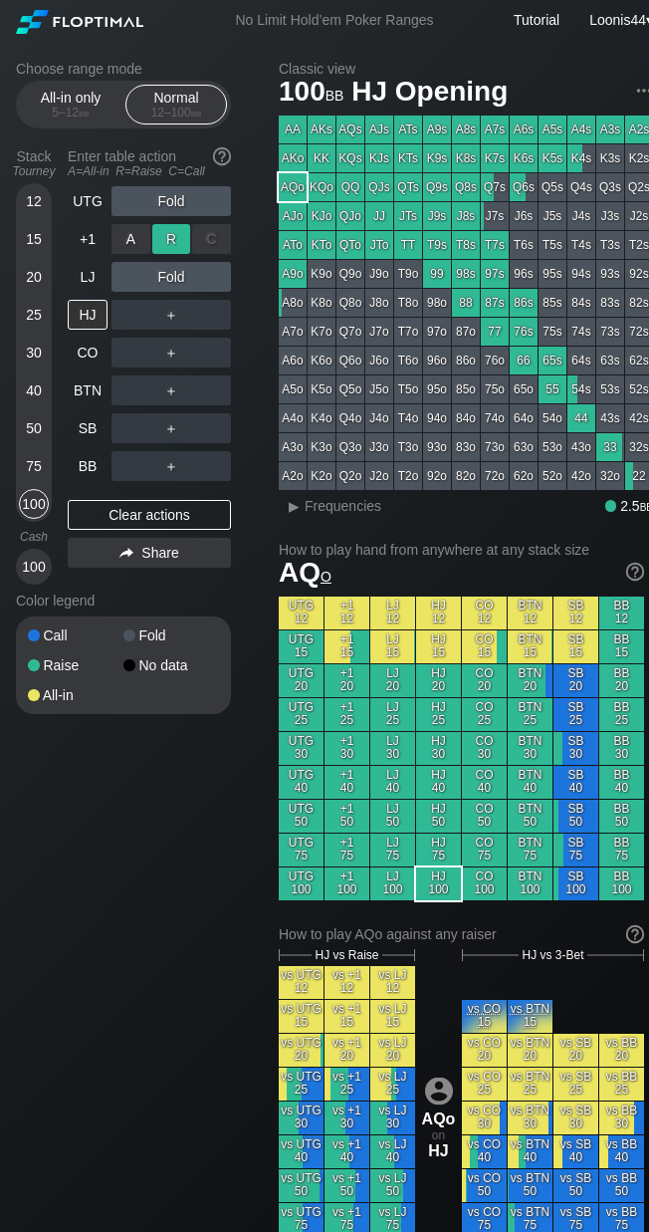
click at [168, 242] on div "R ✕" at bounding box center [171, 239] width 39 height 30
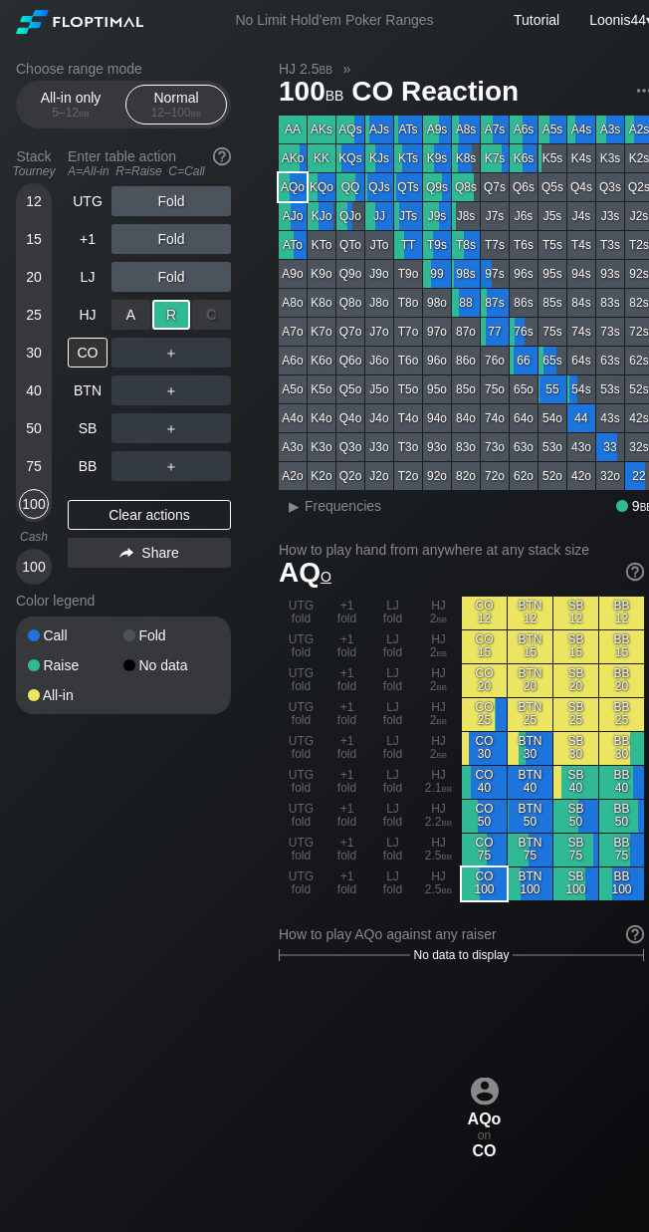
click at [163, 315] on div "R ✕" at bounding box center [171, 315] width 39 height 30
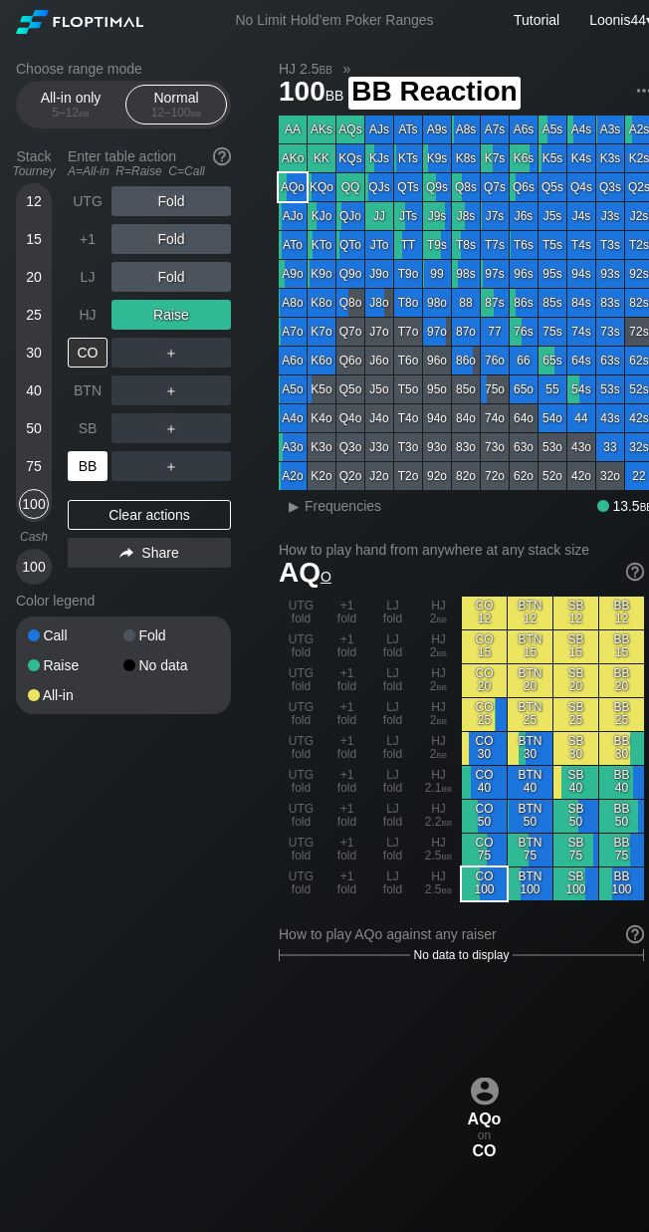
click at [87, 465] on div "BB" at bounding box center [88, 466] width 40 height 30
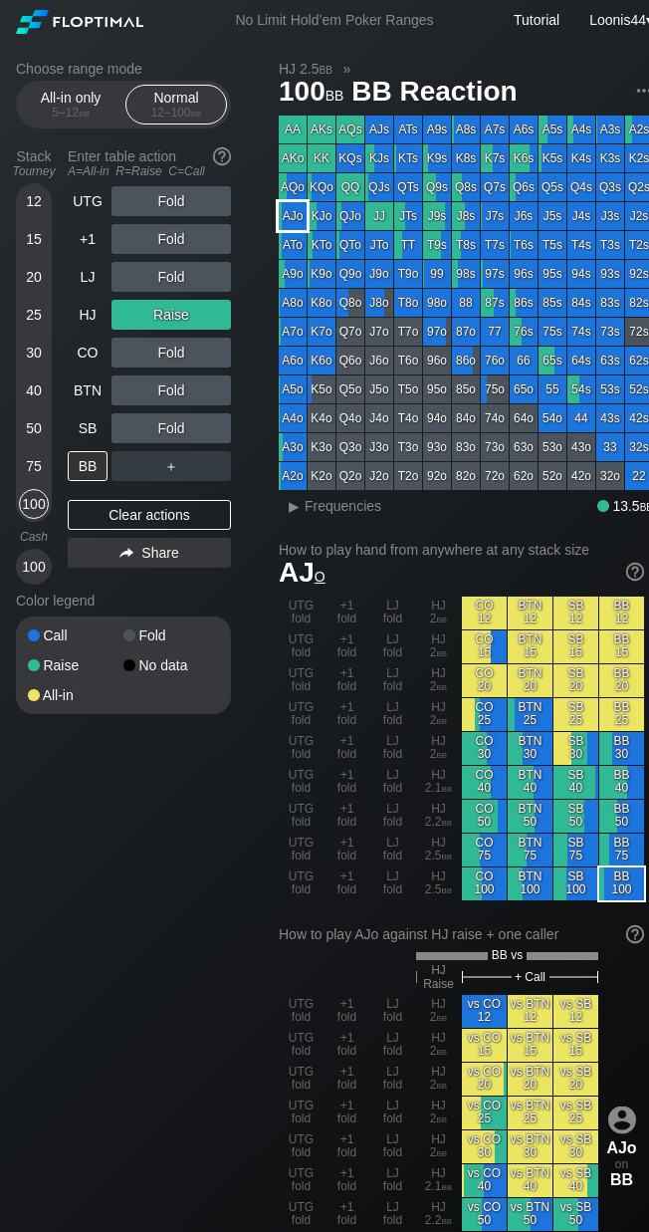
click at [305, 218] on div "AJo" at bounding box center [293, 216] width 28 height 28
click at [78, 89] on div "All-in only 5 – 12 bb" at bounding box center [71, 105] width 92 height 38
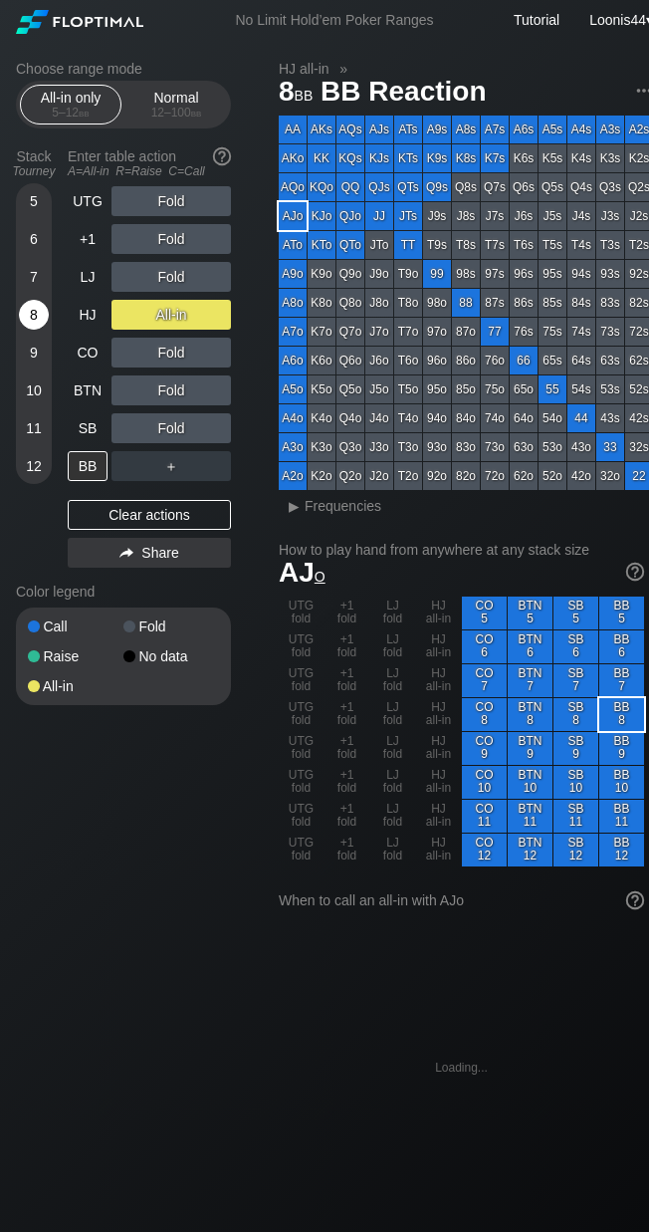
click at [34, 325] on div "8" at bounding box center [34, 315] width 30 height 30
click at [150, 518] on div "Clear actions" at bounding box center [149, 515] width 163 height 30
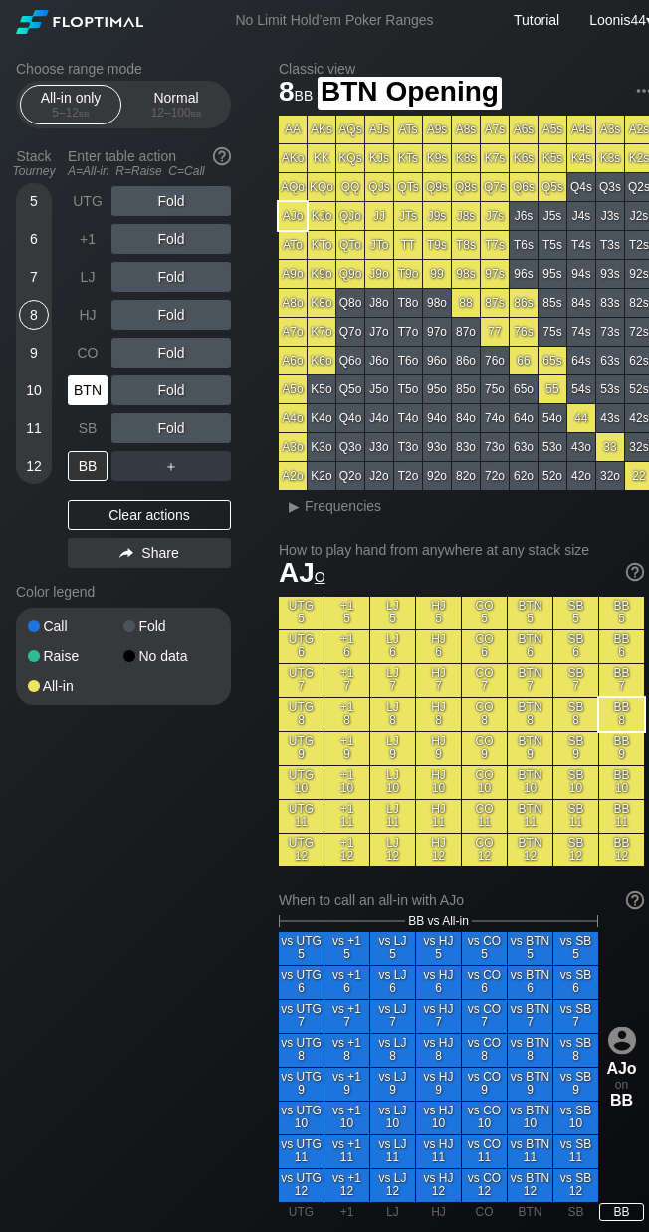
click at [91, 394] on div "BTN" at bounding box center [88, 390] width 40 height 30
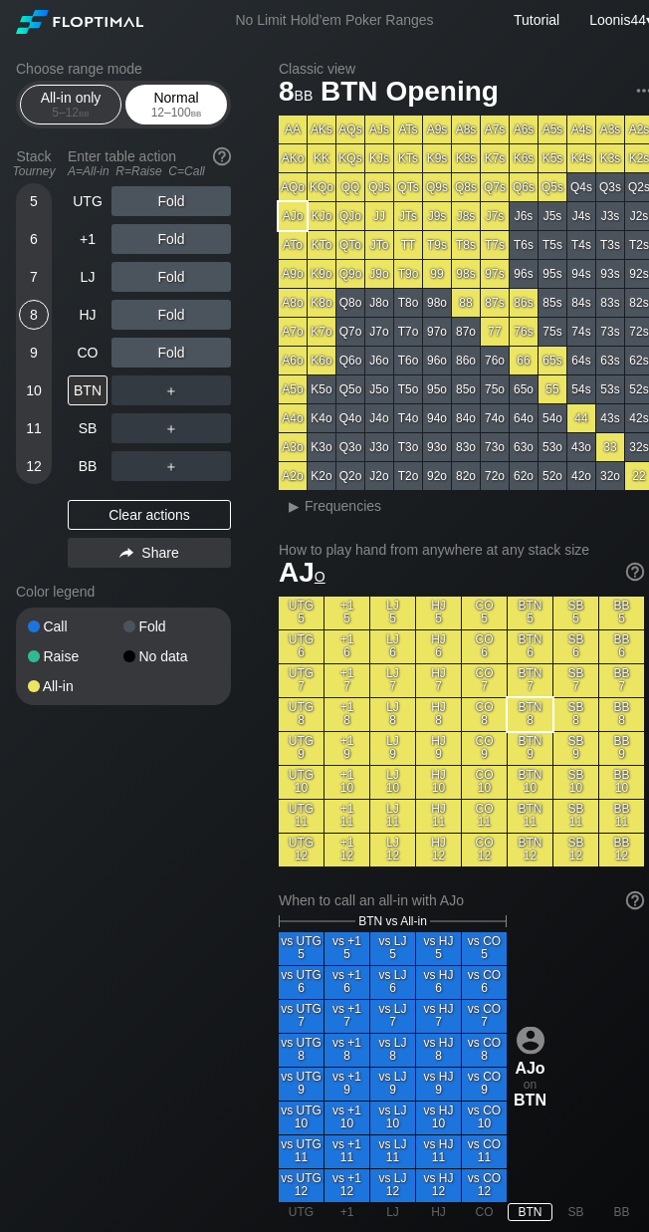
click at [160, 94] on div "Normal 12 – 100 bb" at bounding box center [176, 105] width 92 height 38
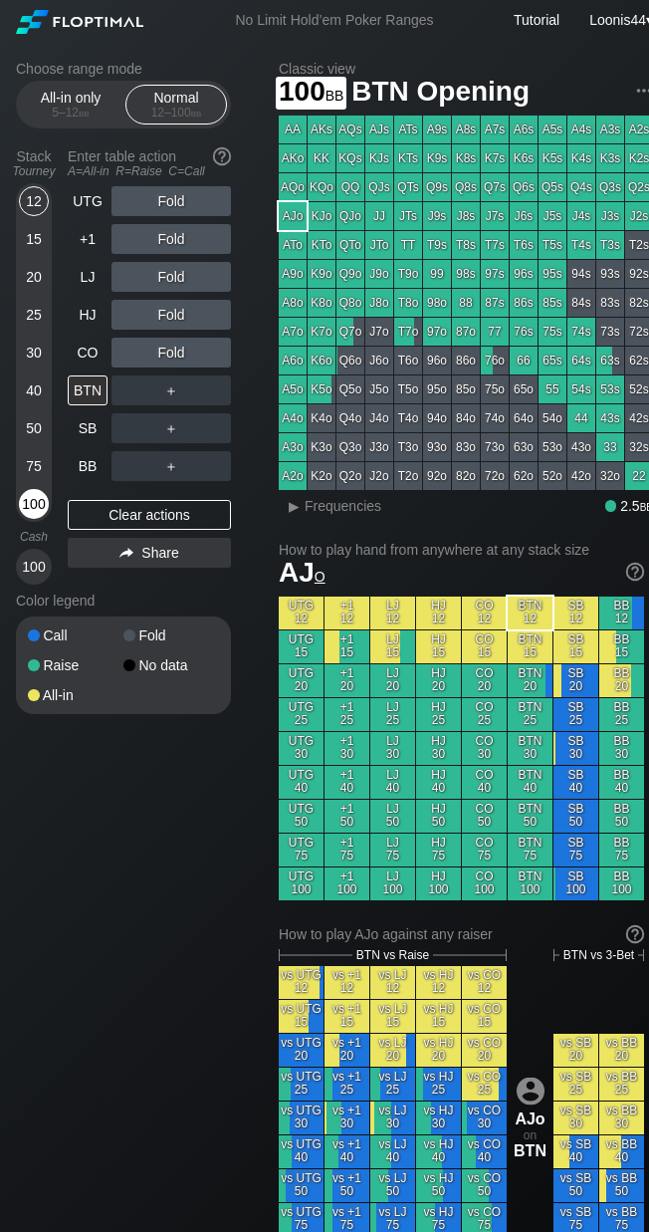
click at [36, 496] on div "100" at bounding box center [34, 504] width 30 height 30
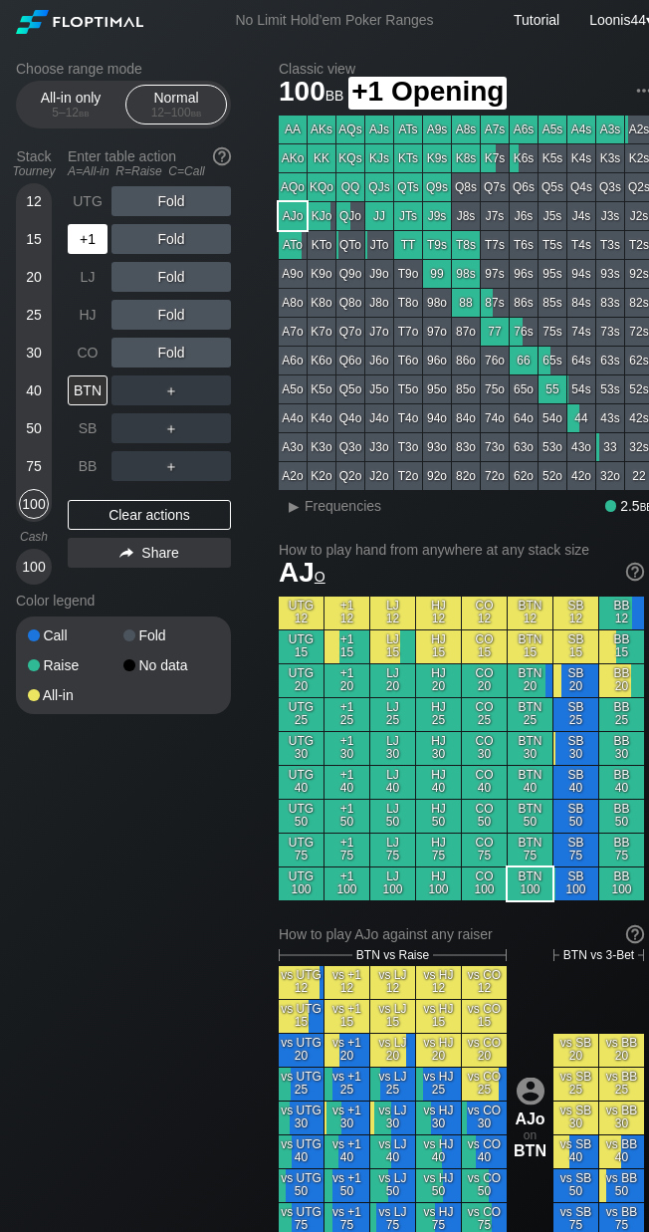
click at [98, 239] on div "+1" at bounding box center [88, 239] width 40 height 30
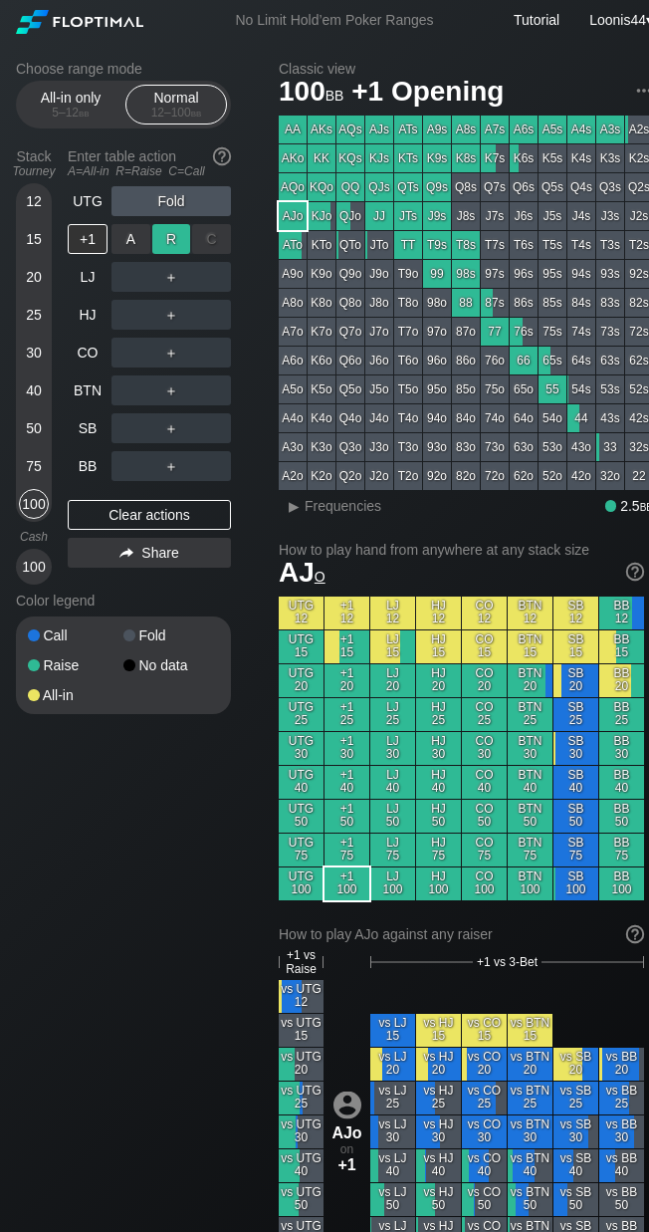
click at [168, 245] on div "R ✕" at bounding box center [171, 239] width 39 height 30
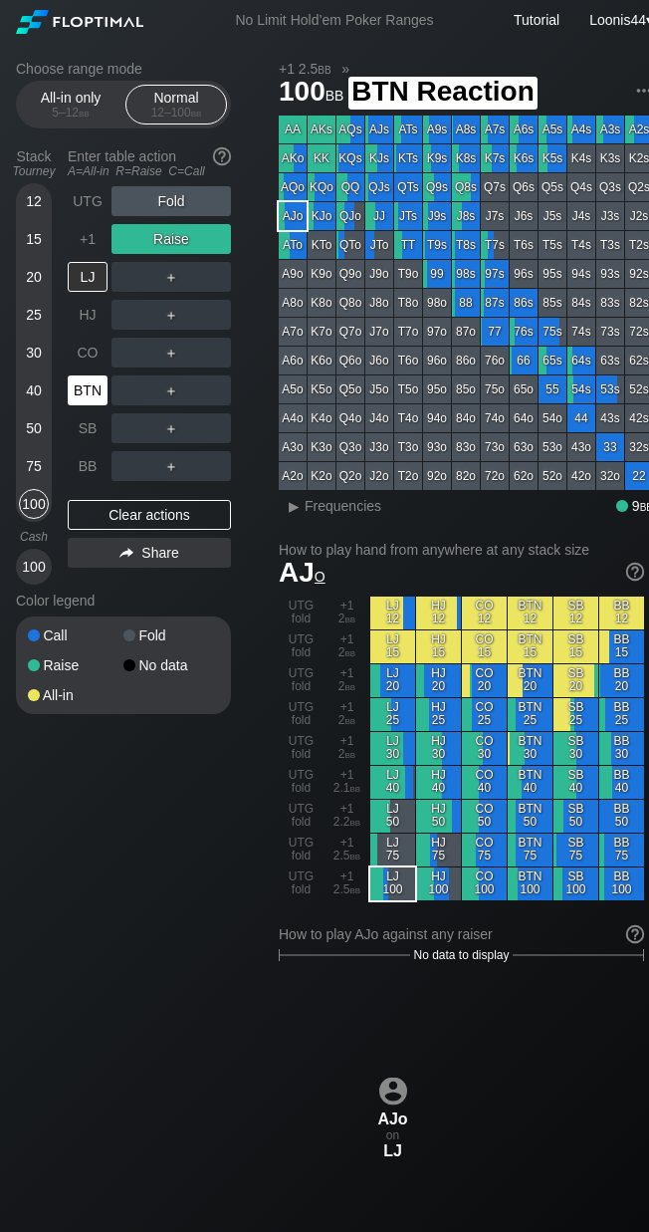
click at [108, 392] on div "BTN" at bounding box center [90, 390] width 44 height 38
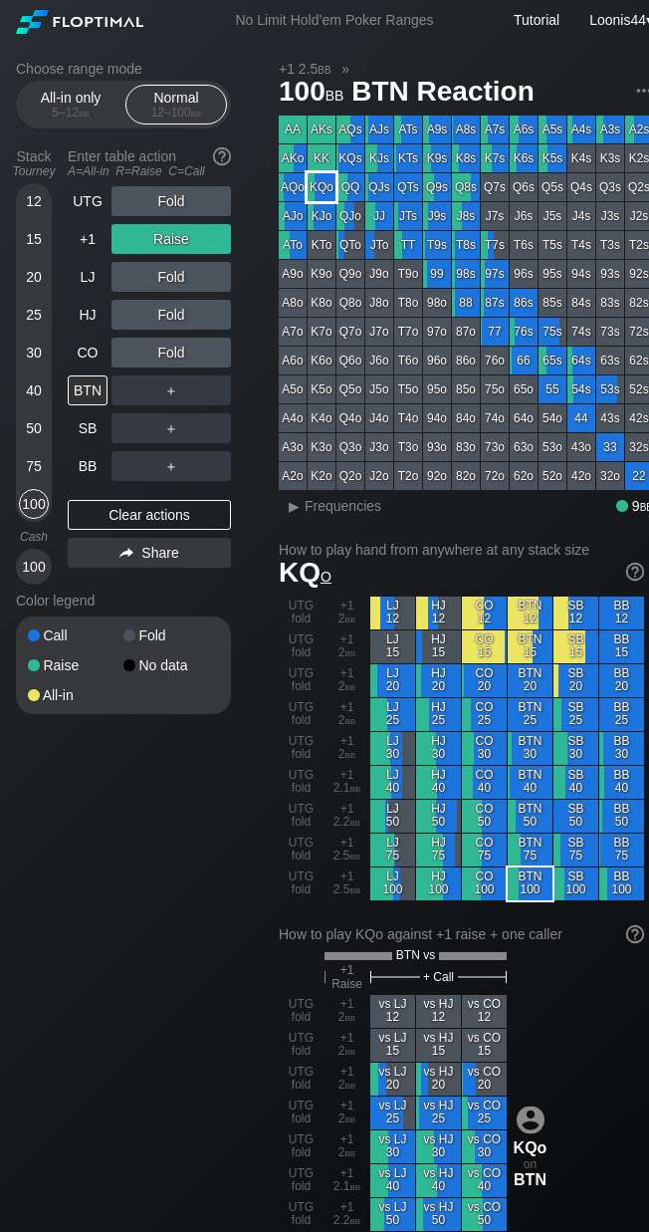
click at [322, 188] on div "KQo" at bounding box center [322, 187] width 28 height 28
click at [89, 352] on div "CO" at bounding box center [88, 352] width 40 height 30
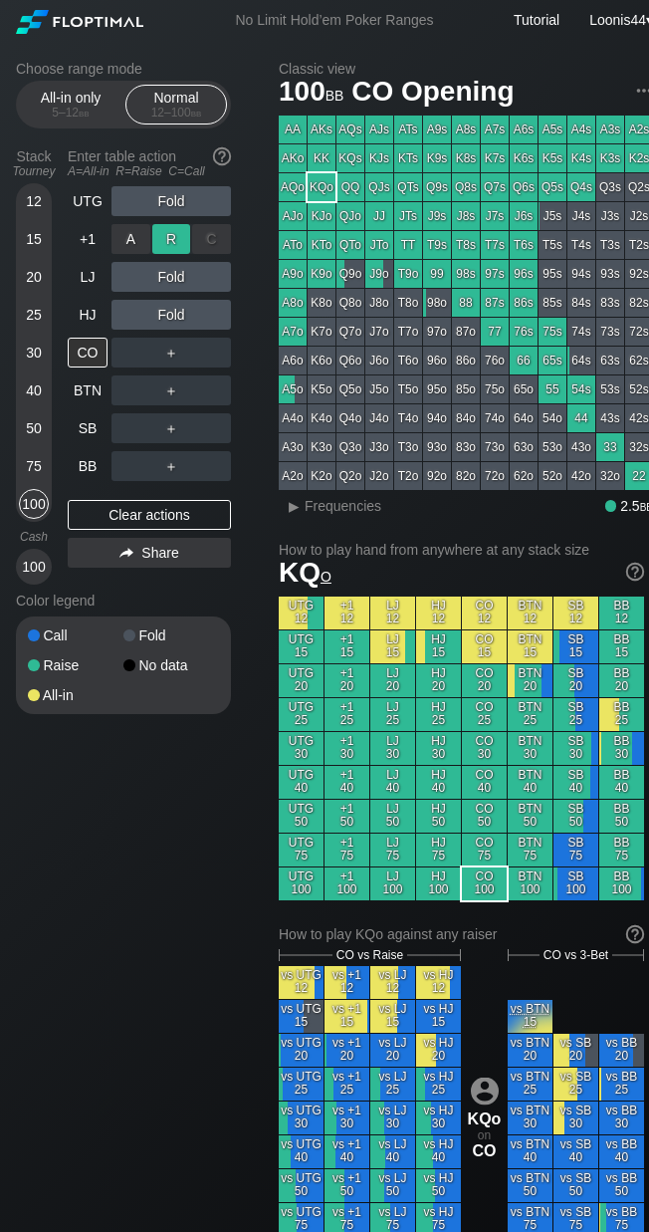
click at [173, 245] on div "R ✕" at bounding box center [171, 239] width 39 height 30
click at [171, 271] on div "R ✕" at bounding box center [171, 277] width 39 height 30
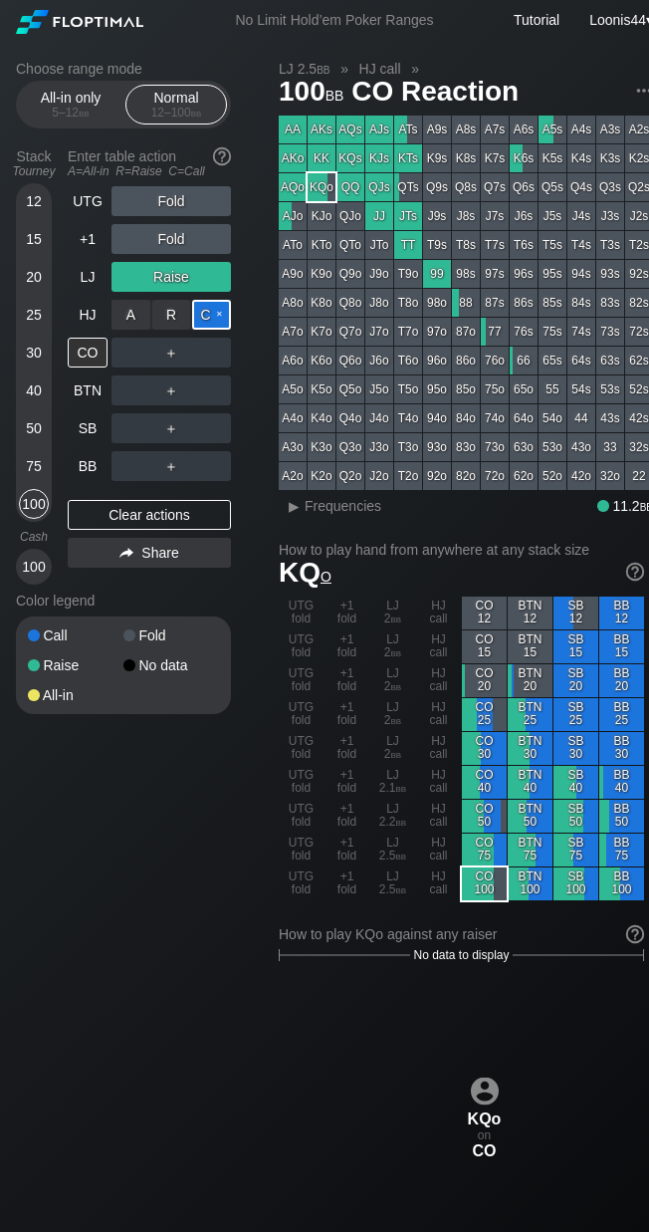
click at [202, 313] on div "C ✕" at bounding box center [211, 315] width 39 height 30
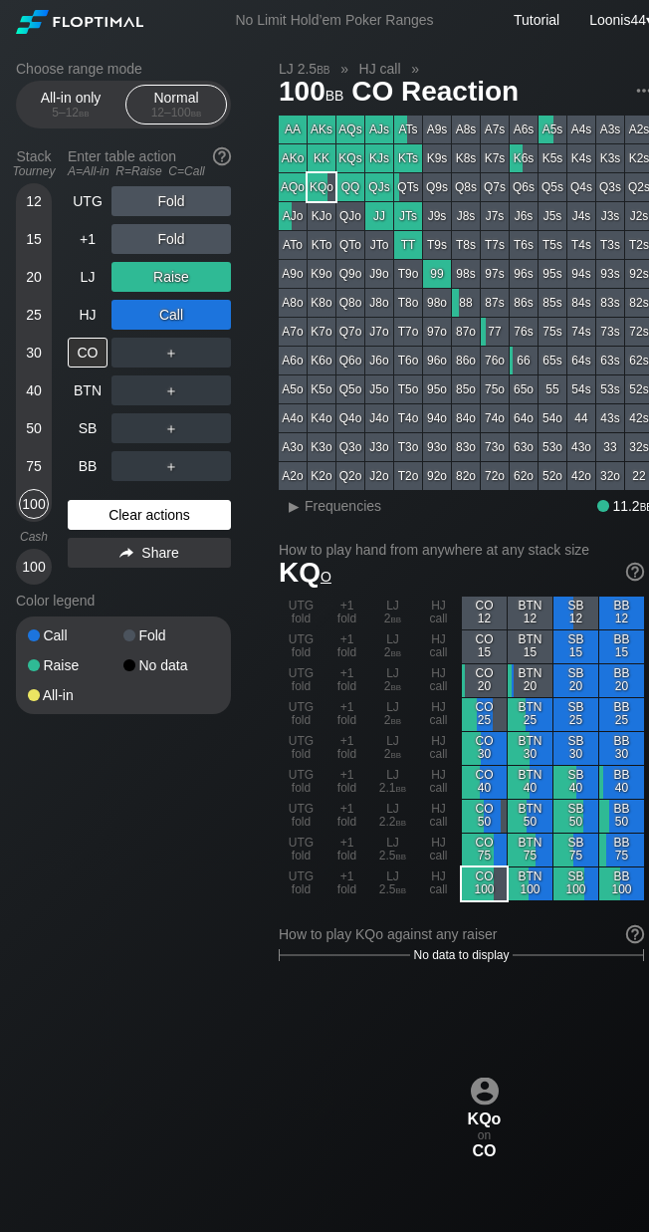
click at [148, 512] on div "Clear actions" at bounding box center [149, 515] width 163 height 30
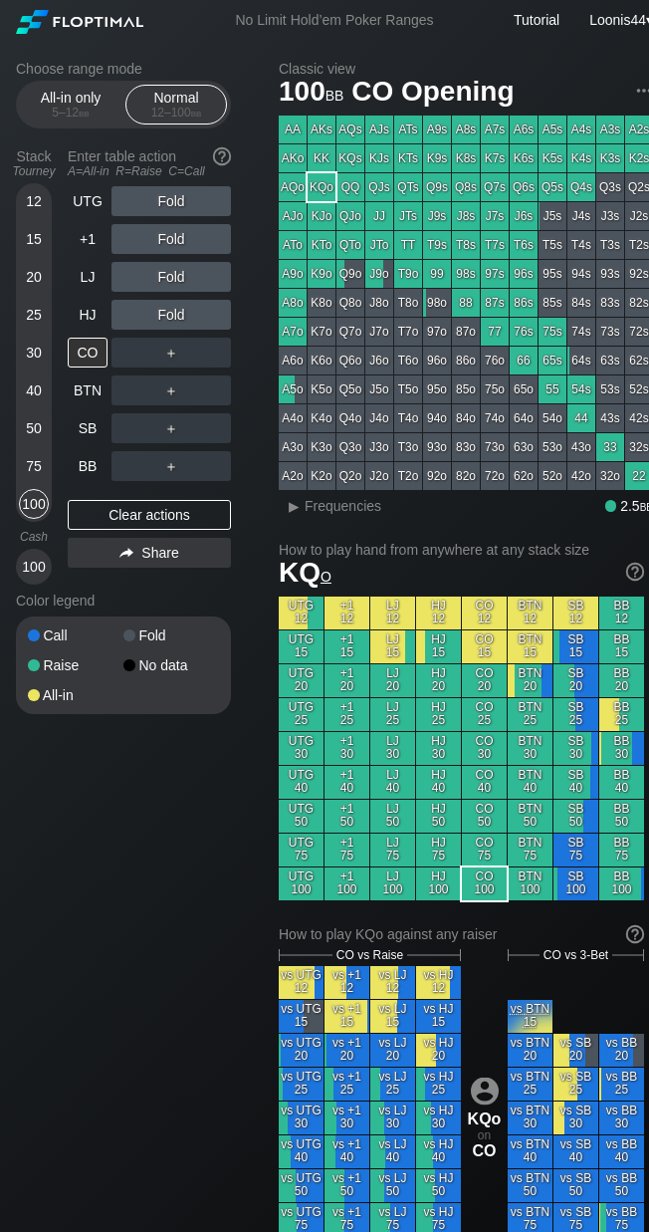
click at [224, 592] on div "Color legend" at bounding box center [123, 600] width 215 height 32
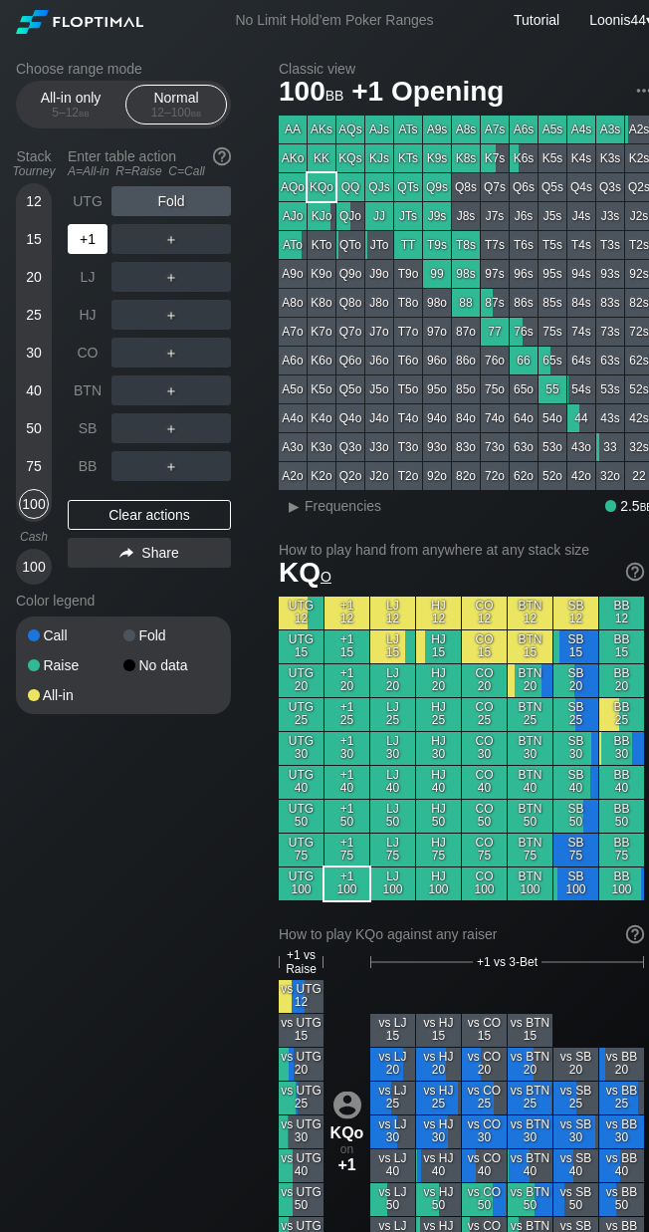
click at [97, 239] on div "+1" at bounding box center [88, 239] width 40 height 30
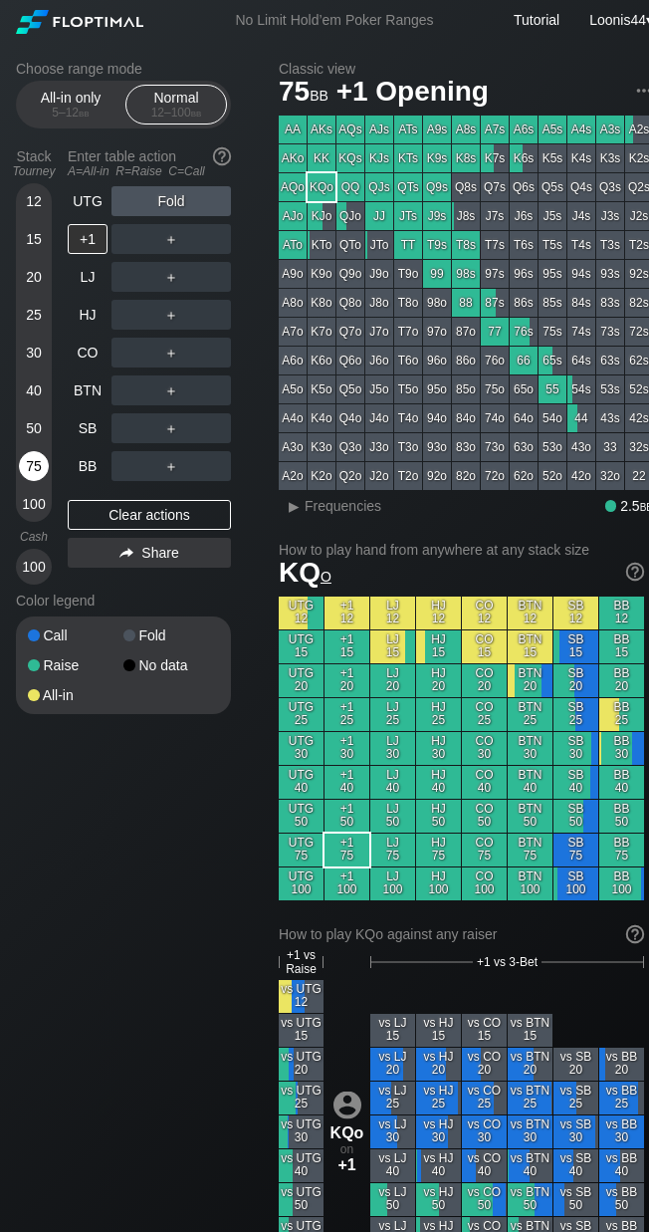
click at [26, 461] on div "75" at bounding box center [34, 466] width 30 height 30
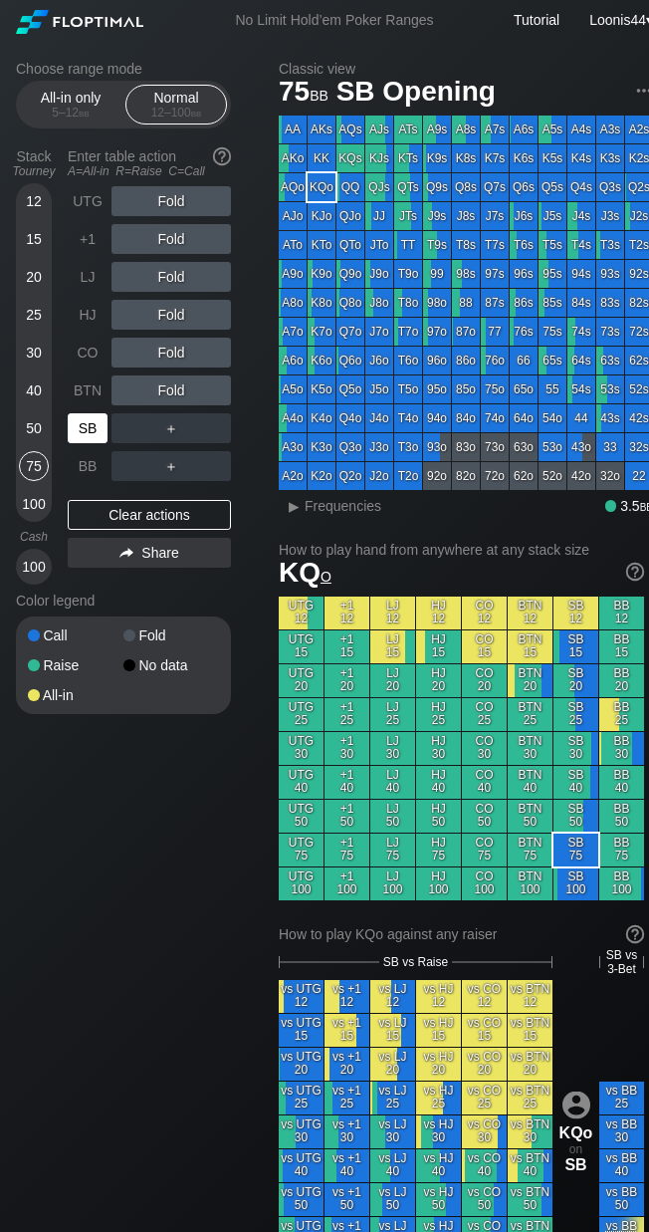
click at [89, 432] on div "SB" at bounding box center [88, 428] width 40 height 30
click at [255, 342] on div "Choose range mode All-in only 5 – 12 bb Normal 12 – 100 bb Stack Tourney Enter …" at bounding box center [139, 400] width 247 height 679
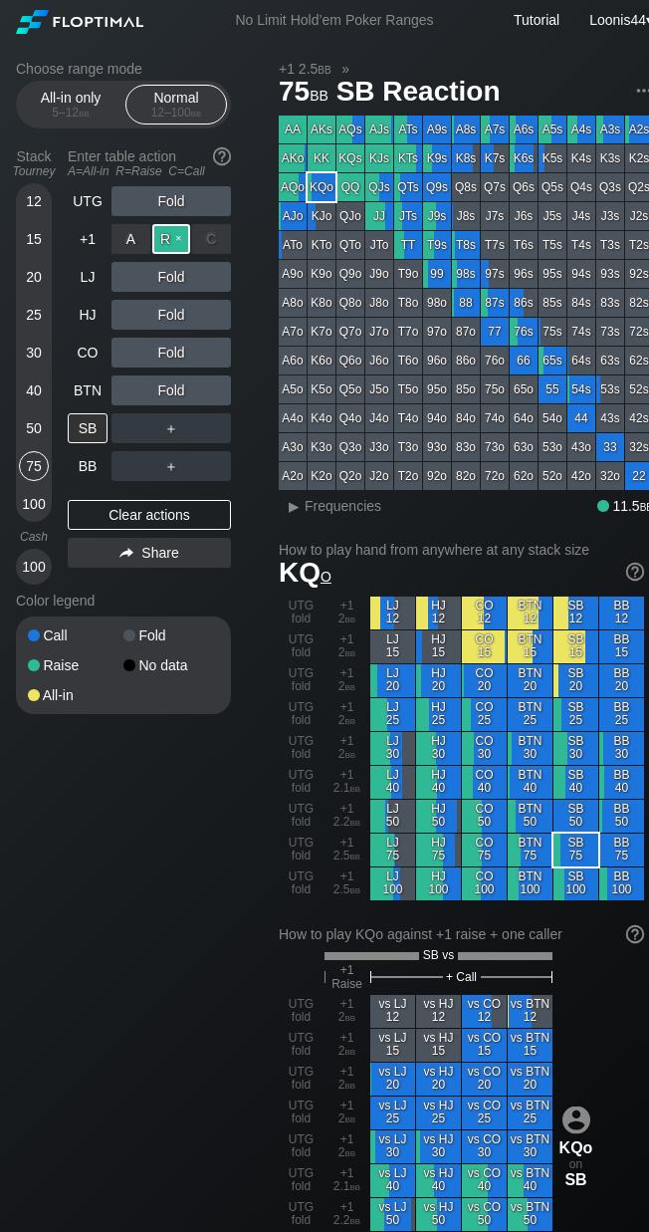
click at [170, 239] on div "R ✕" at bounding box center [171, 239] width 39 height 30
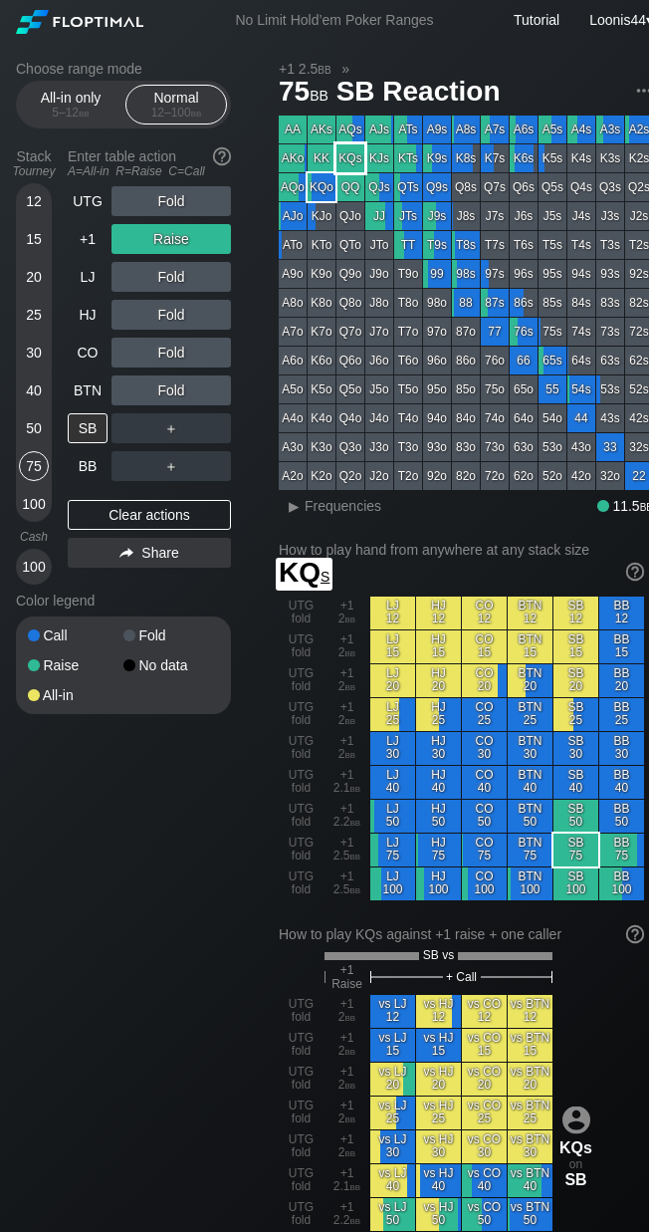
click at [349, 158] on div "KQs" at bounding box center [350, 158] width 28 height 28
click at [94, 279] on div "LJ" at bounding box center [88, 277] width 40 height 30
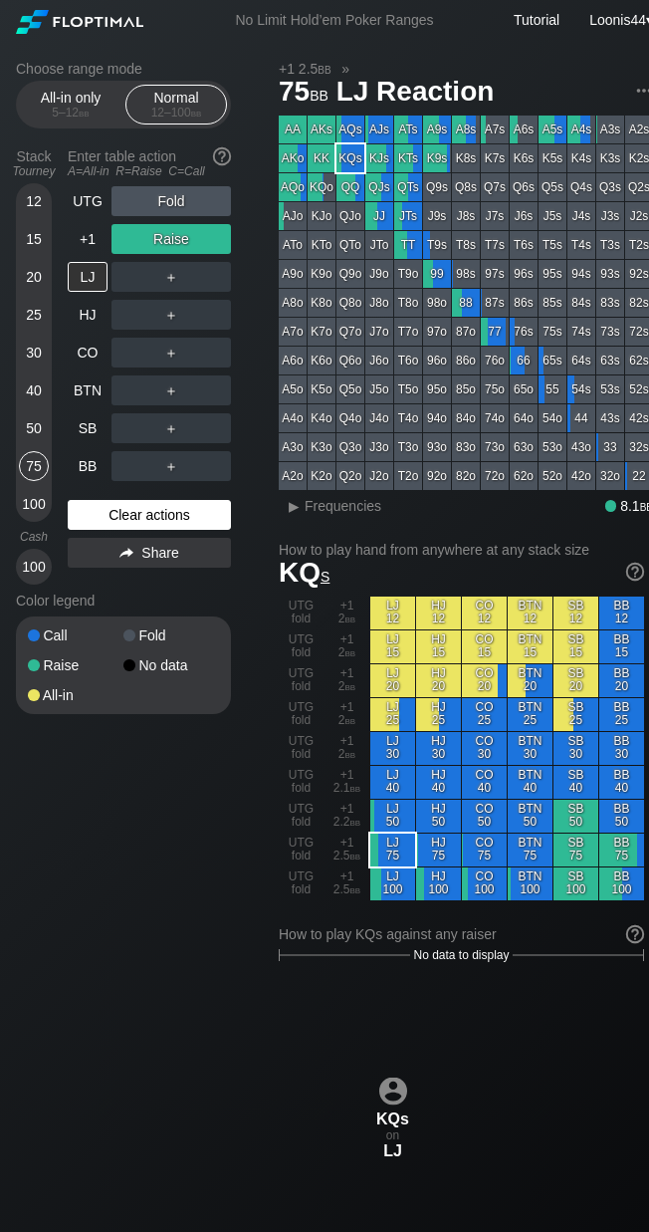
click at [114, 509] on div "Clear actions" at bounding box center [149, 515] width 163 height 30
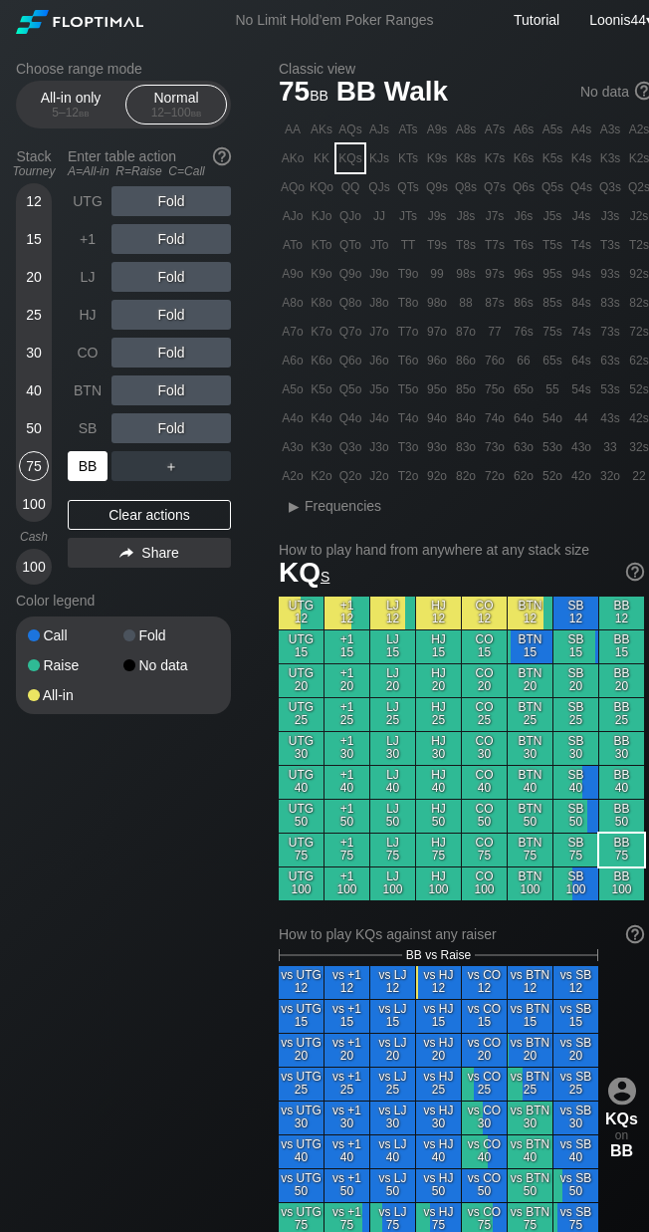
click at [93, 473] on div "BB" at bounding box center [88, 466] width 40 height 30
click at [326, 245] on div "KTo" at bounding box center [322, 245] width 28 height 28
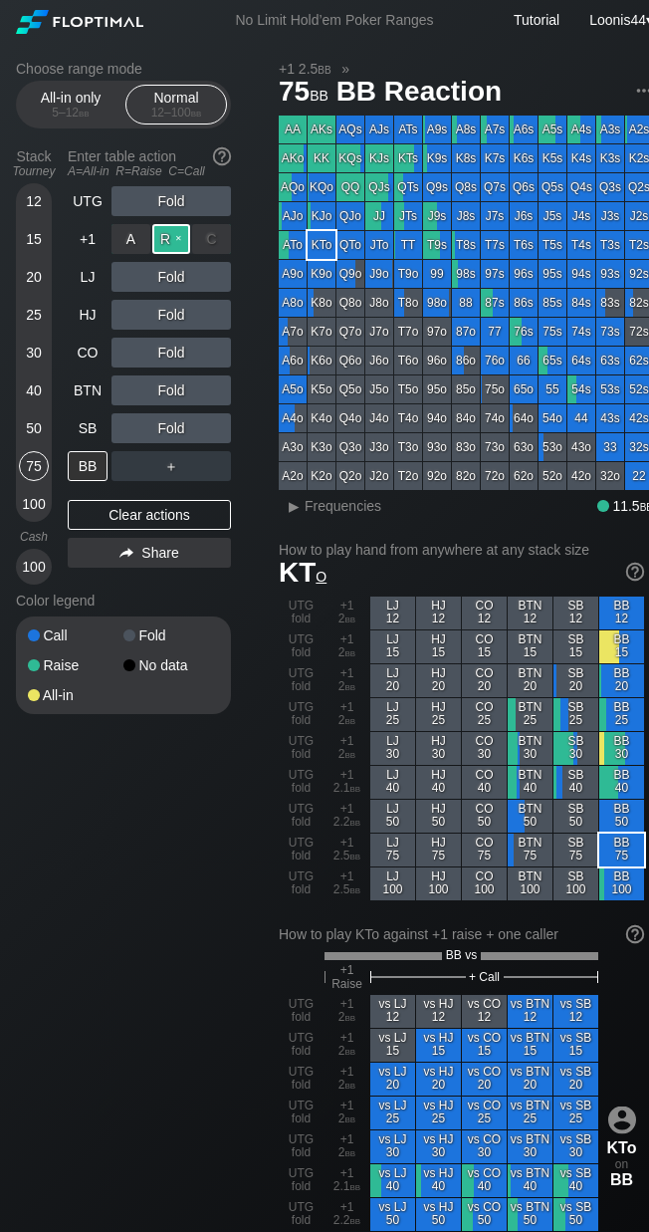
click at [159, 239] on div "R ✕" at bounding box center [171, 239] width 39 height 30
click at [92, 394] on div "BTN" at bounding box center [88, 390] width 40 height 30
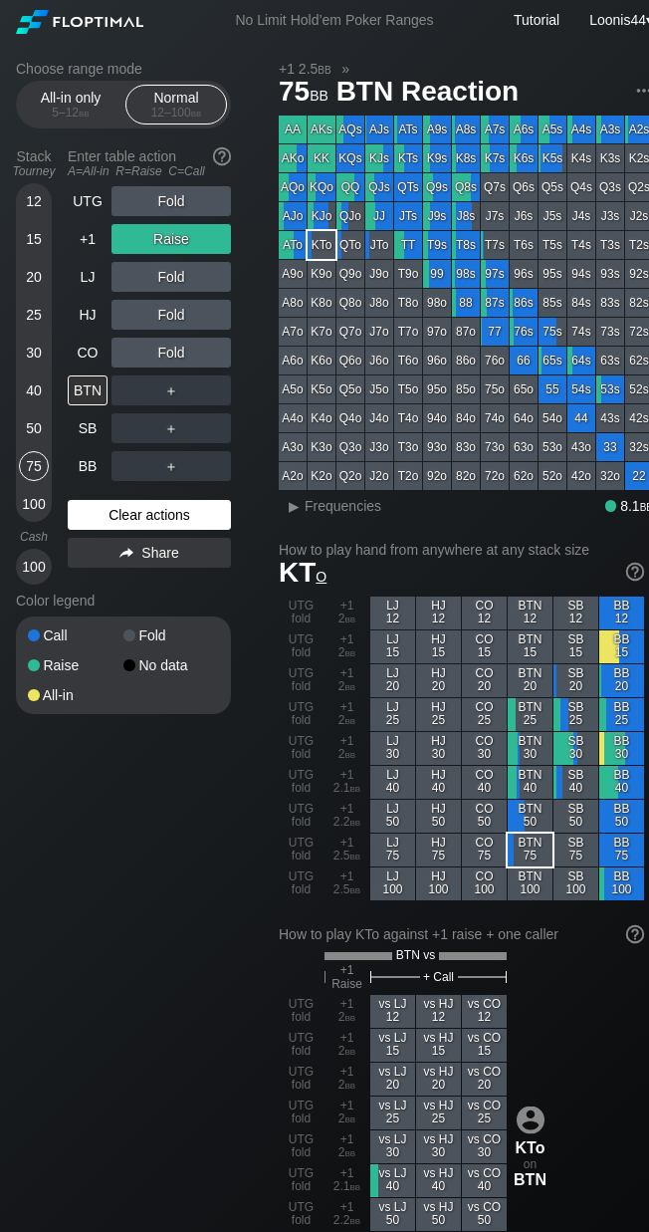
click at [157, 521] on div "Clear actions" at bounding box center [149, 515] width 163 height 30
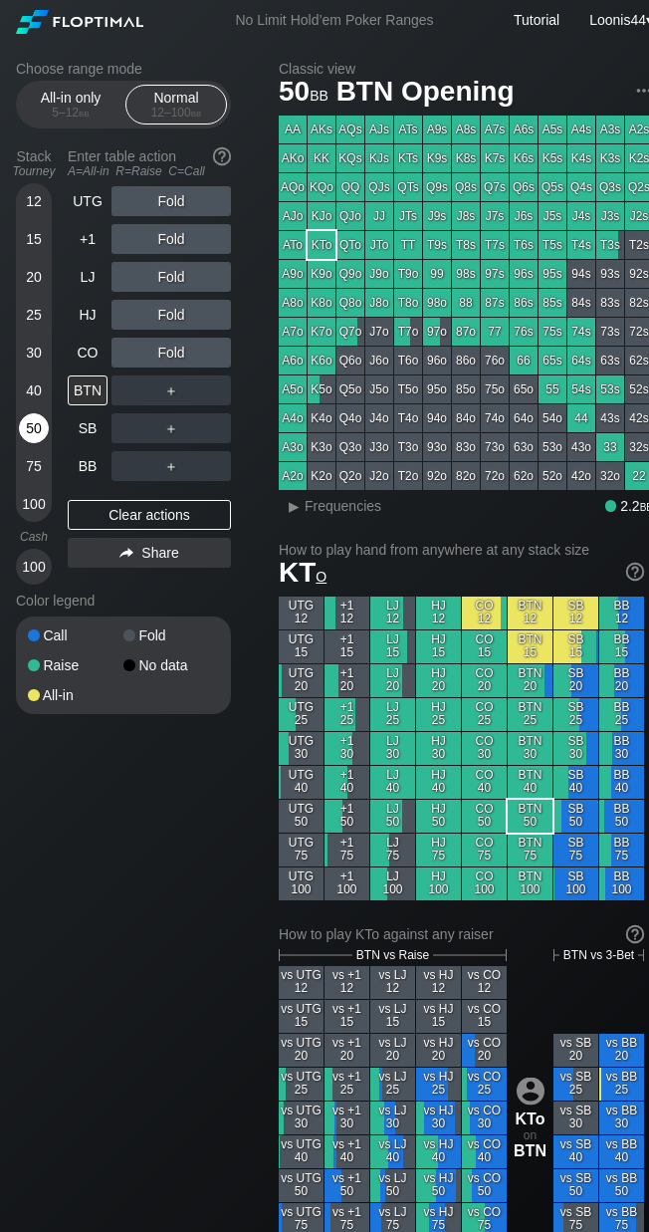
click at [36, 424] on div "50" at bounding box center [34, 428] width 30 height 30
click at [99, 356] on div "CO" at bounding box center [88, 352] width 40 height 30
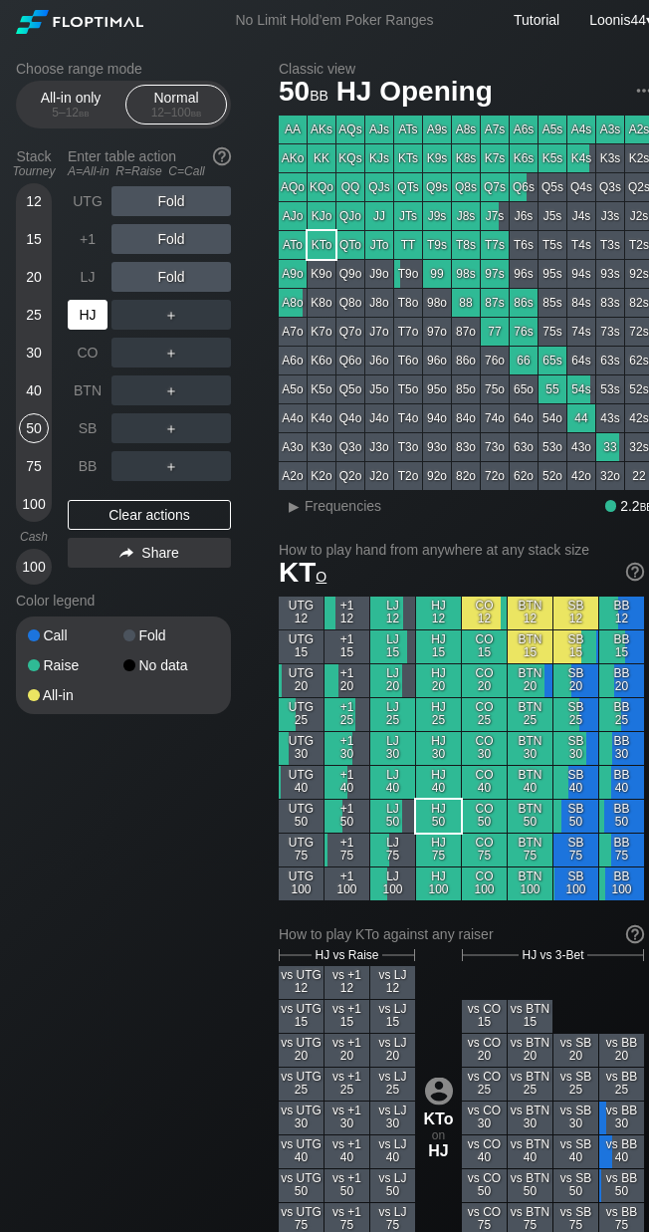
click at [90, 318] on div "HJ" at bounding box center [88, 315] width 40 height 30
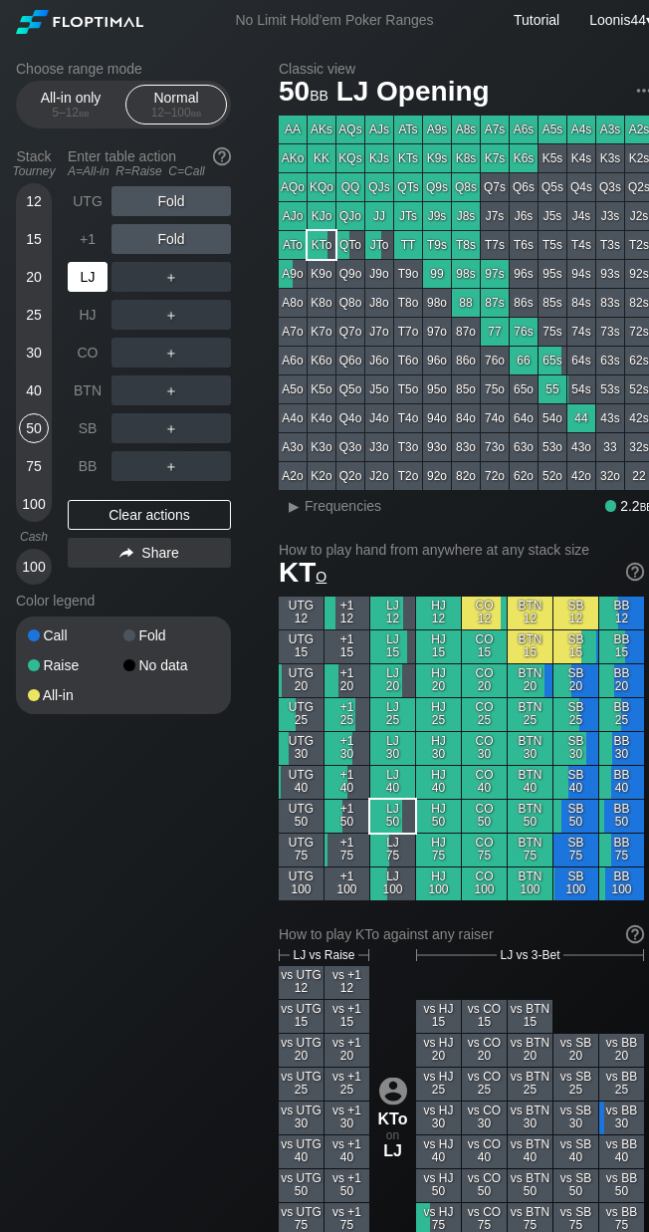
click at [99, 268] on div "LJ" at bounding box center [88, 277] width 40 height 30
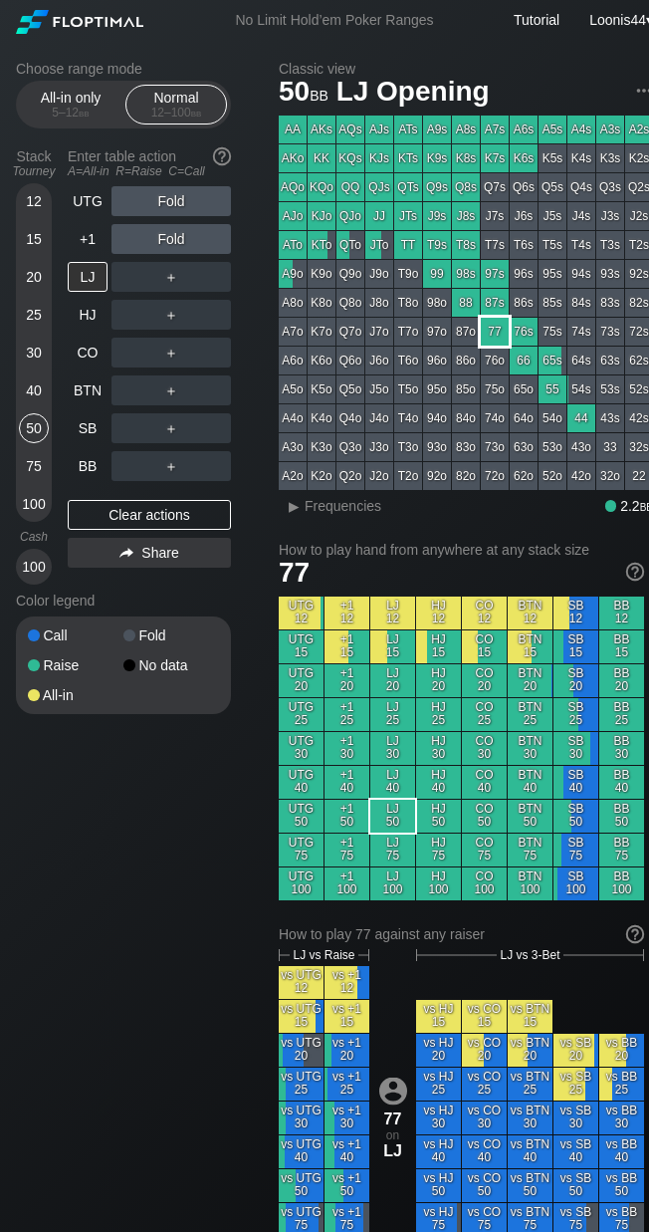
click at [493, 338] on div "77" at bounding box center [495, 332] width 28 height 28
click at [250, 303] on div "Choose range mode All-in only 5 – 12 bb Normal 12 – 100 bb Stack Tourney Enter …" at bounding box center [139, 400] width 247 height 679
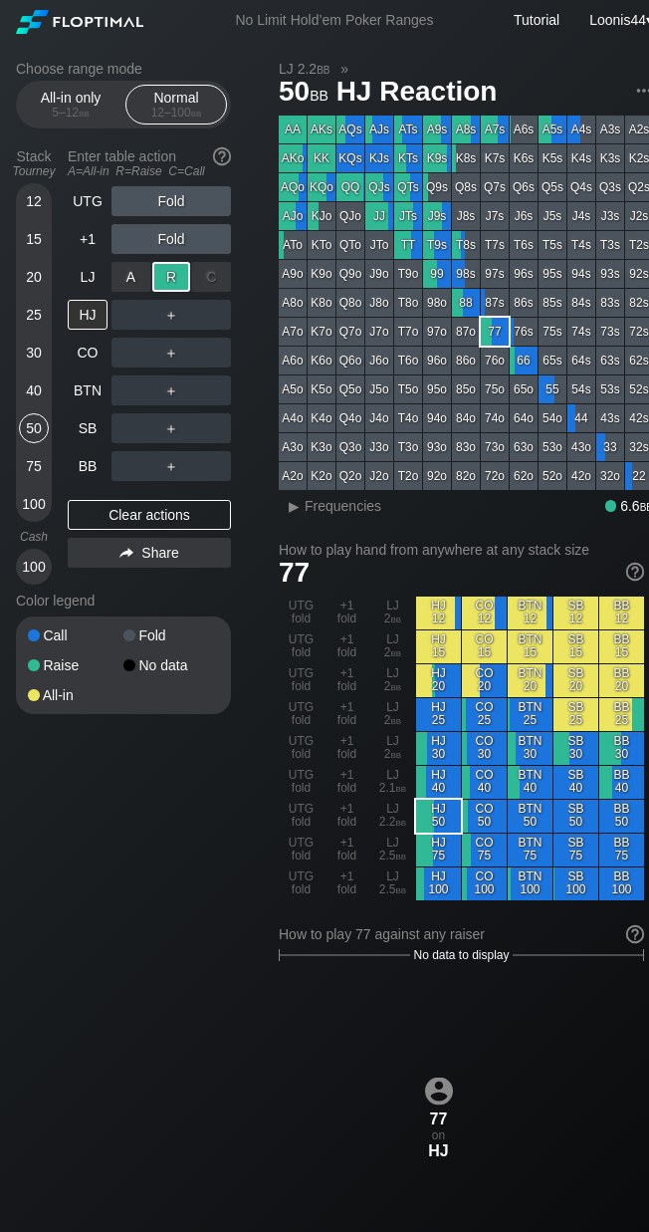
click at [177, 276] on div "R ✕" at bounding box center [171, 277] width 39 height 30
click at [171, 324] on div "R ✕" at bounding box center [171, 315] width 39 height 30
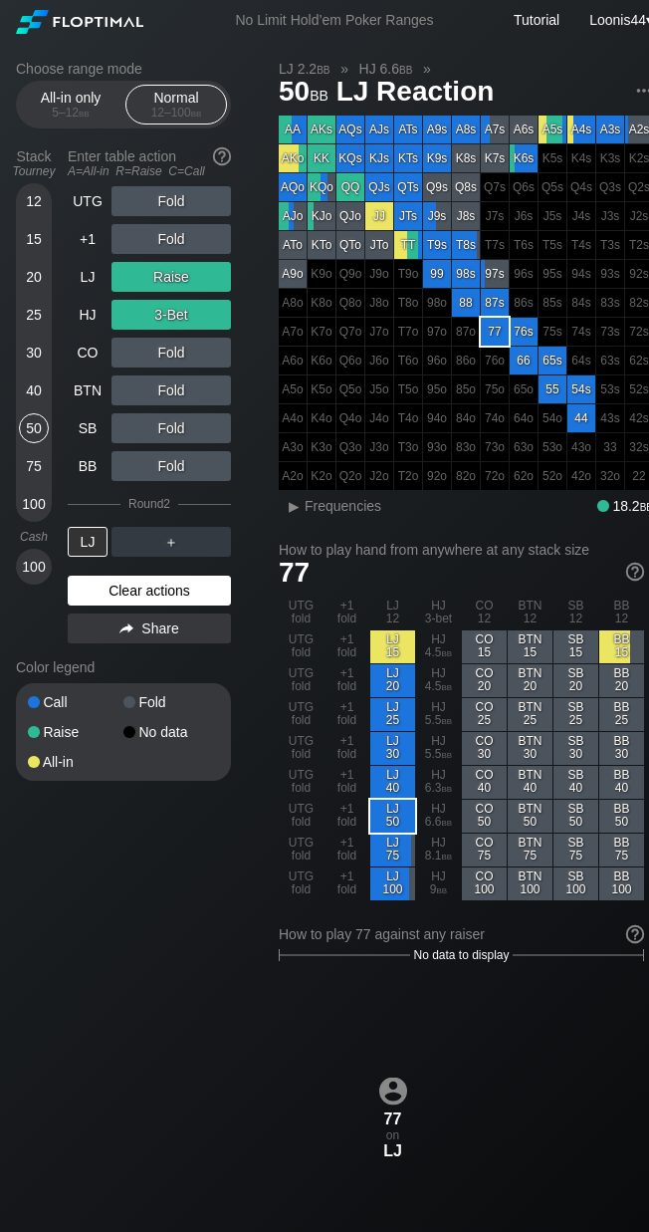
click at [168, 596] on div "Clear actions" at bounding box center [149, 590] width 163 height 30
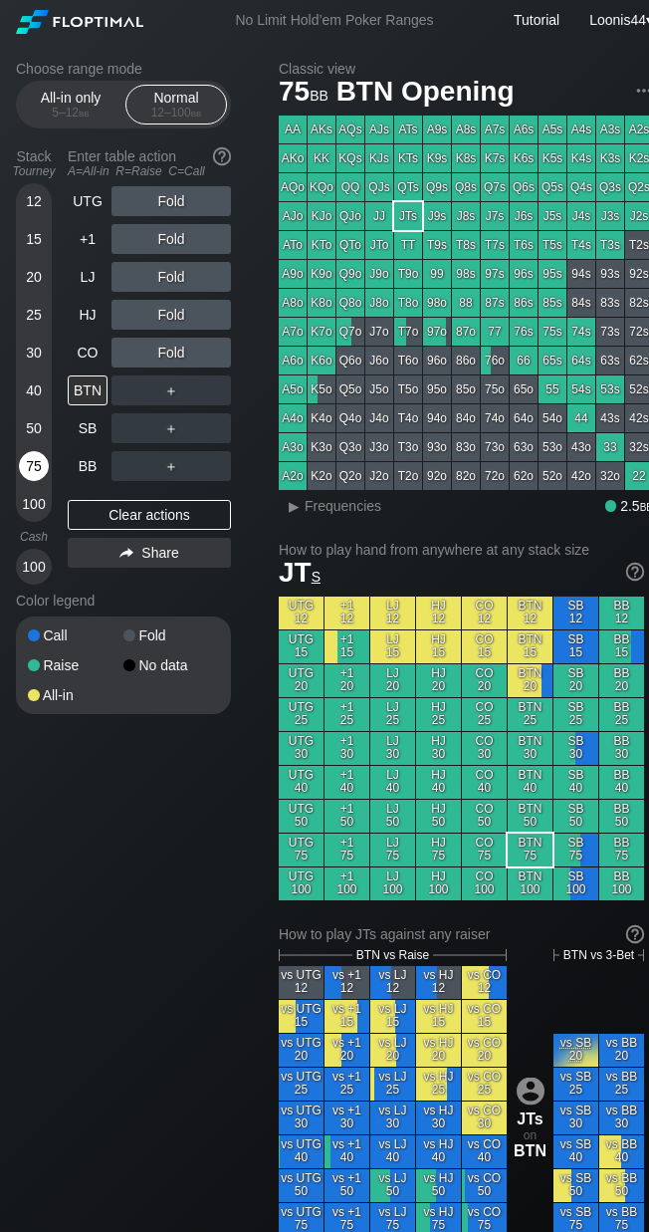
click at [33, 472] on div "75" at bounding box center [34, 466] width 30 height 30
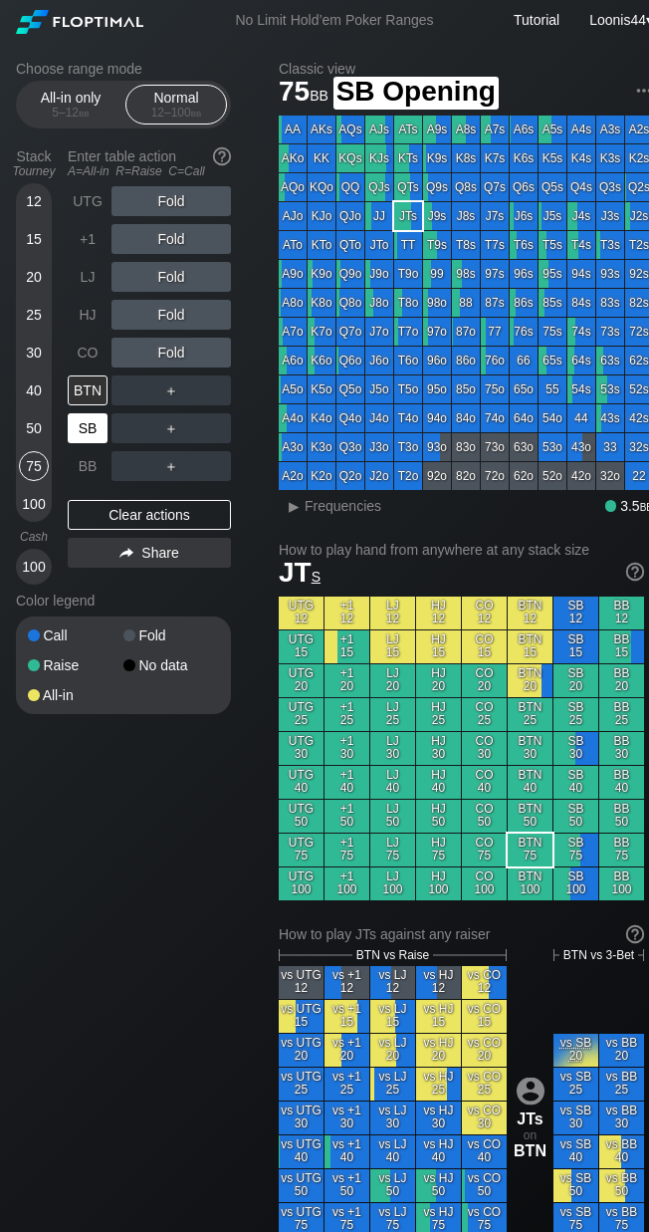
click at [97, 436] on div "SB" at bounding box center [88, 428] width 40 height 30
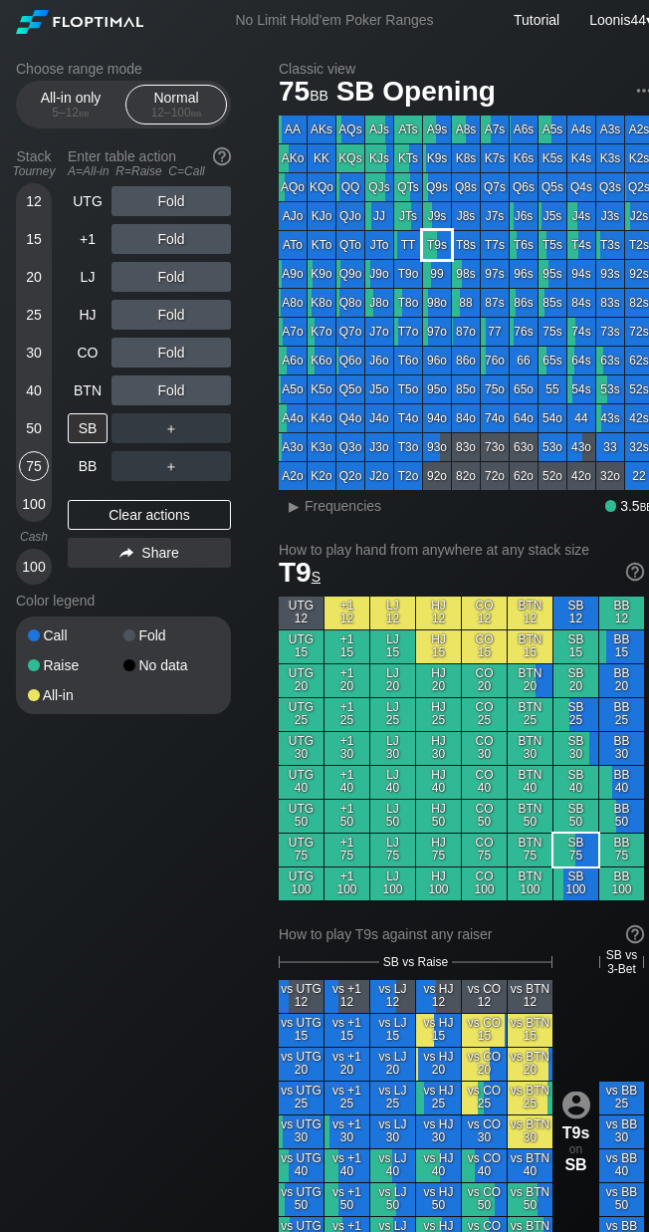
click at [443, 254] on div "T9s" at bounding box center [437, 245] width 28 height 28
click at [172, 389] on div "A ✕ R ✕ C ✕ Fold" at bounding box center [171, 390] width 119 height 30
click at [172, 389] on div "R ✕" at bounding box center [171, 390] width 39 height 30
